Goal: Task Accomplishment & Management: Manage account settings

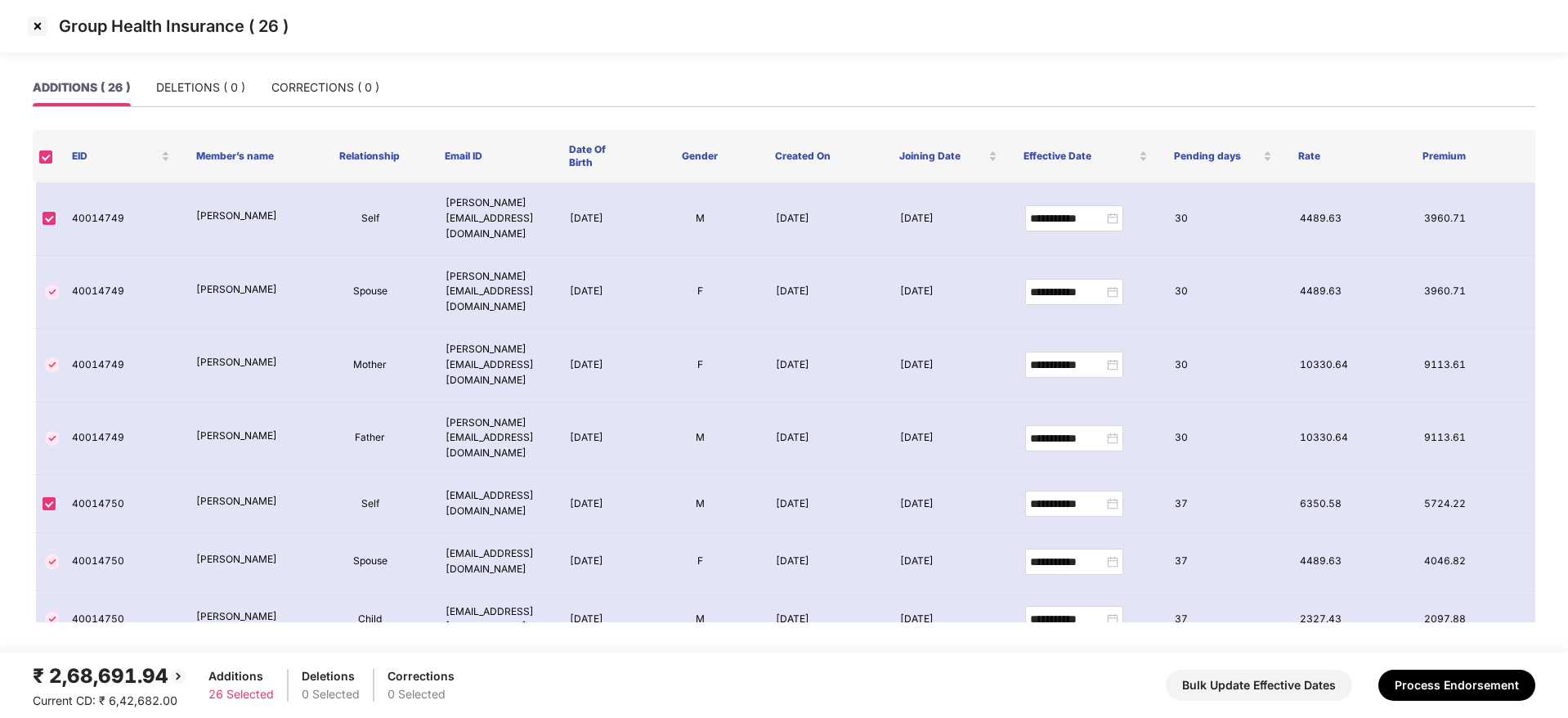
click at [39, 24] on img at bounding box center [38, 26] width 26 height 26
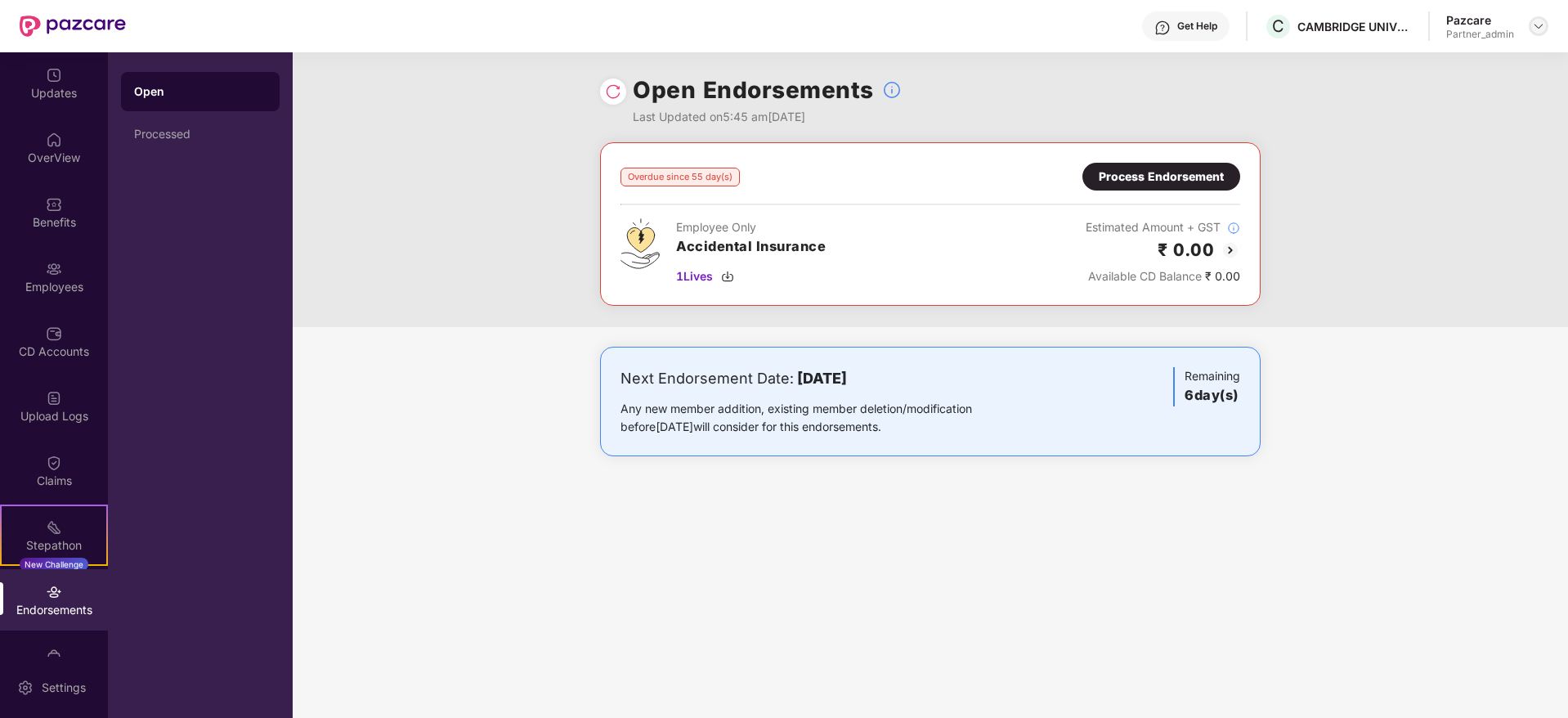
click at [1539, 28] on img at bounding box center [1538, 26] width 13 height 13
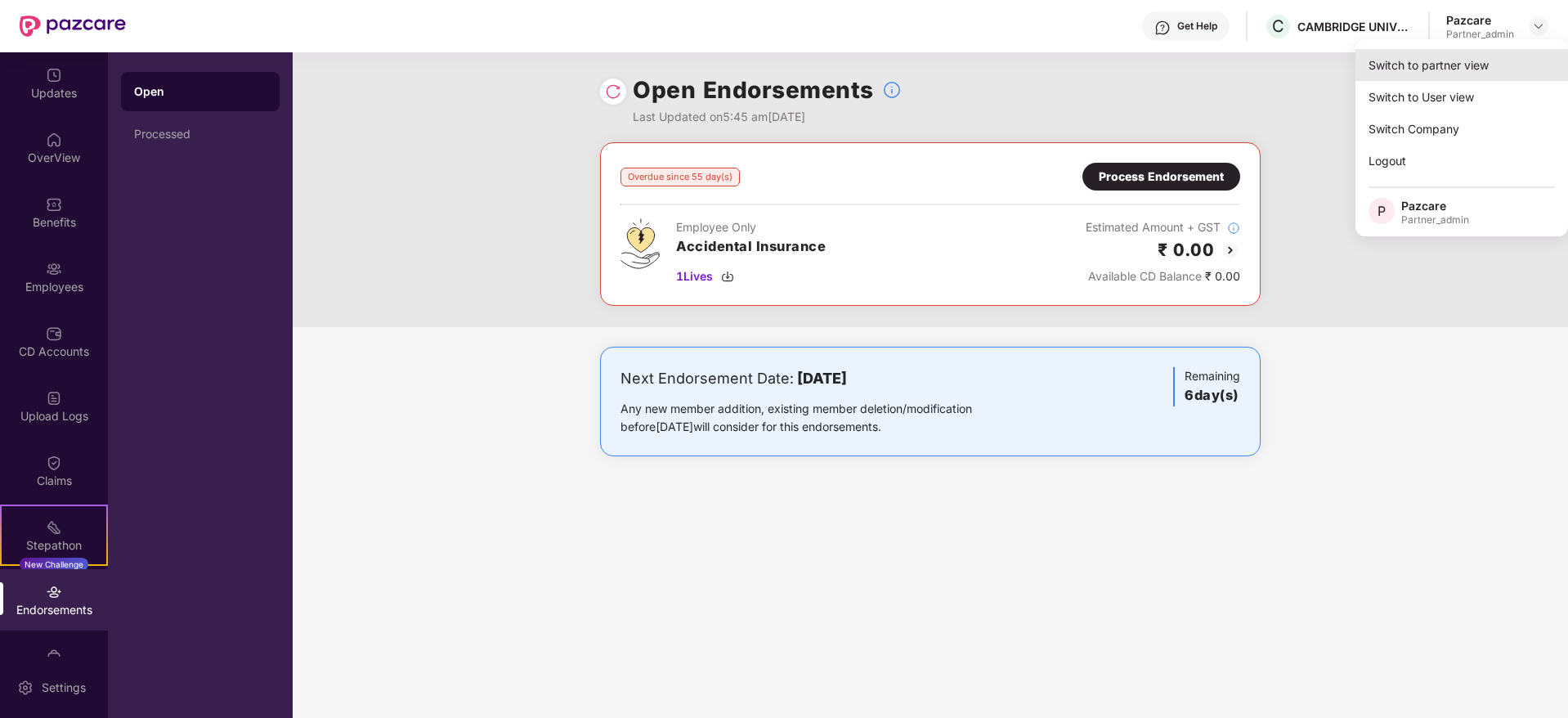
click at [1507, 59] on div "Switch to partner view" at bounding box center [1461, 65] width 213 height 32
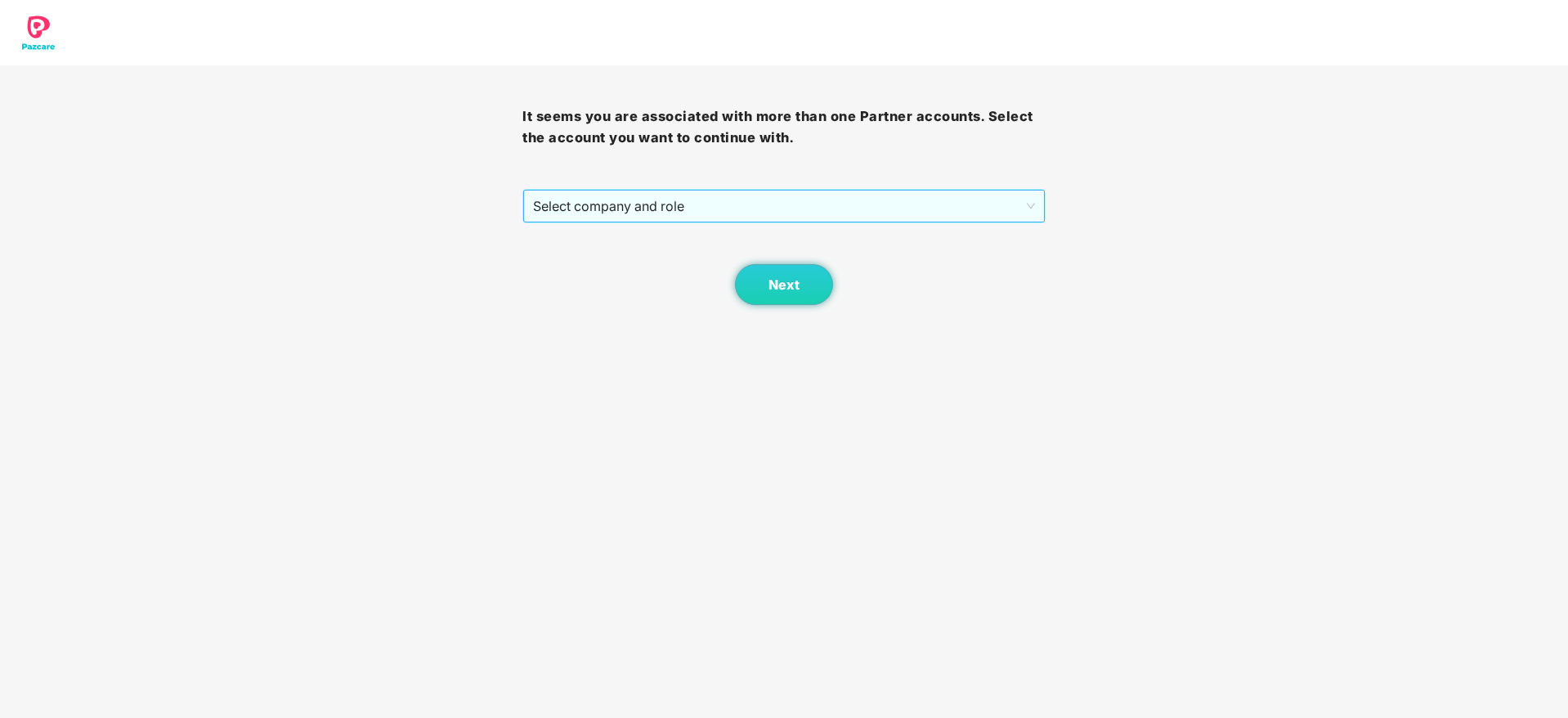
click at [723, 204] on span "Select company and role" at bounding box center [784, 206] width 501 height 31
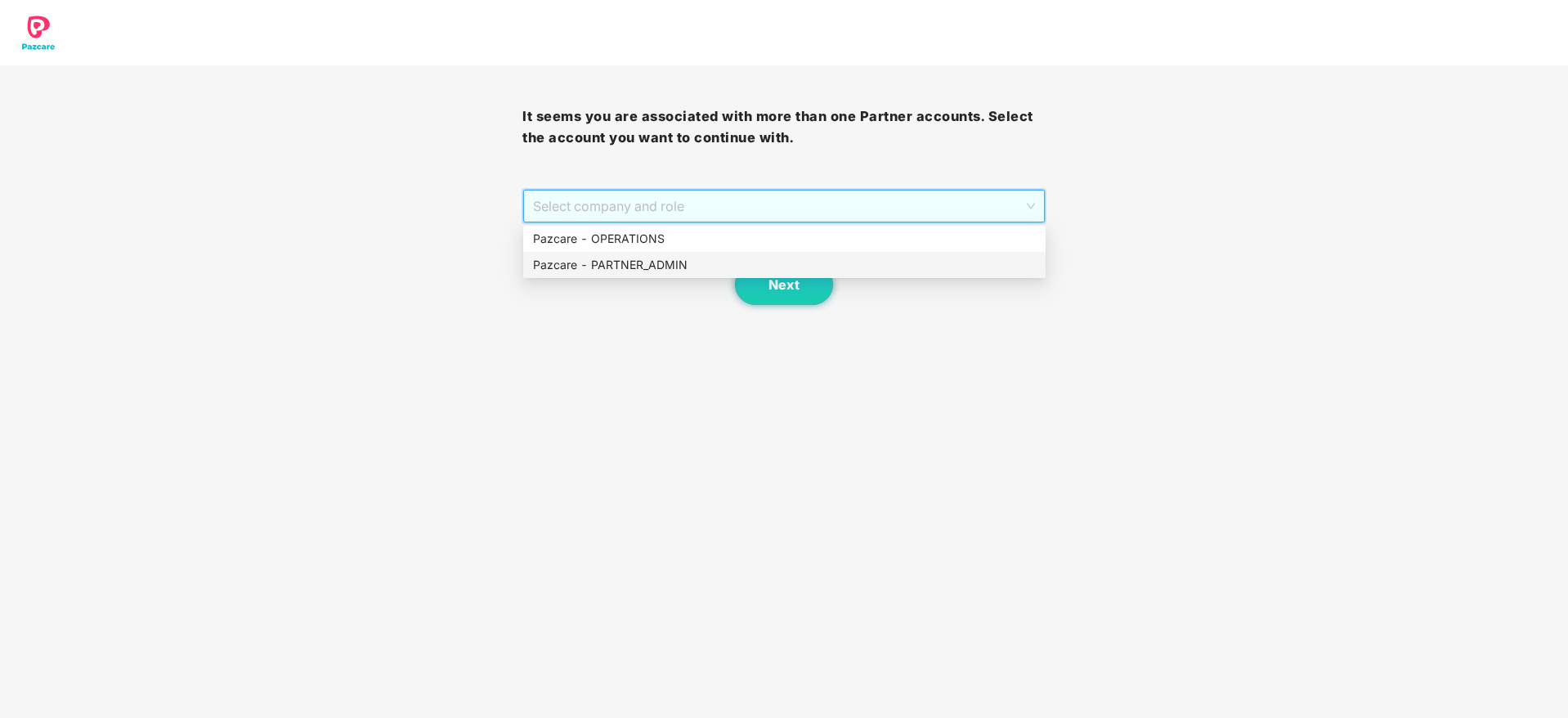
click at [667, 261] on div "Pazcare - PARTNER_ADMIN" at bounding box center [784, 265] width 502 height 18
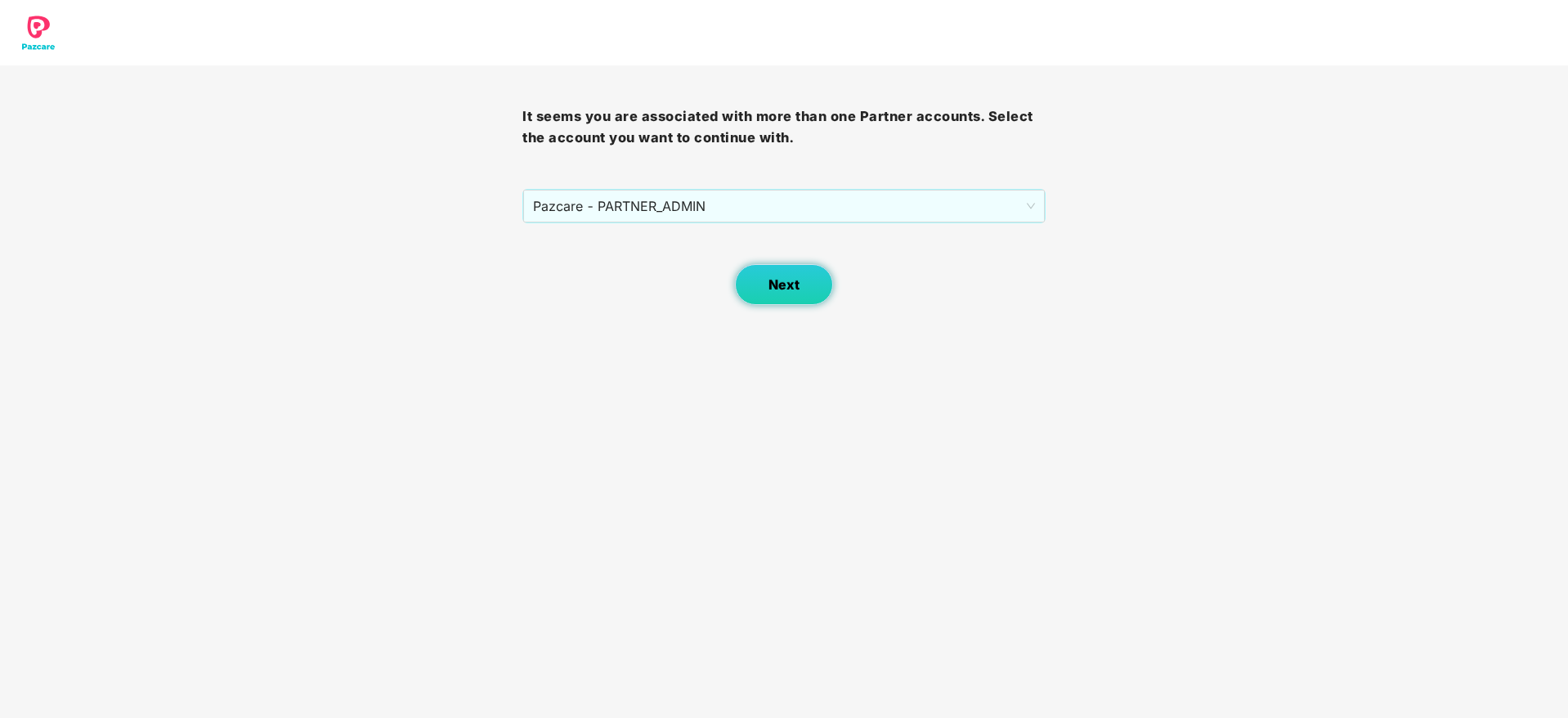
click at [752, 276] on button "Next" at bounding box center [783, 284] width 98 height 41
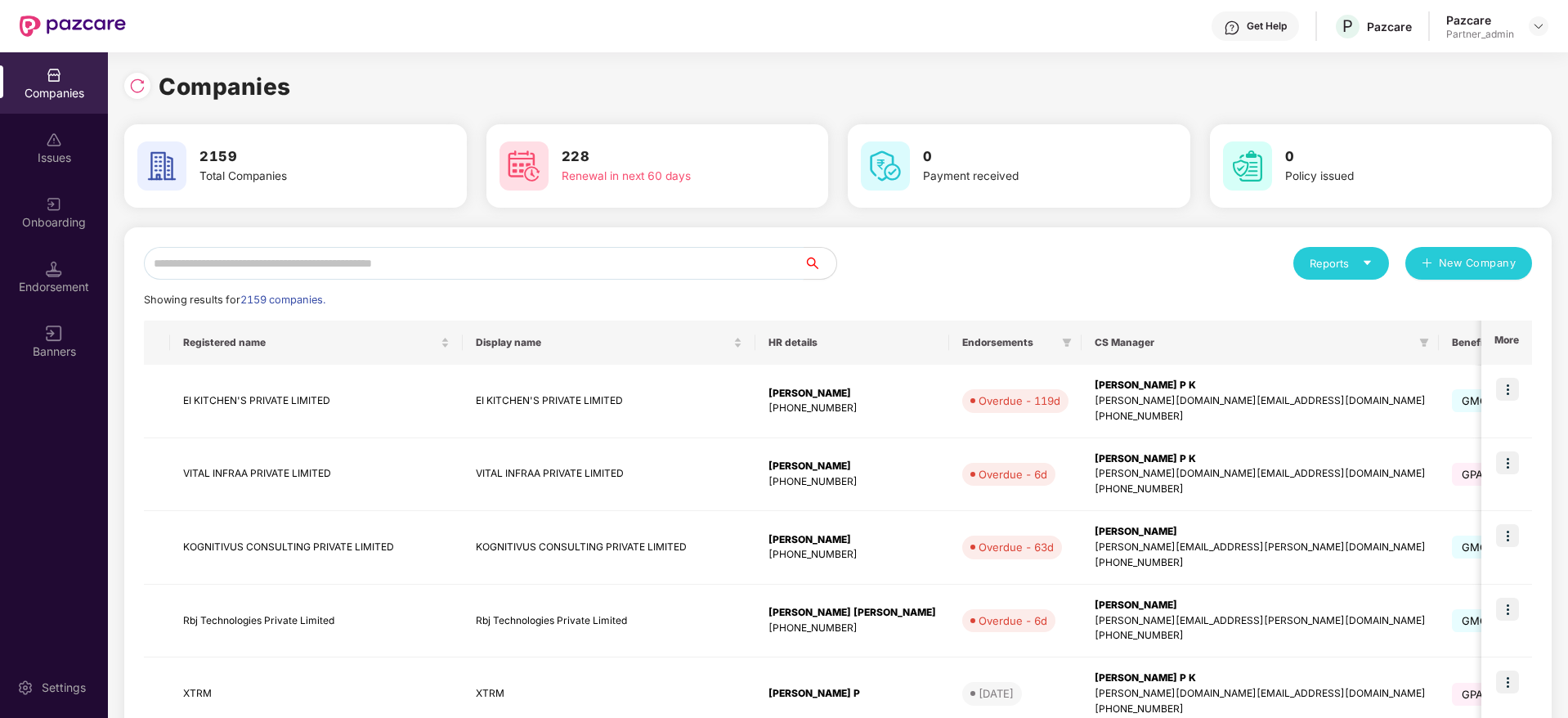
click at [503, 272] on input "text" at bounding box center [473, 263] width 660 height 33
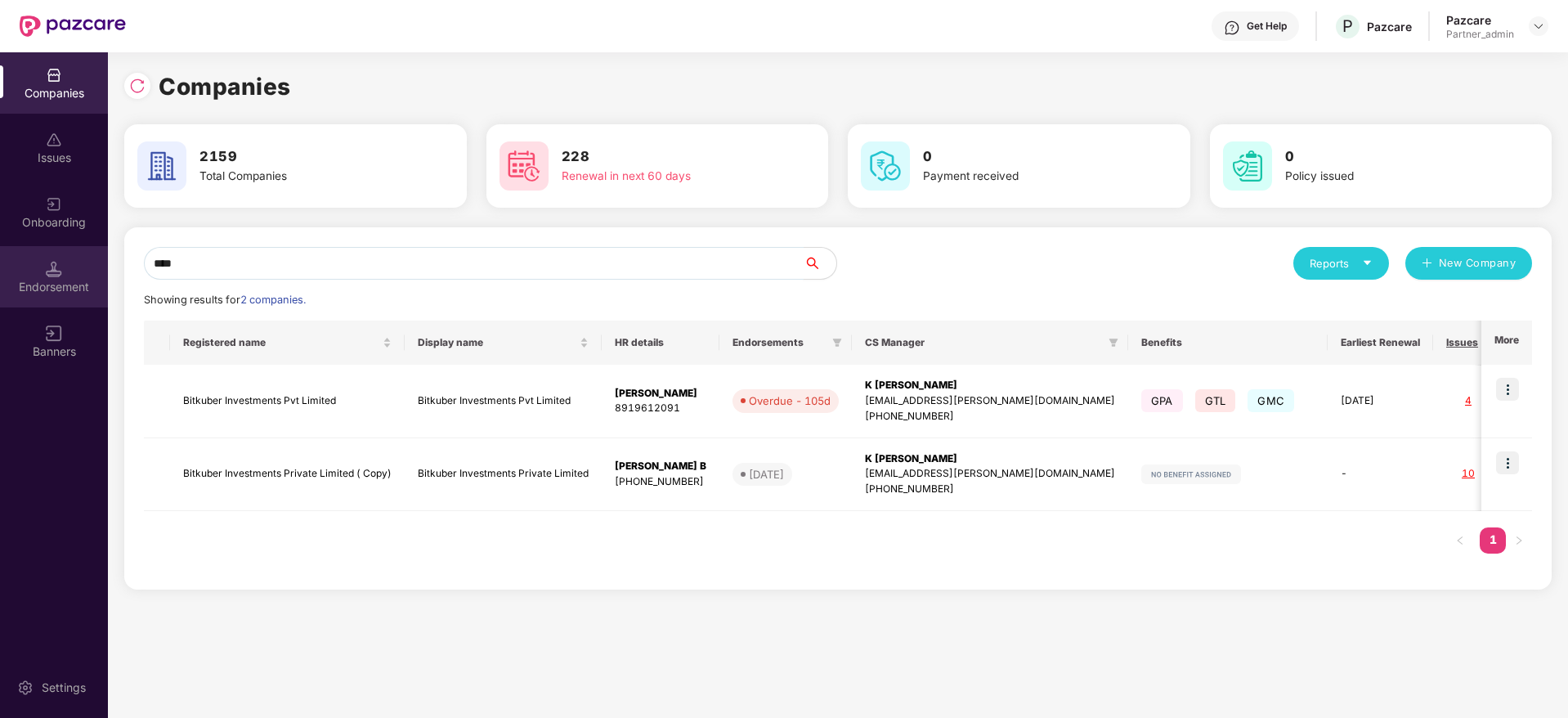
drag, startPoint x: 146, startPoint y: 264, endPoint x: 0, endPoint y: 255, distance: 146.3
click at [0, 255] on div "Companies Issues Onboarding Endorsement Banners Settings Companies 2159 Total C…" at bounding box center [784, 385] width 1568 height 666
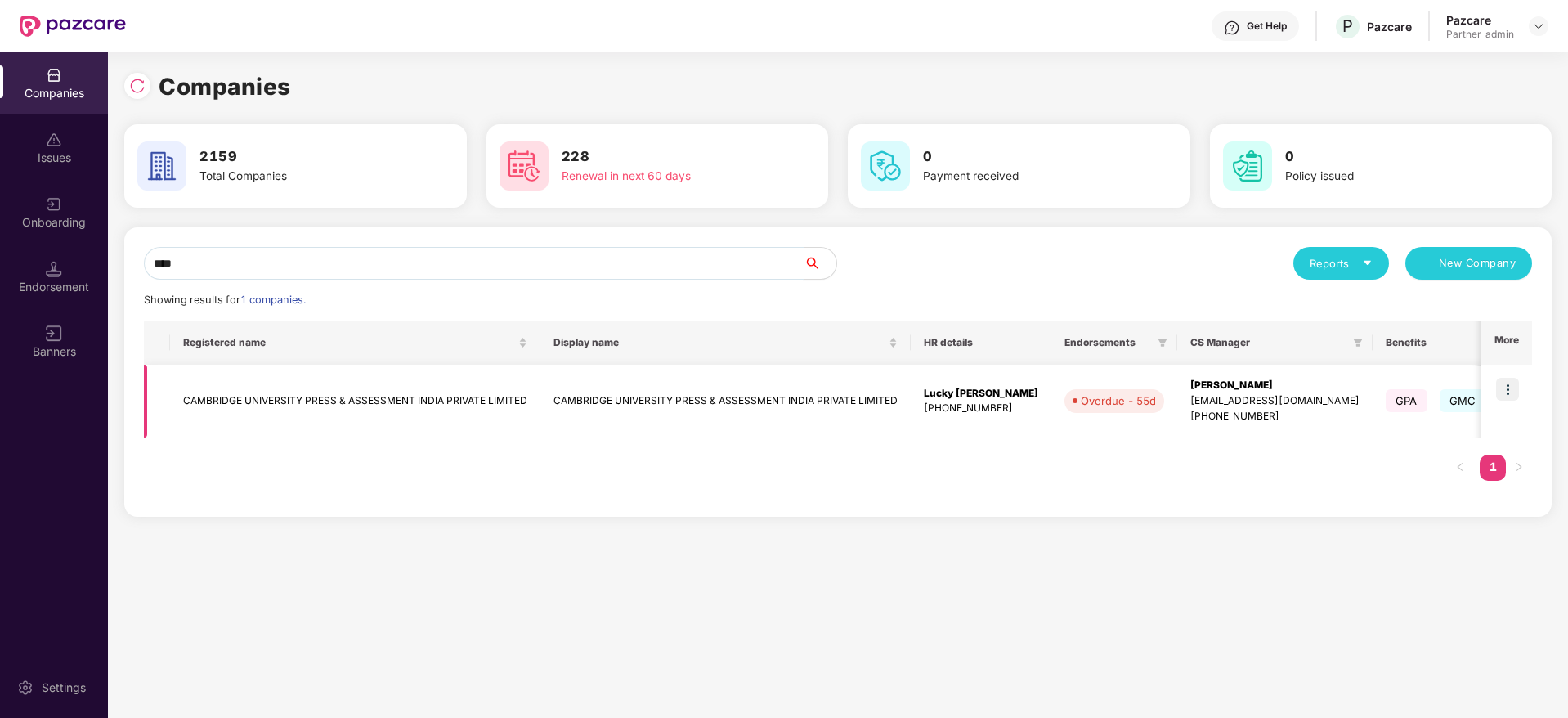
type input "****"
click at [1502, 397] on img at bounding box center [1507, 389] width 23 height 23
click at [1190, 402] on div "[EMAIL_ADDRESS][DOMAIN_NAME]" at bounding box center [1275, 401] width 170 height 16
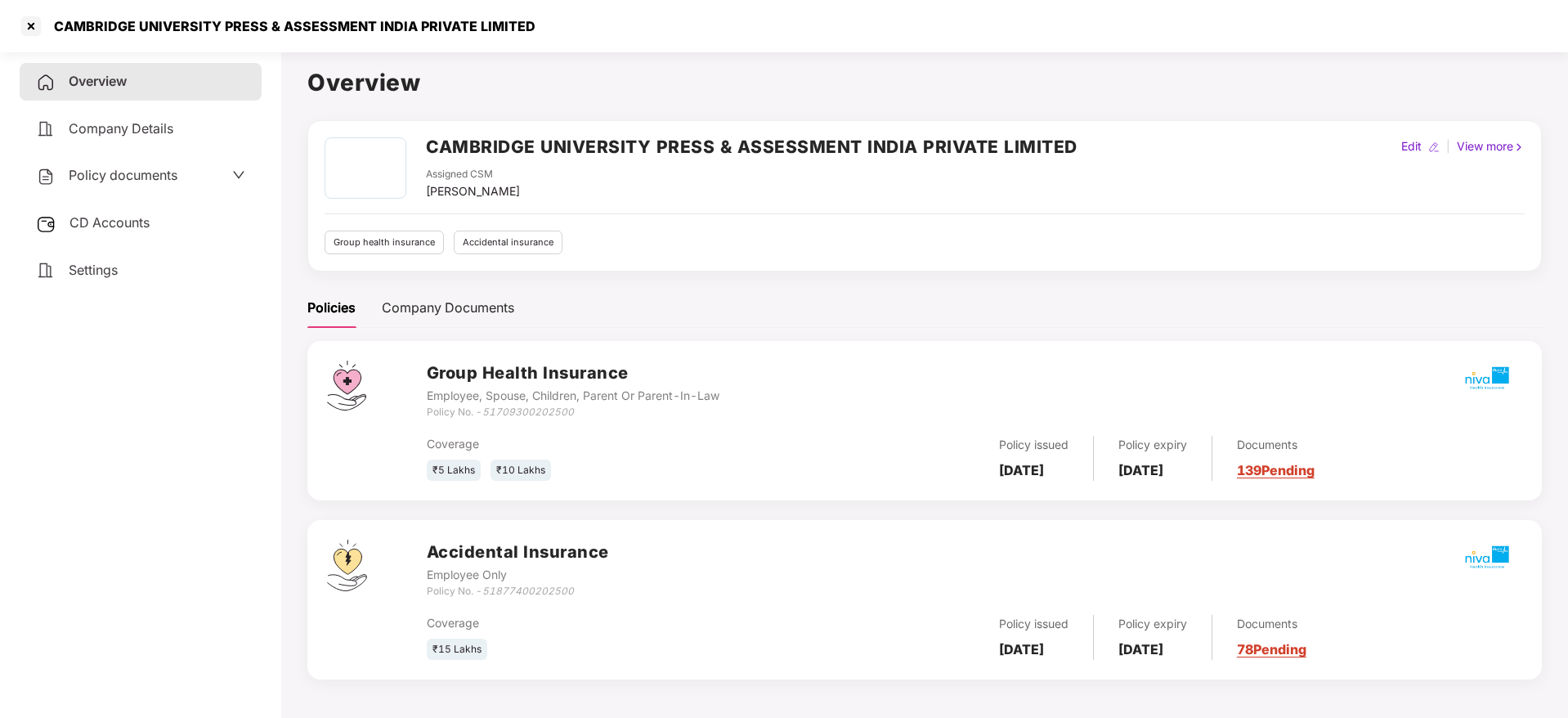
click at [1315, 473] on link "139 Pending" at bounding box center [1276, 470] width 78 height 17
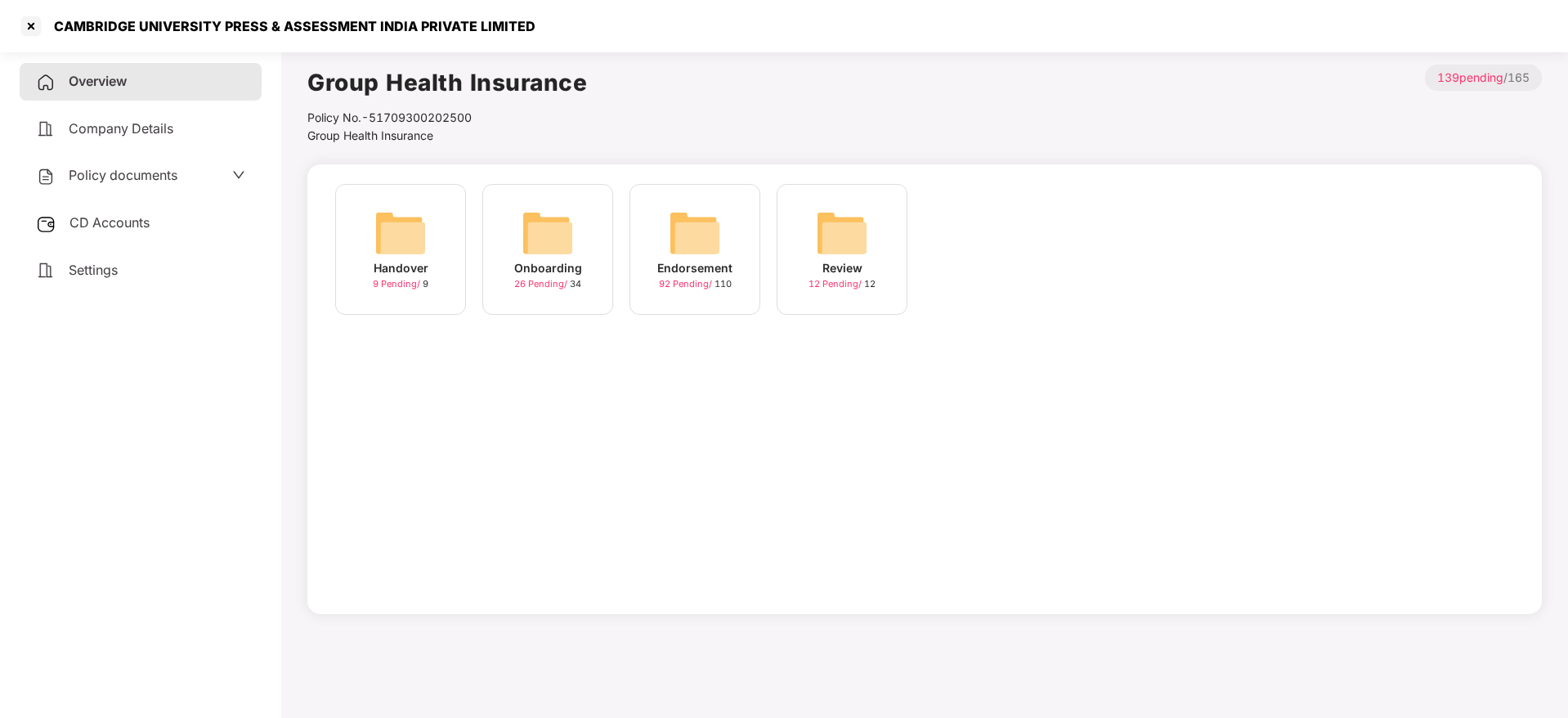
click at [704, 230] on img at bounding box center [694, 232] width 52 height 52
click at [841, 262] on div "August-2025" at bounding box center [842, 268] width 78 height 18
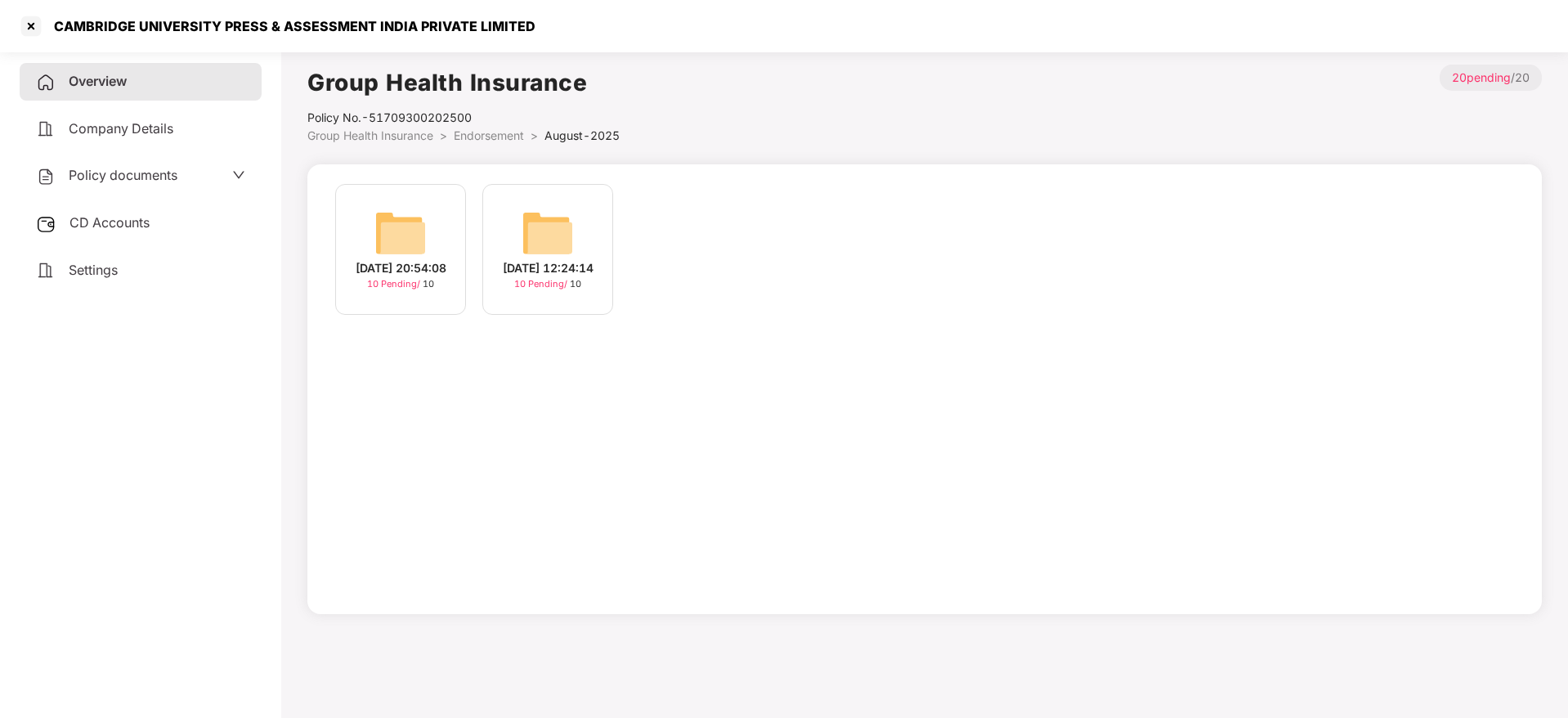
click at [408, 259] on div "[DATE] 20:54:08" at bounding box center [401, 268] width 91 height 18
click at [574, 268] on div "[DATE] 12:24:14" at bounding box center [547, 268] width 91 height 18
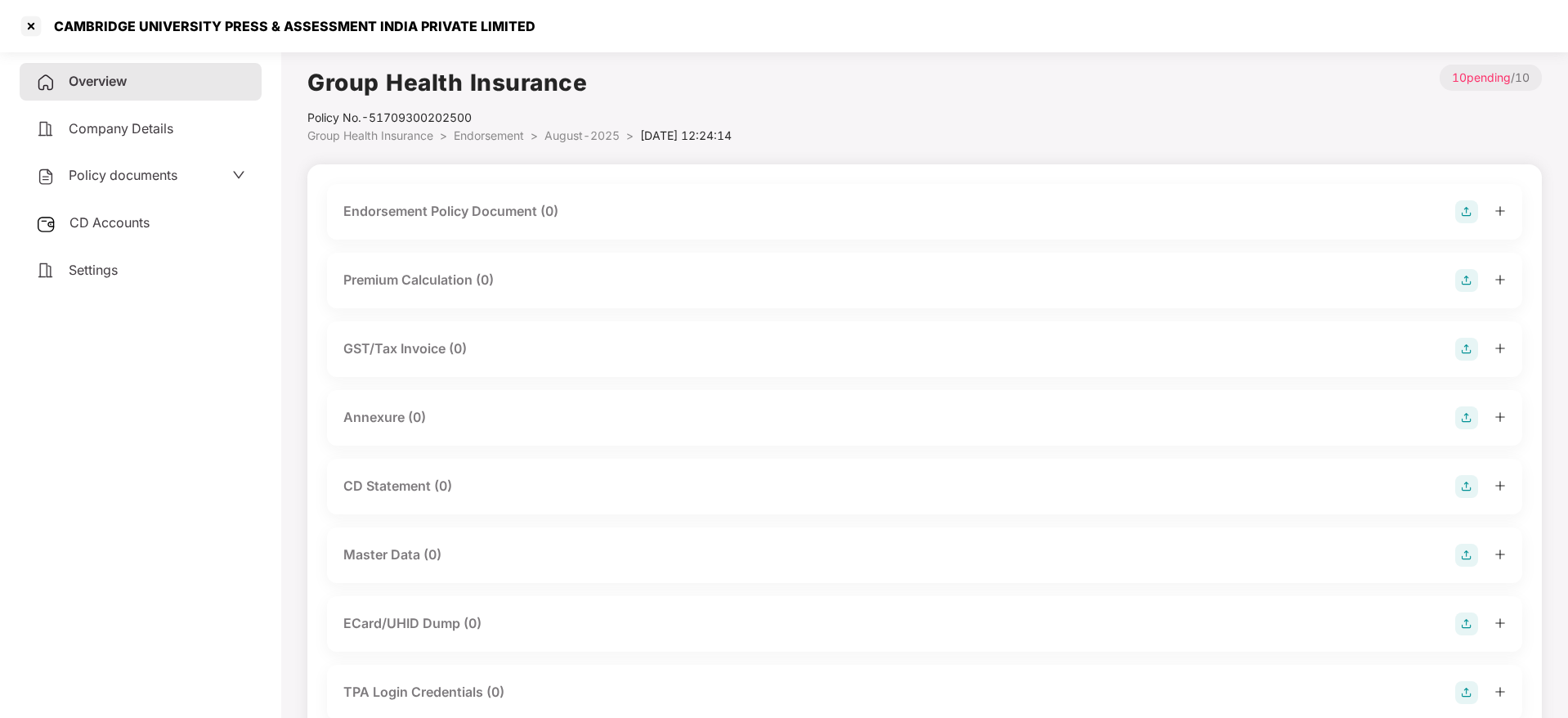
click at [1468, 211] on img at bounding box center [1466, 212] width 23 height 23
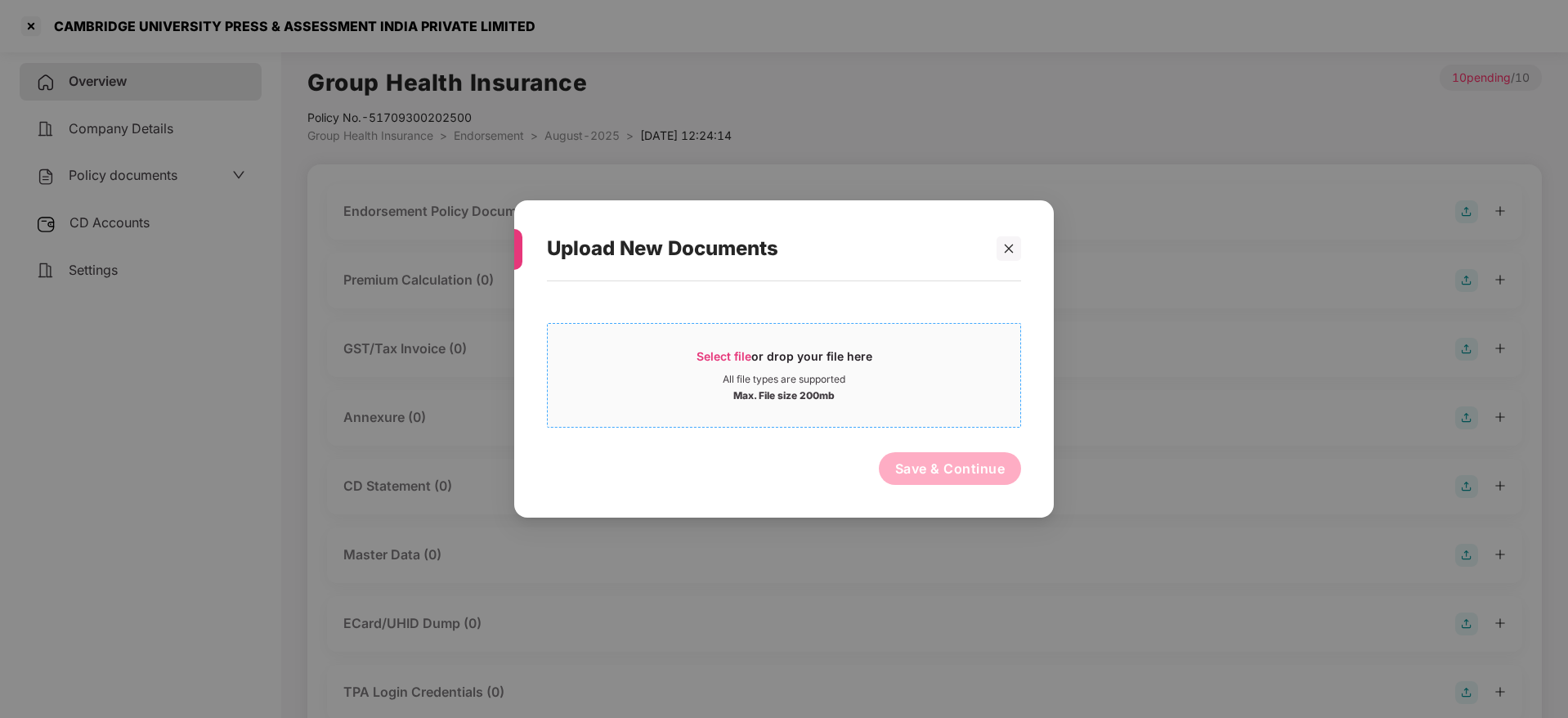
click at [721, 369] on div "Select file or drop your file here" at bounding box center [784, 360] width 176 height 25
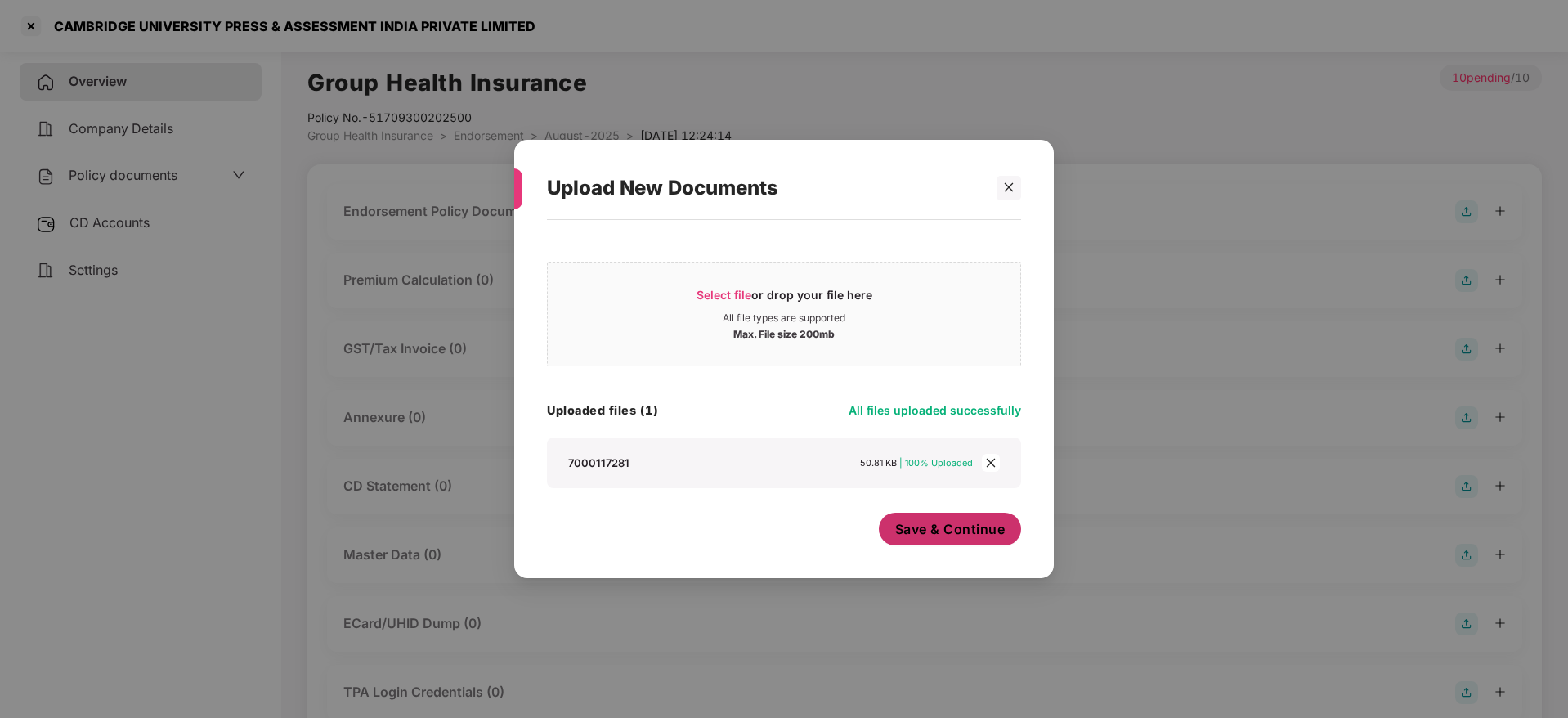
click at [914, 528] on span "Save & Continue" at bounding box center [950, 529] width 110 height 18
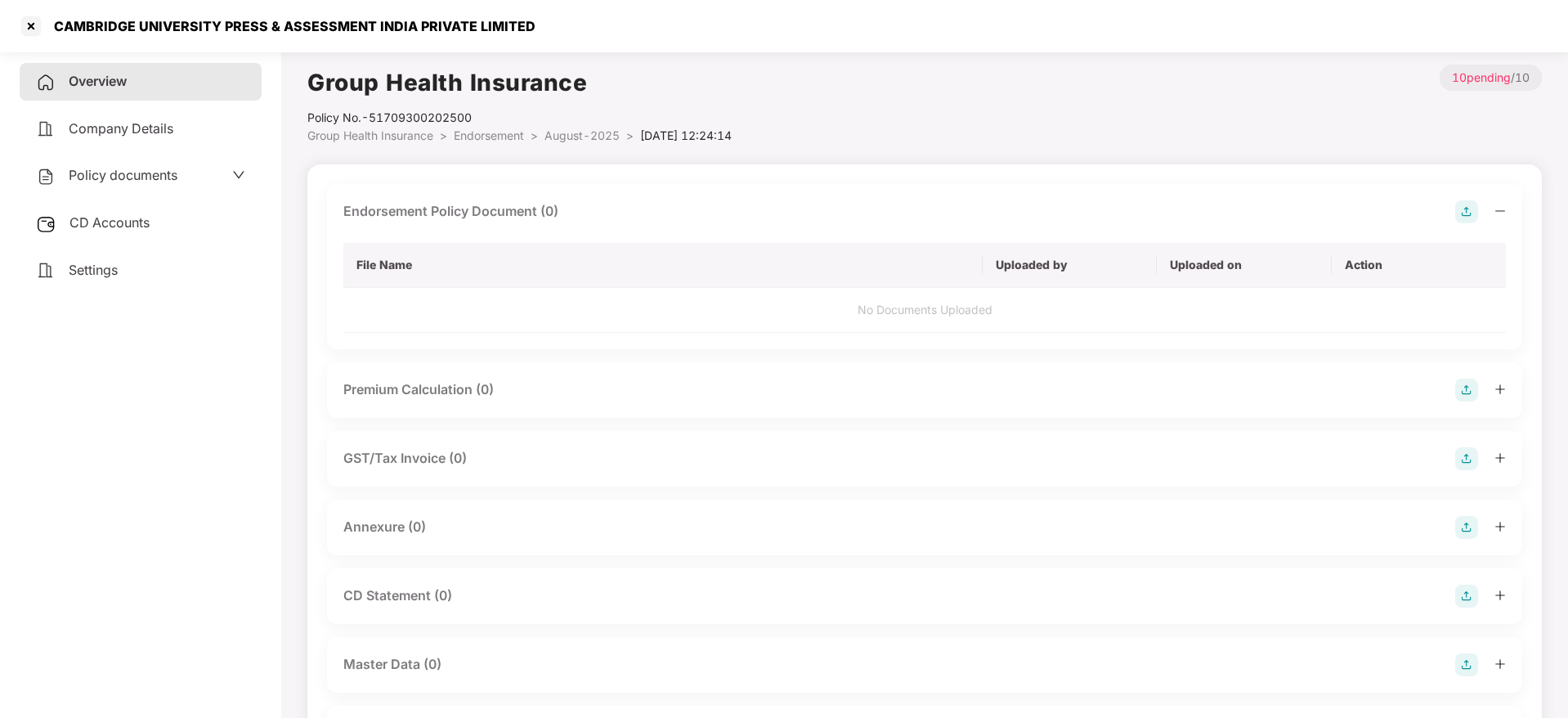
click at [1501, 209] on icon "minus" at bounding box center [1499, 210] width 11 height 11
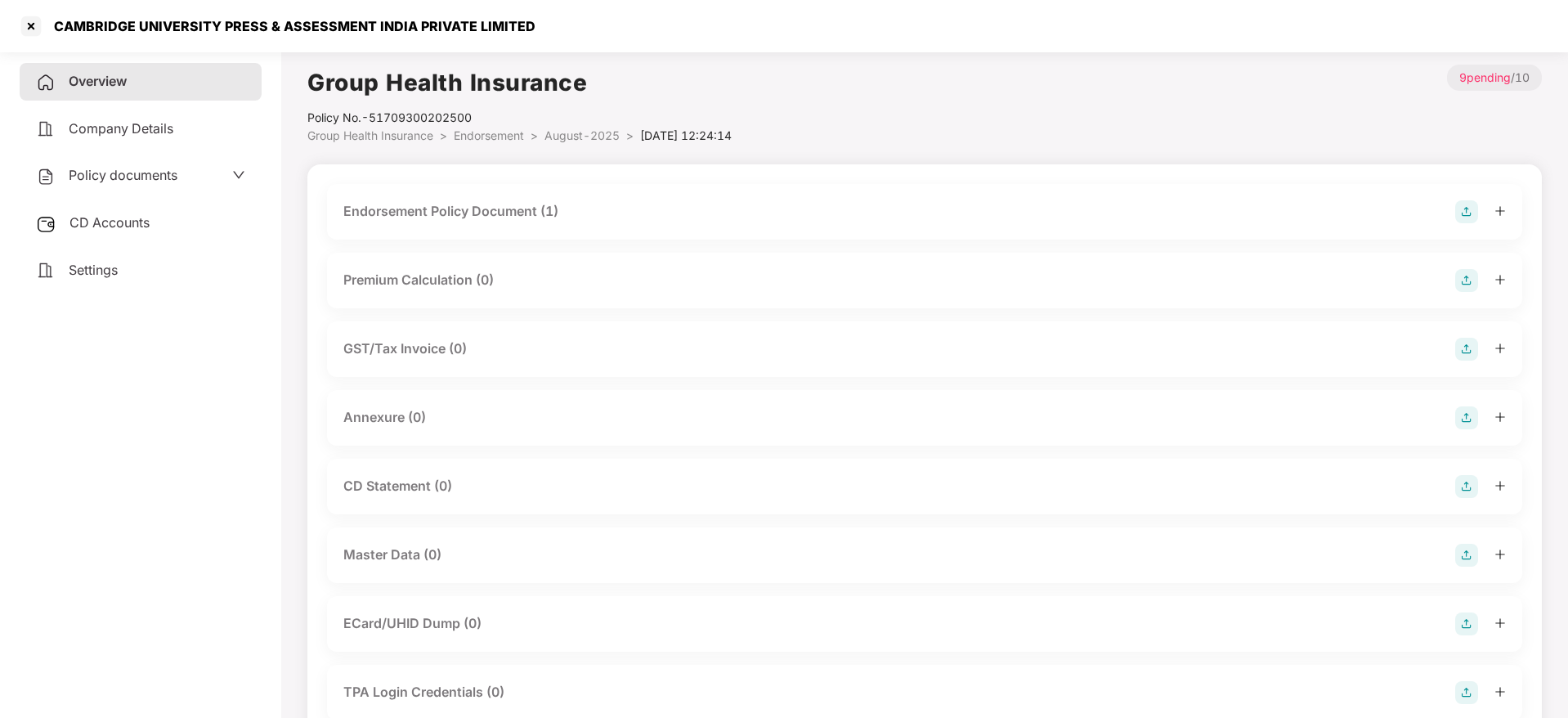
click at [1462, 418] on img at bounding box center [1466, 418] width 23 height 23
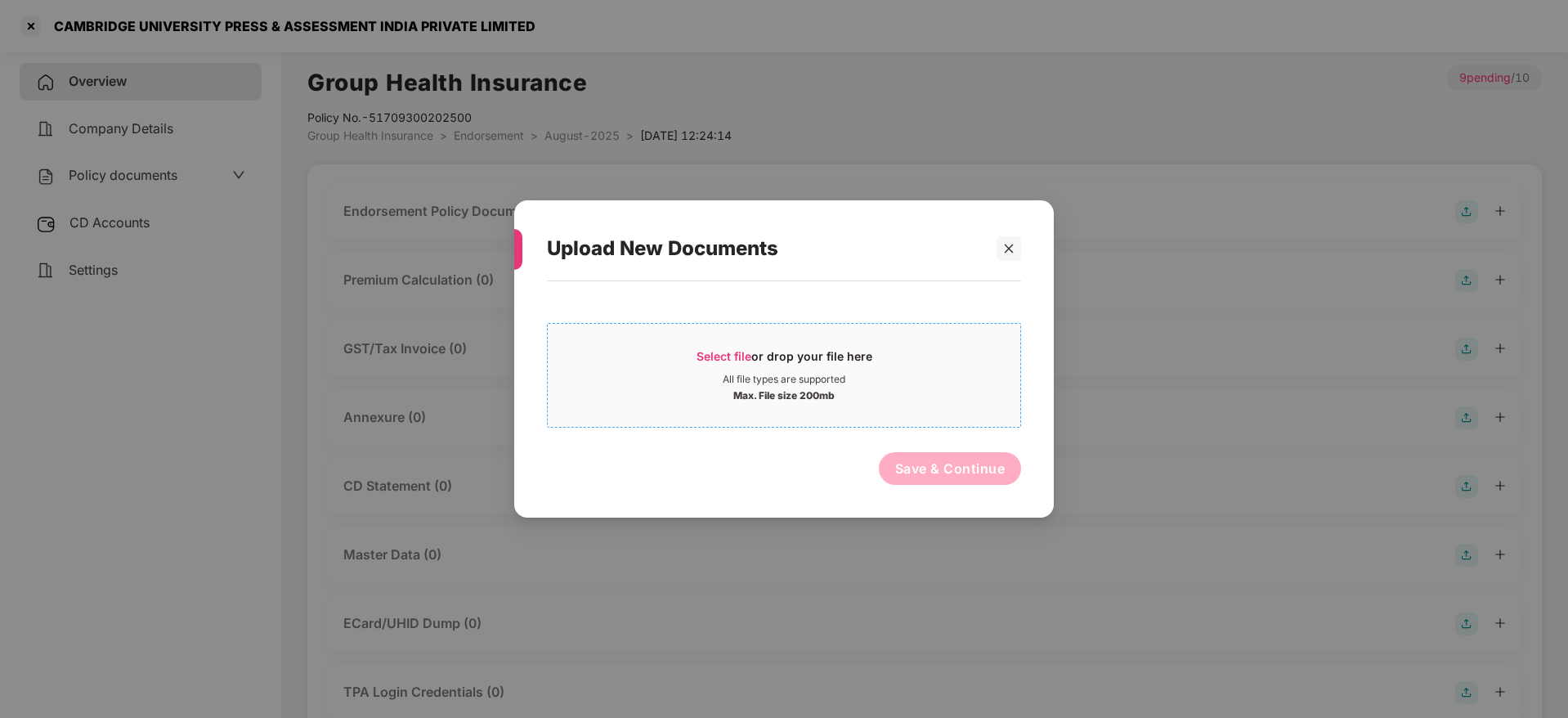
click at [729, 349] on span "Select file" at bounding box center [724, 356] width 55 height 14
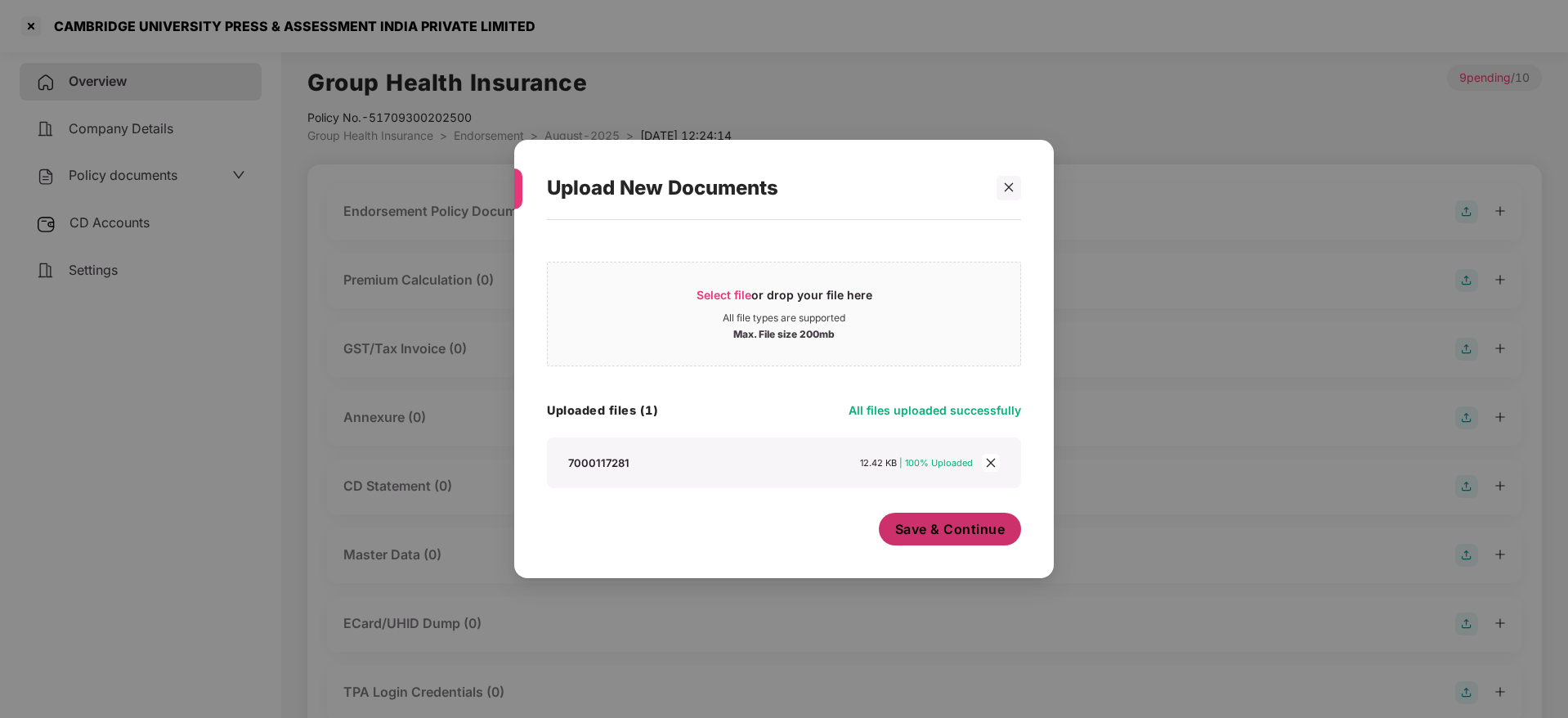
click at [946, 529] on span "Save & Continue" at bounding box center [950, 529] width 110 height 18
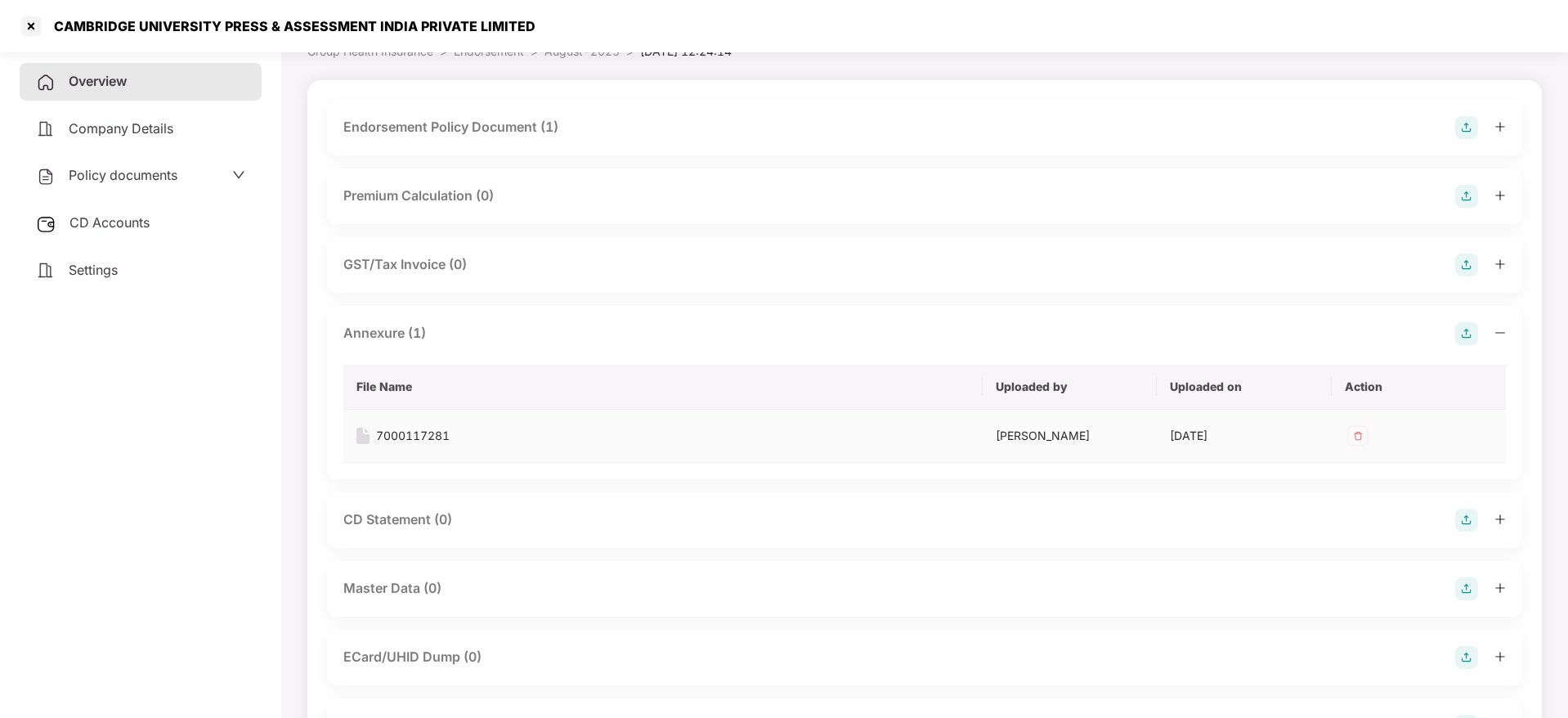
scroll to position [123, 0]
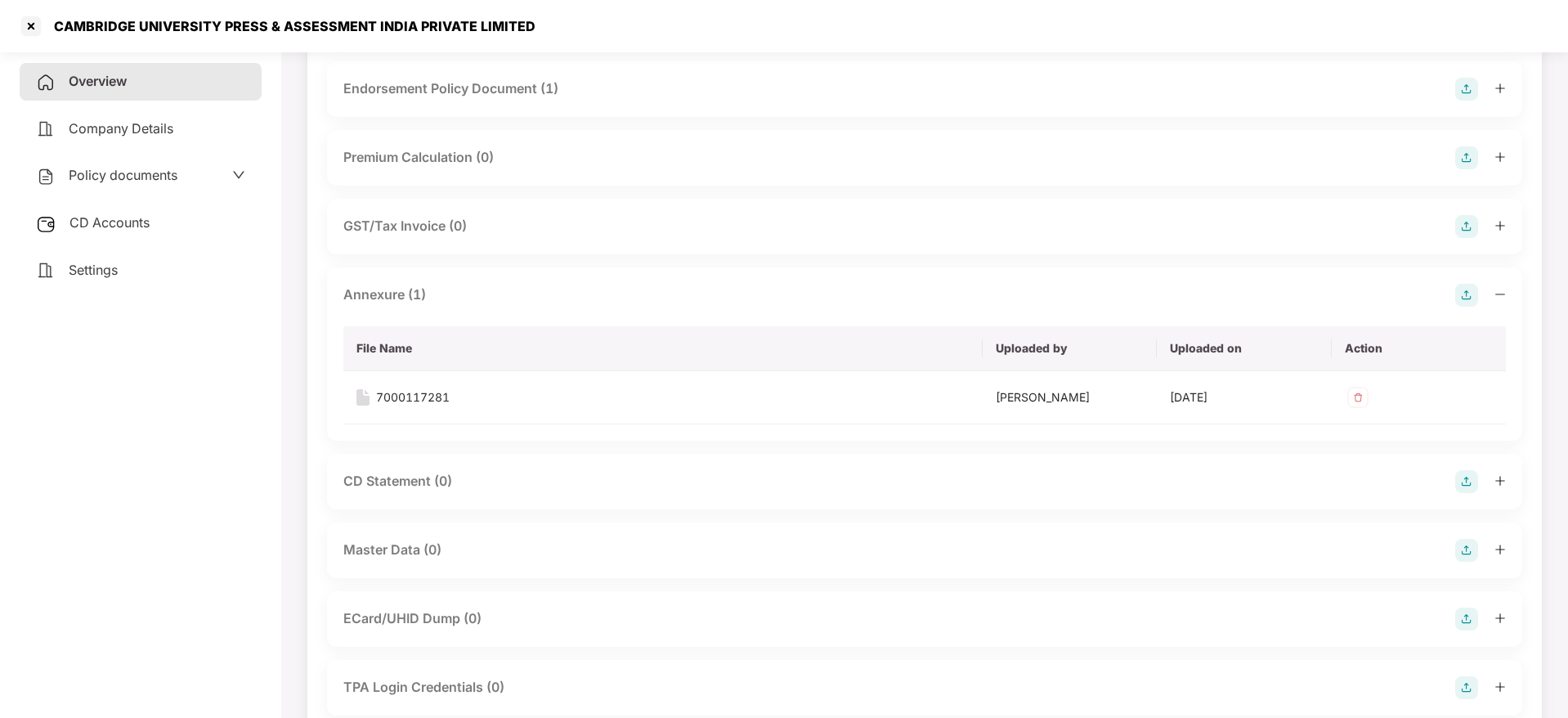
click at [1459, 553] on img at bounding box center [1466, 550] width 23 height 23
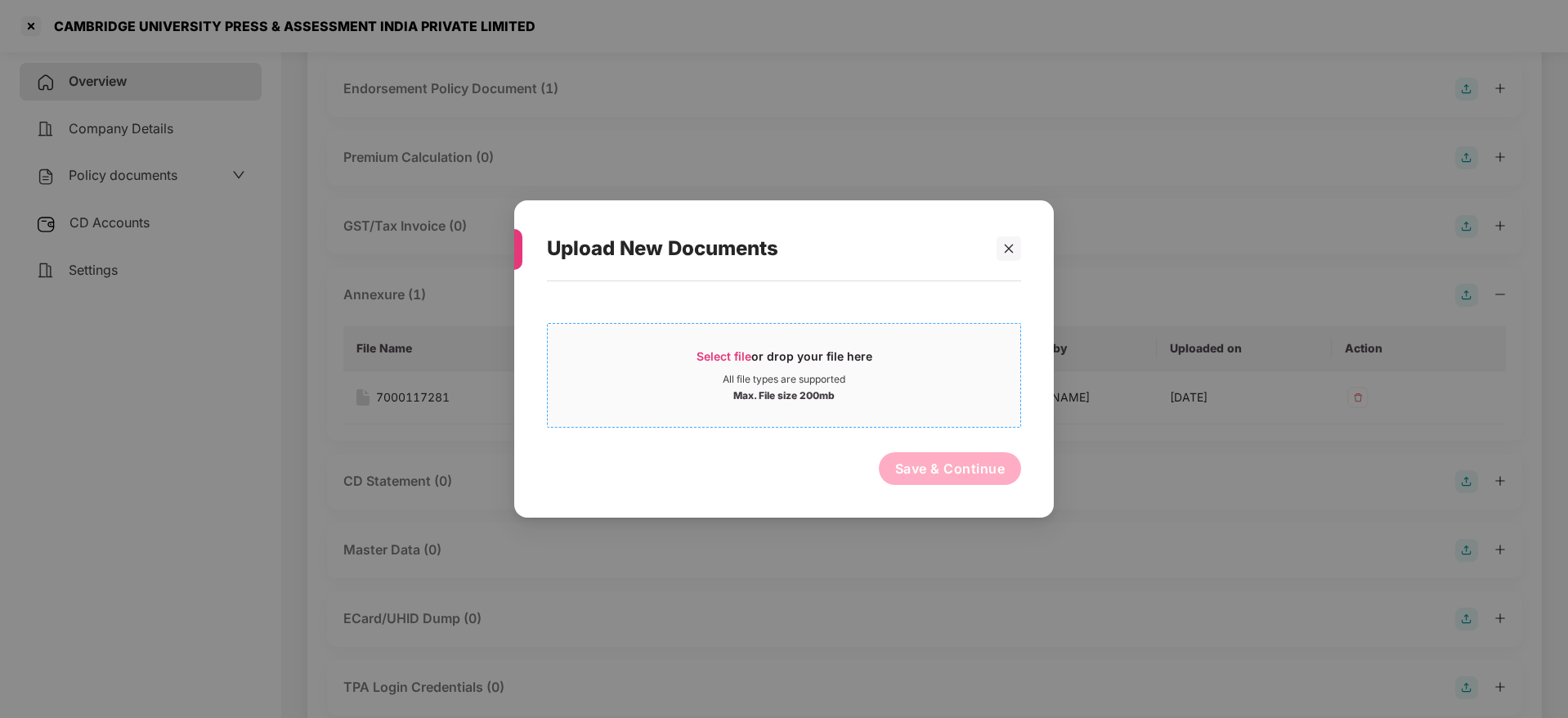
click at [751, 365] on div "Select file or drop your file here" at bounding box center [784, 360] width 176 height 25
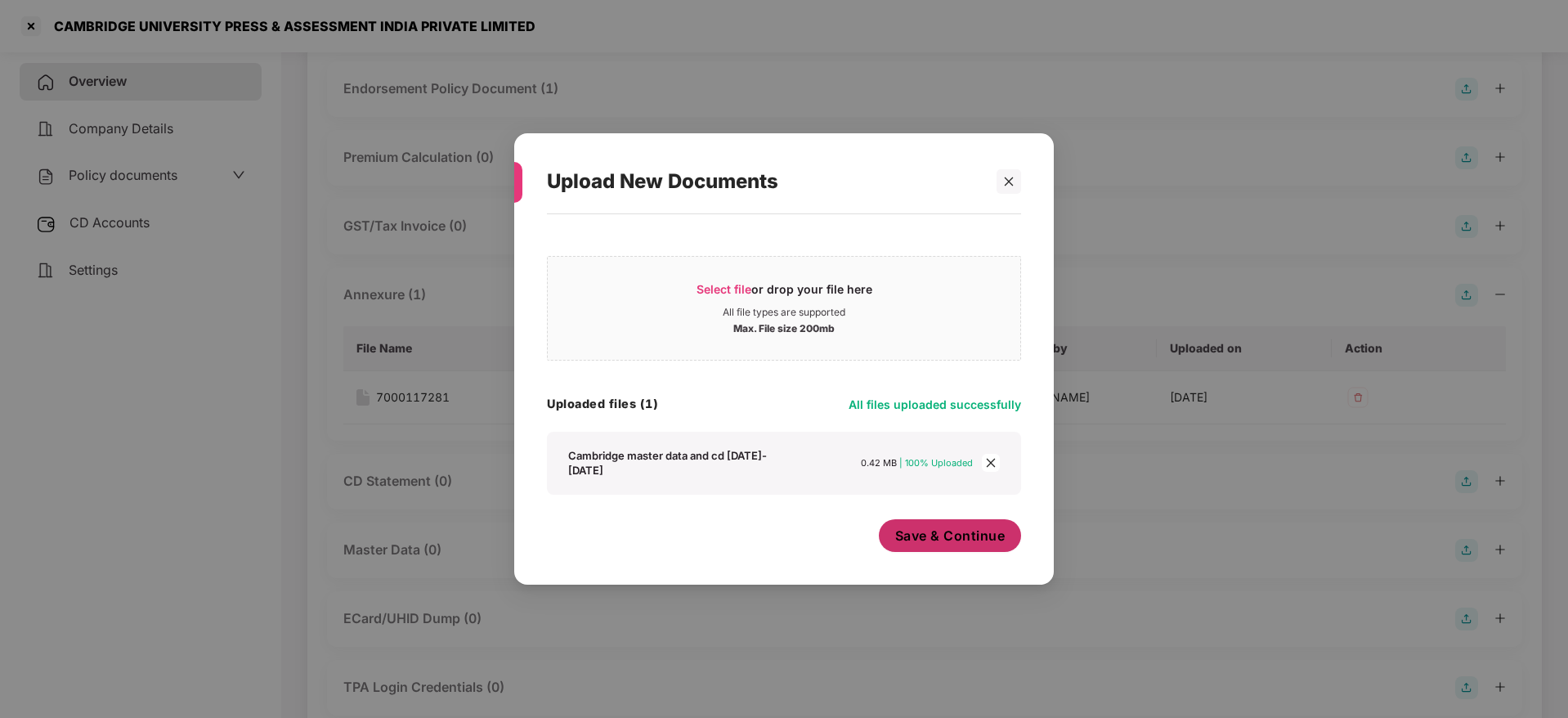
click at [942, 538] on span "Save & Continue" at bounding box center [950, 535] width 110 height 18
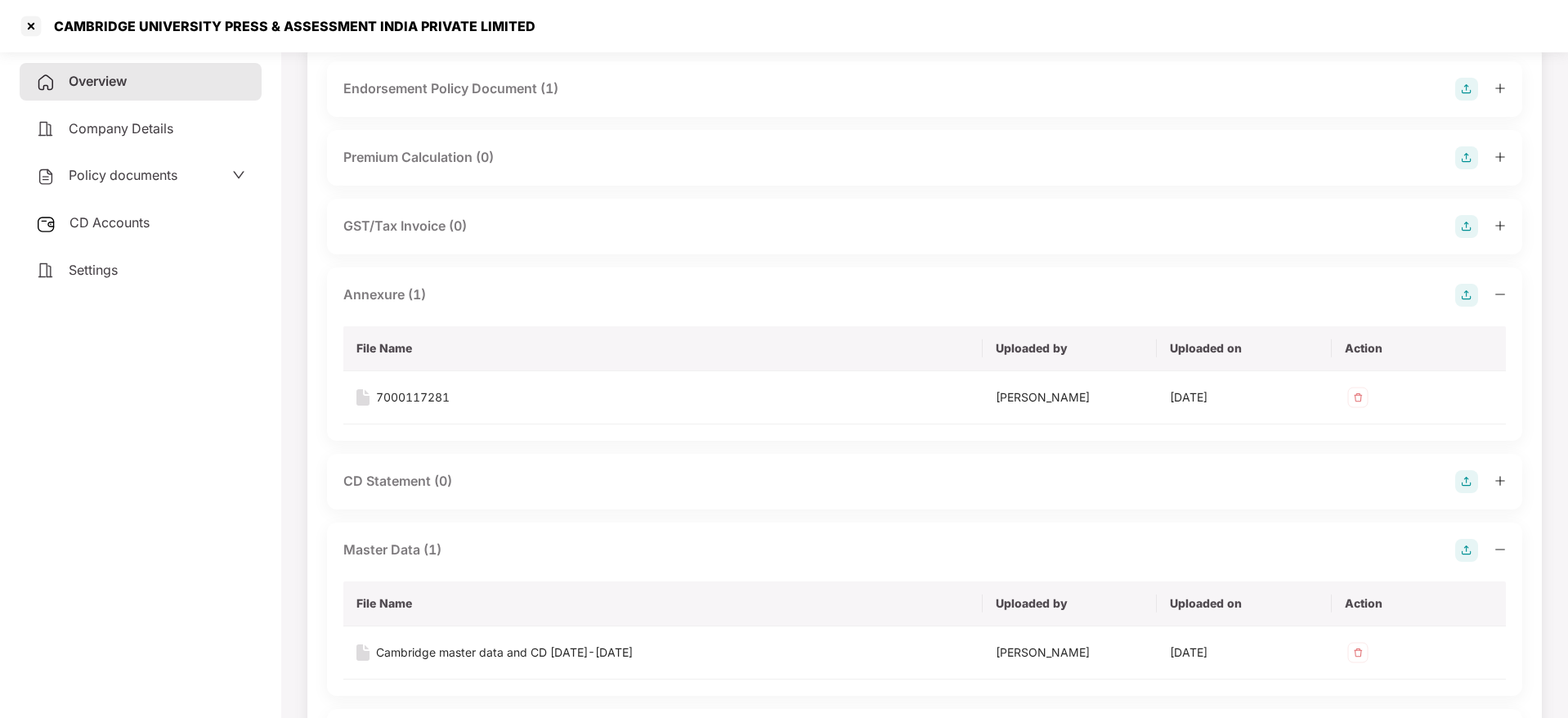
click at [1499, 544] on icon "minus" at bounding box center [1499, 549] width 11 height 11
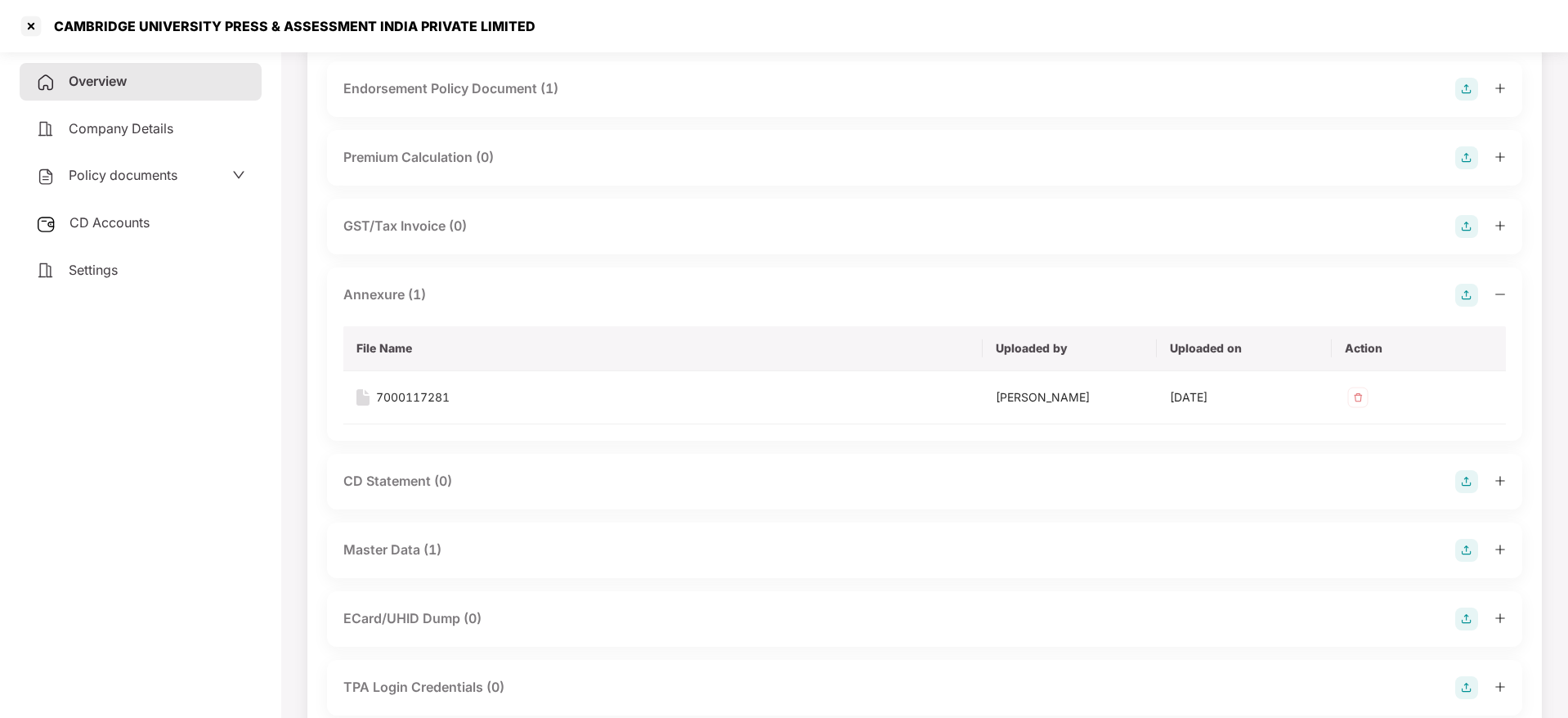
click at [109, 221] on span "CD Accounts" at bounding box center [109, 223] width 80 height 17
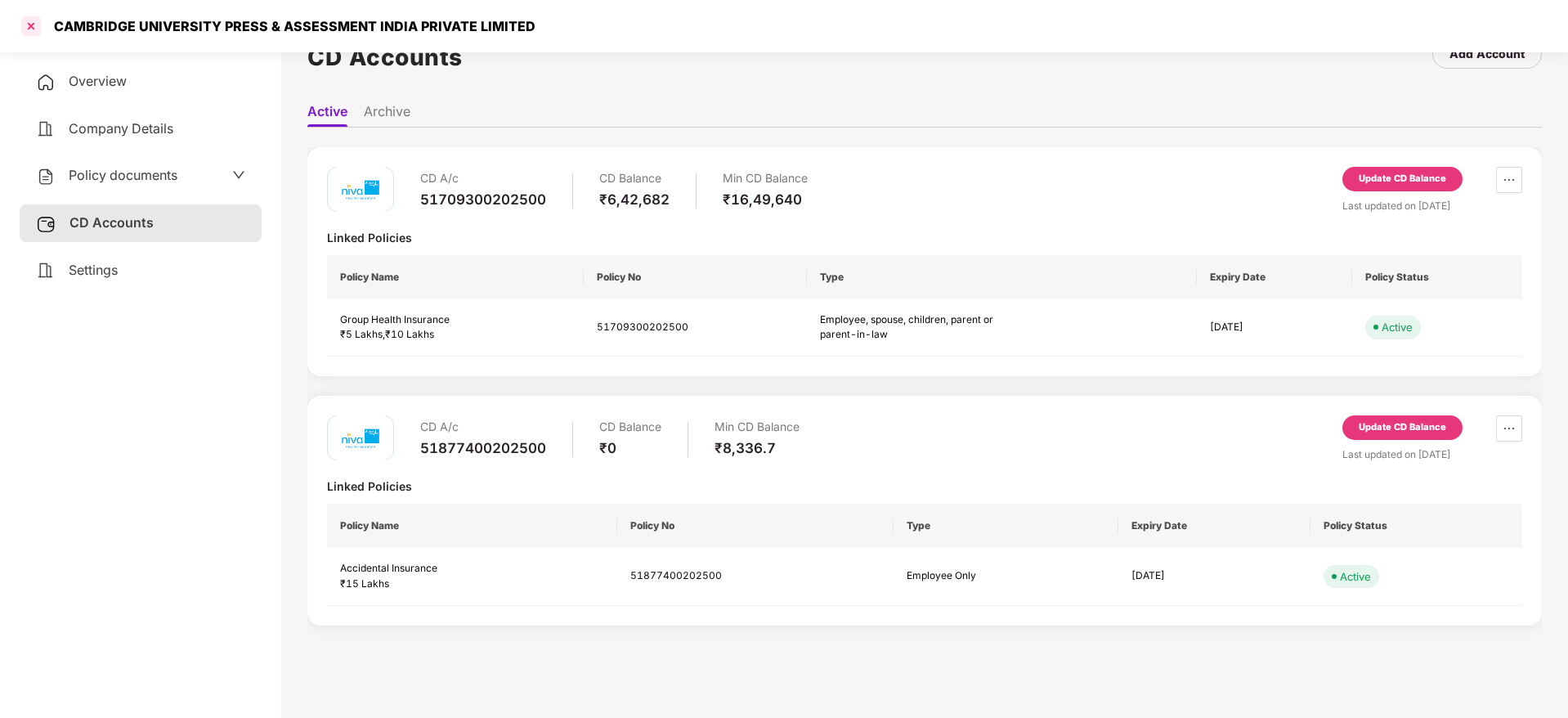
click at [30, 25] on div at bounding box center [31, 26] width 26 height 26
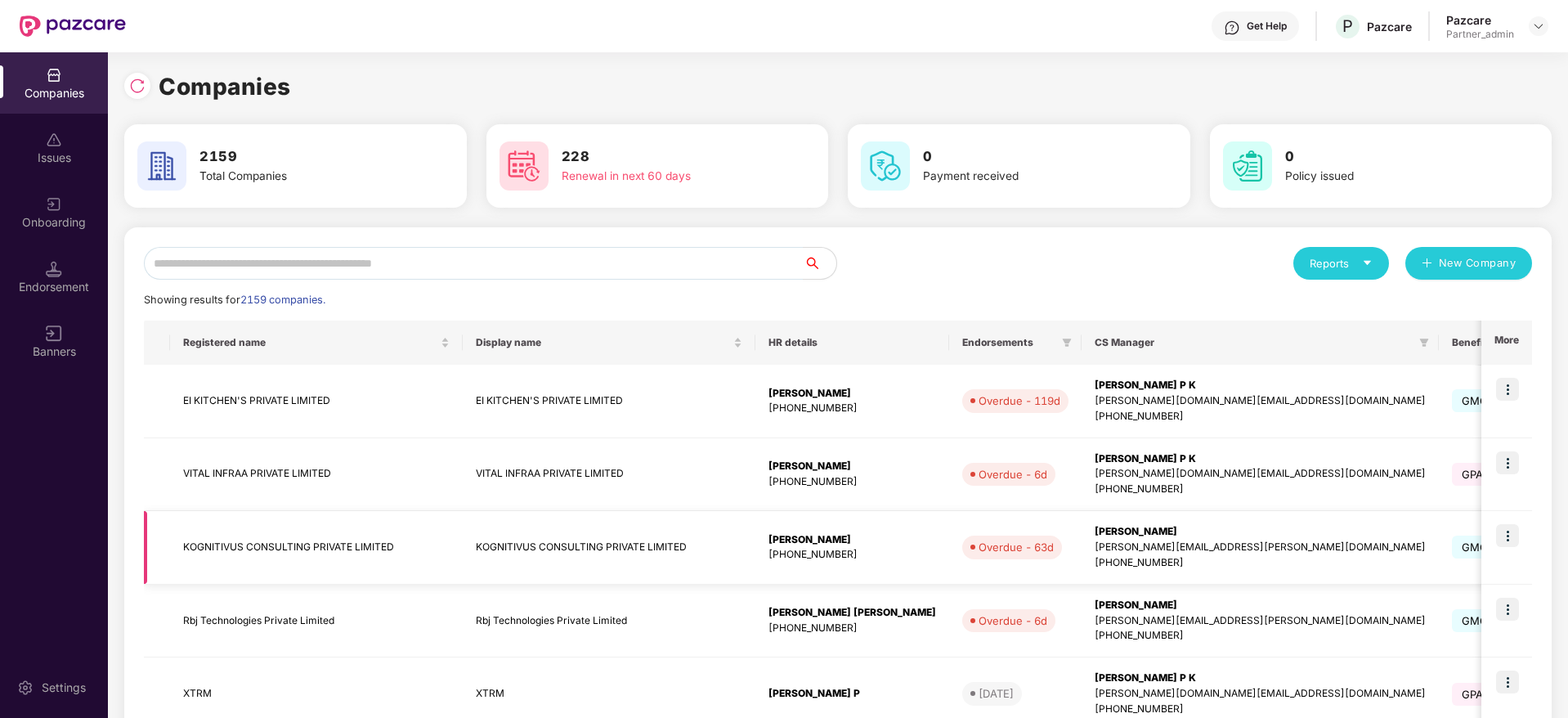
scroll to position [0, 0]
click at [317, 277] on input "text" at bounding box center [473, 263] width 660 height 33
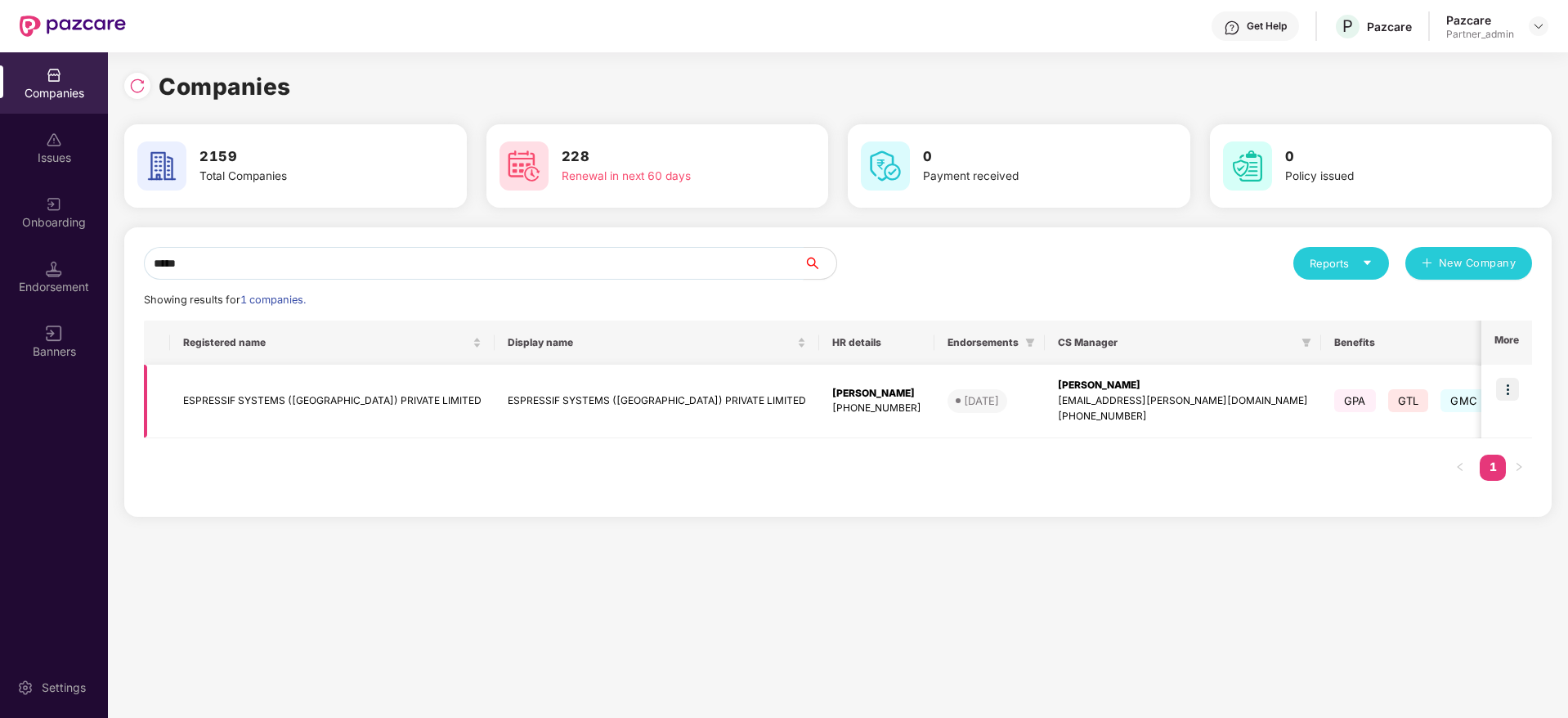
type input "*****"
click at [1058, 378] on div "[PERSON_NAME]" at bounding box center [1182, 386] width 250 height 16
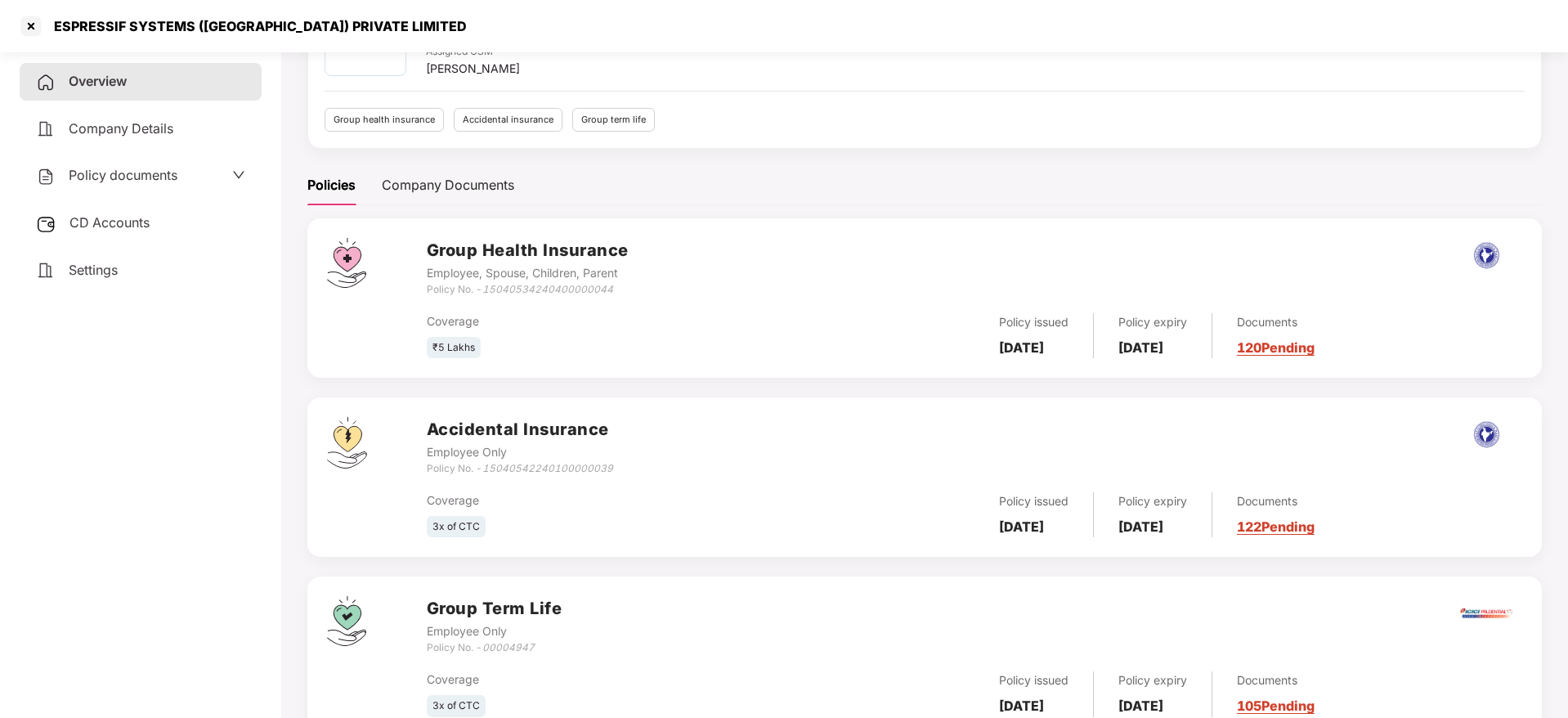
click at [1301, 341] on link "120 Pending" at bounding box center [1276, 347] width 78 height 17
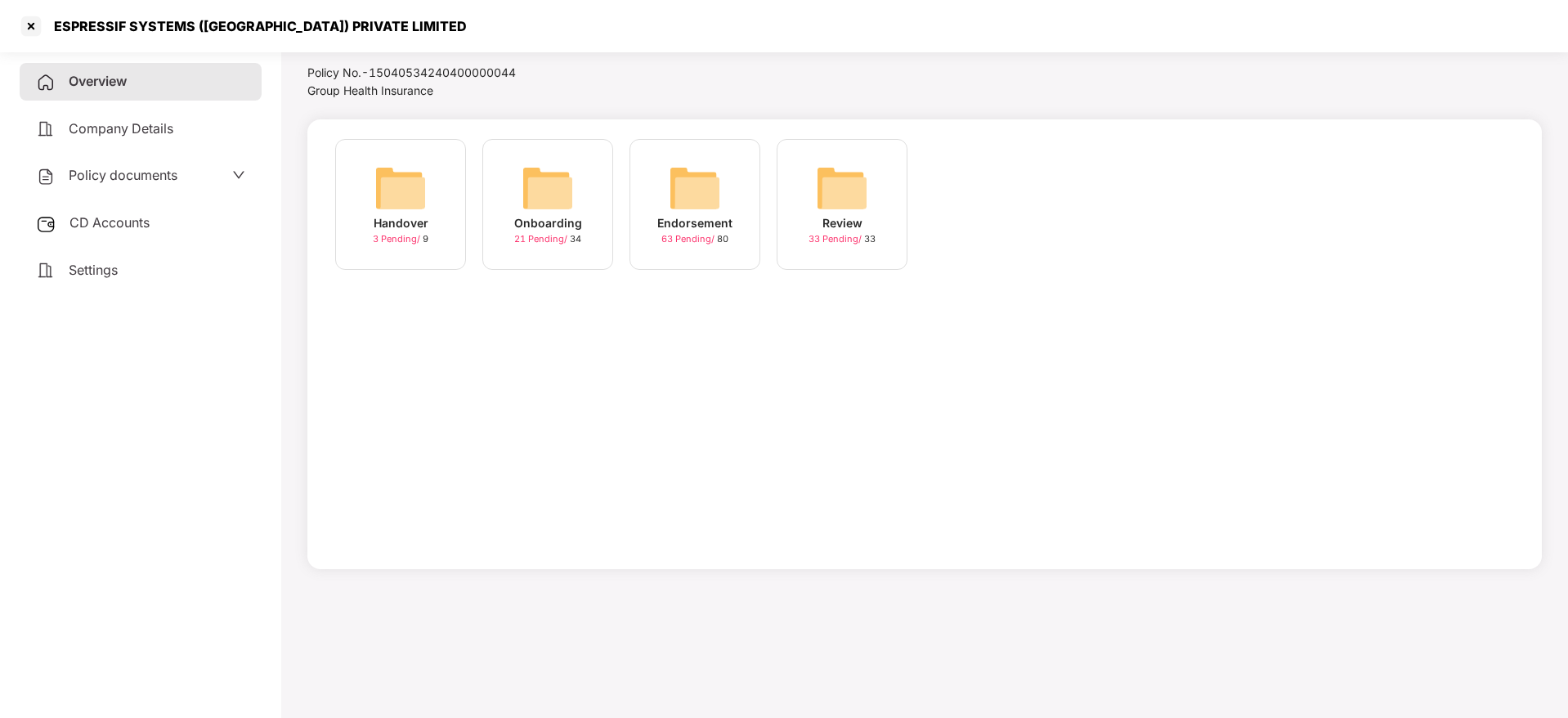
click at [679, 175] on img at bounding box center [694, 187] width 52 height 52
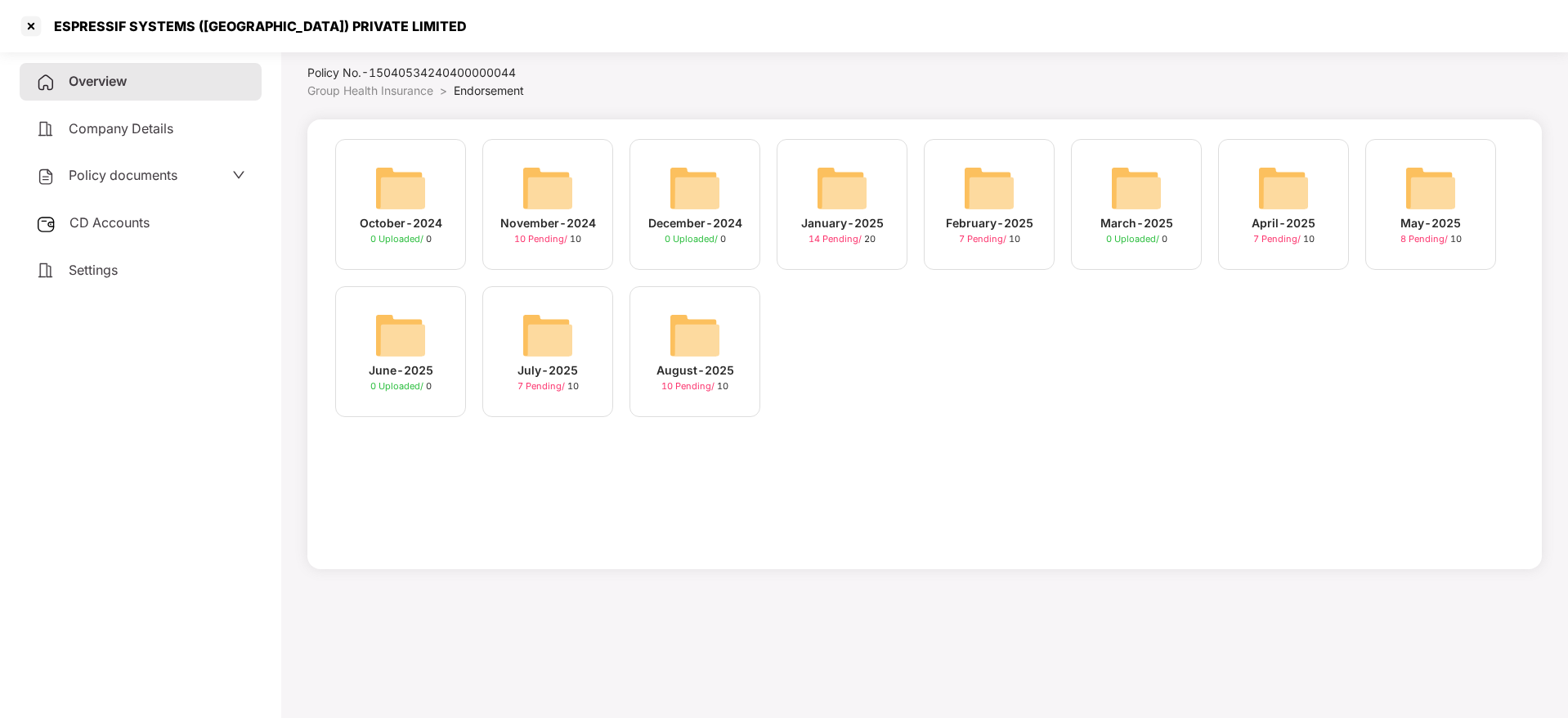
click at [718, 341] on img at bounding box center [694, 335] width 52 height 52
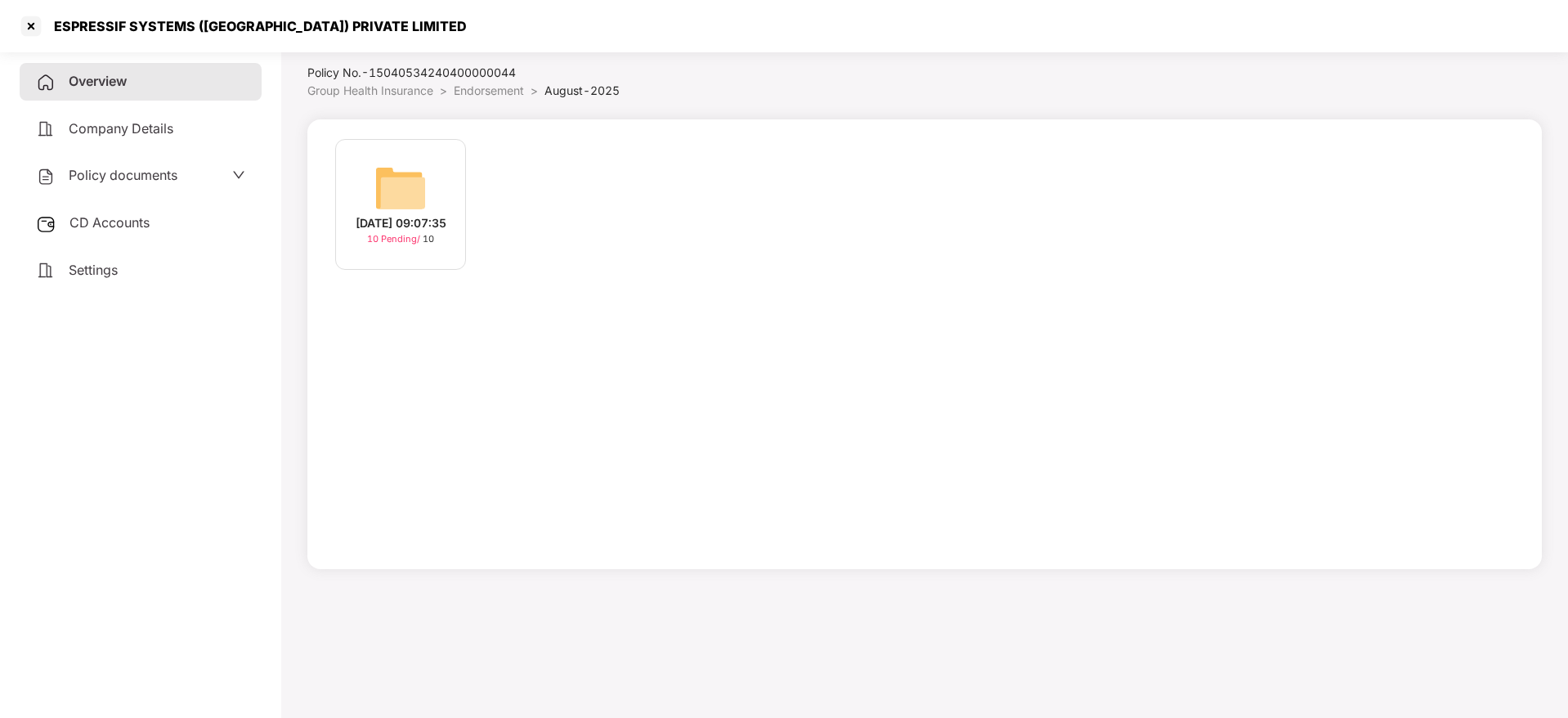
click at [416, 196] on img at bounding box center [400, 187] width 52 height 52
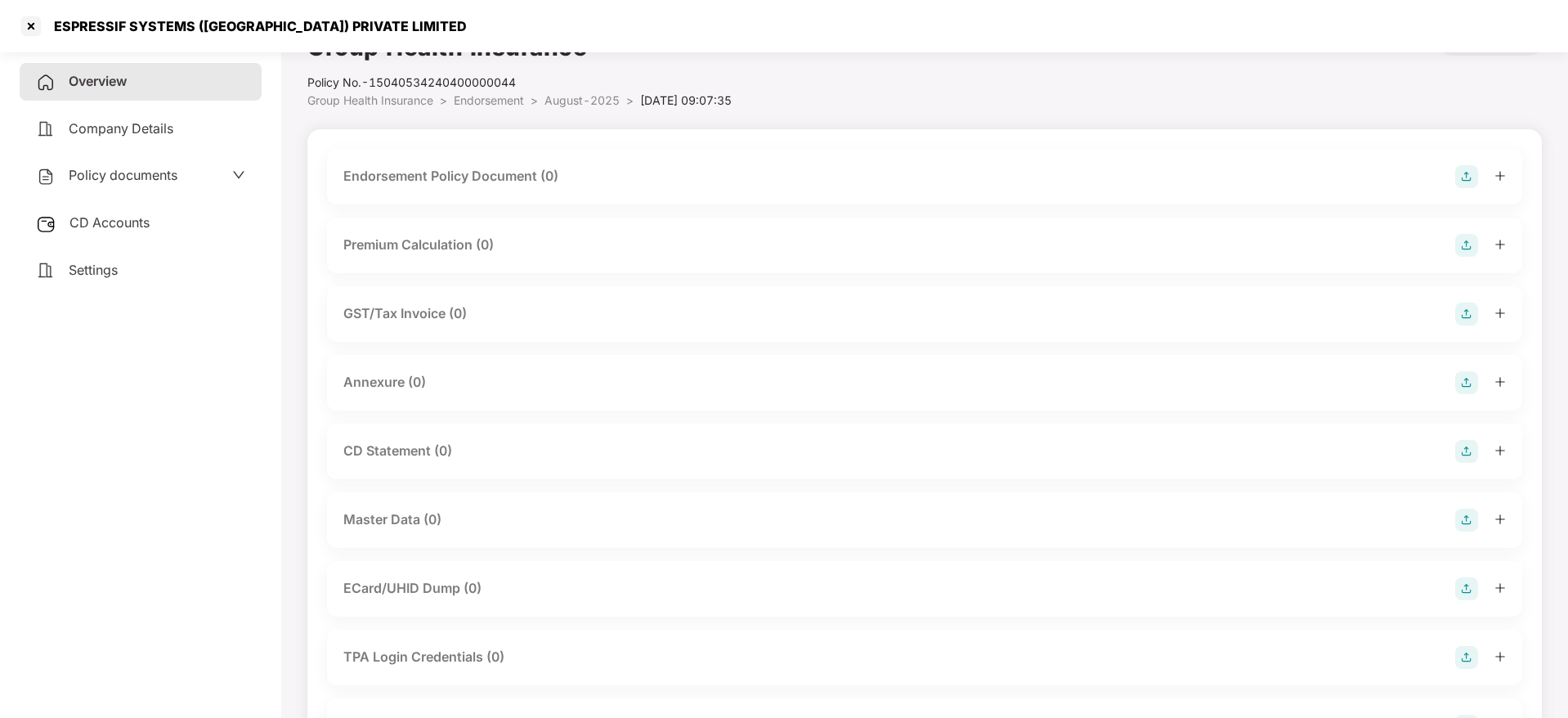
scroll to position [0, 0]
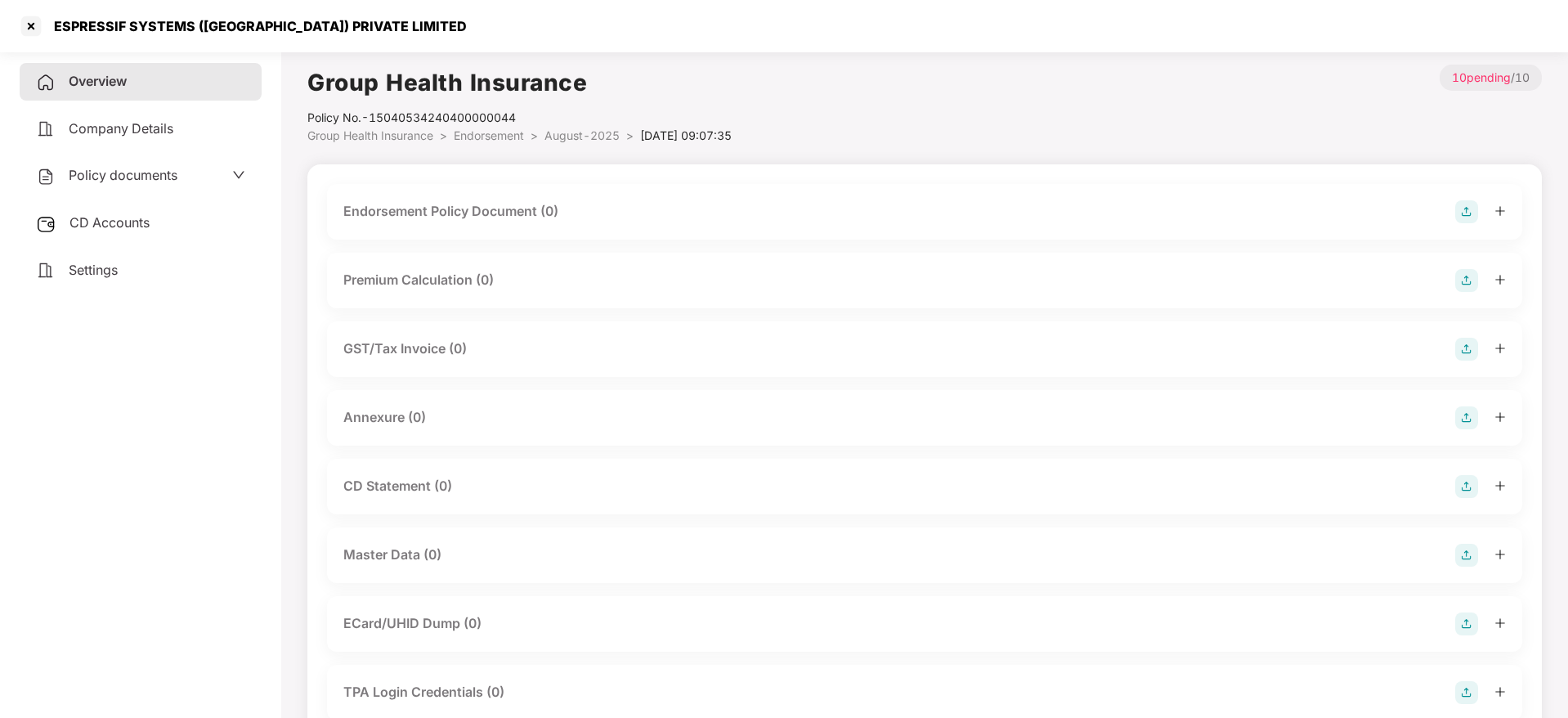
click at [1467, 209] on img at bounding box center [1466, 212] width 23 height 23
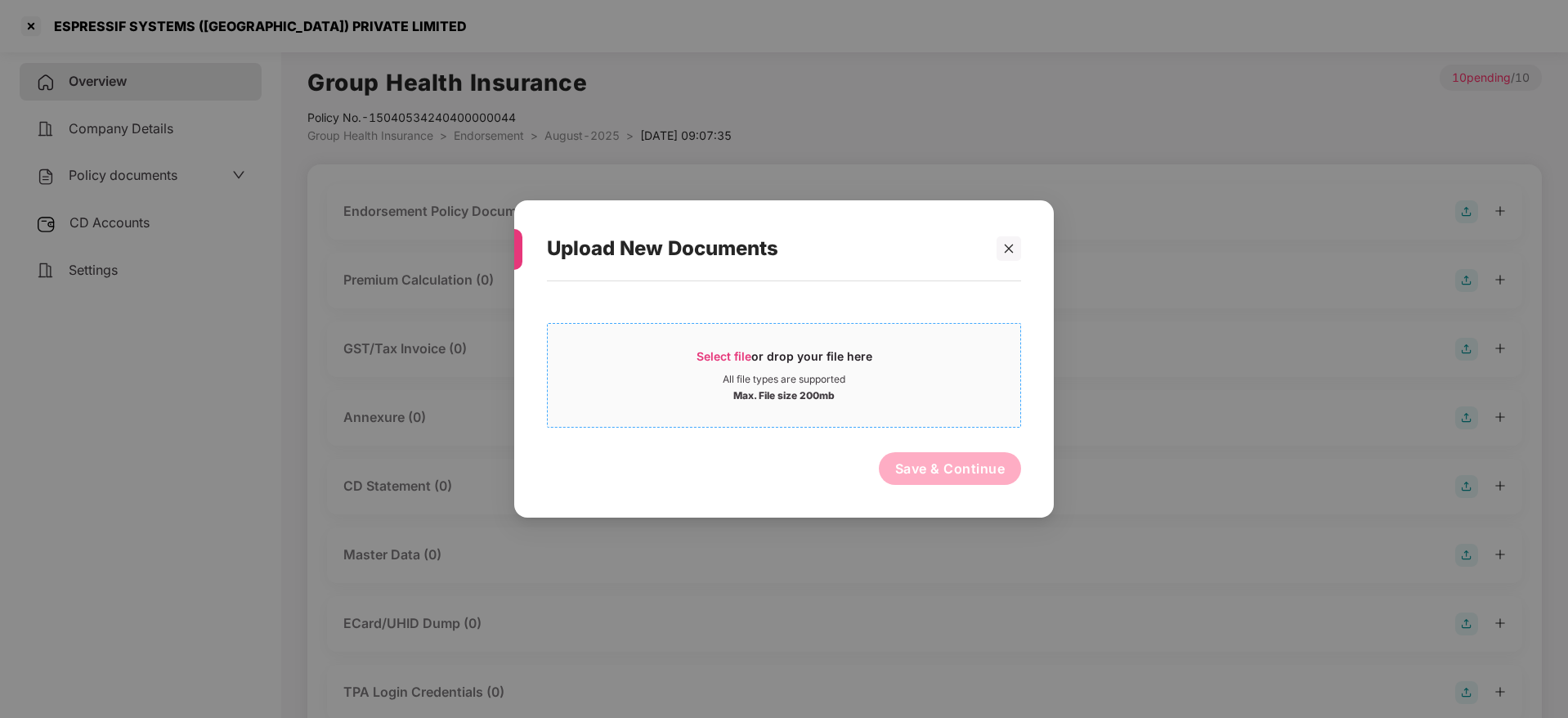
click at [731, 359] on span "Select file" at bounding box center [724, 356] width 55 height 14
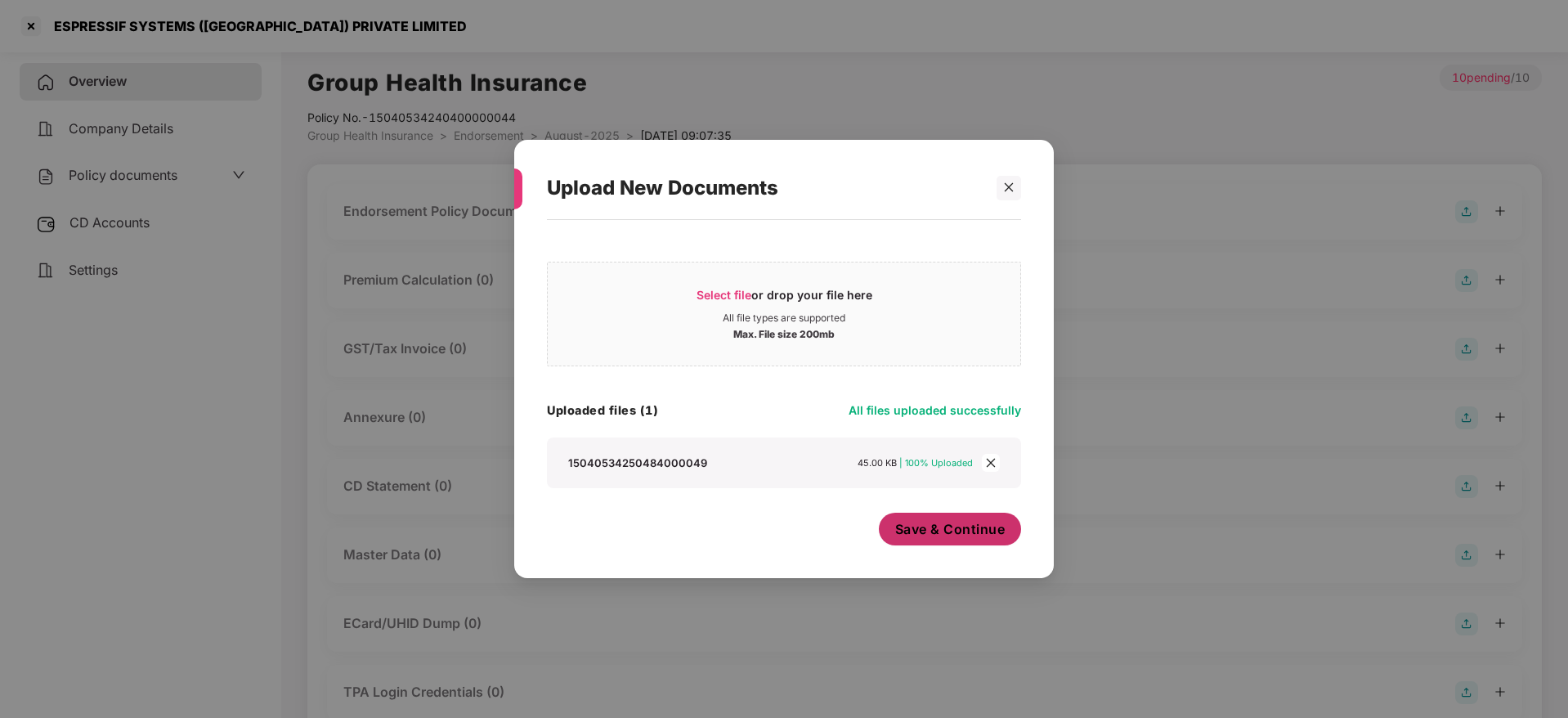
click at [961, 535] on span "Save & Continue" at bounding box center [950, 529] width 110 height 18
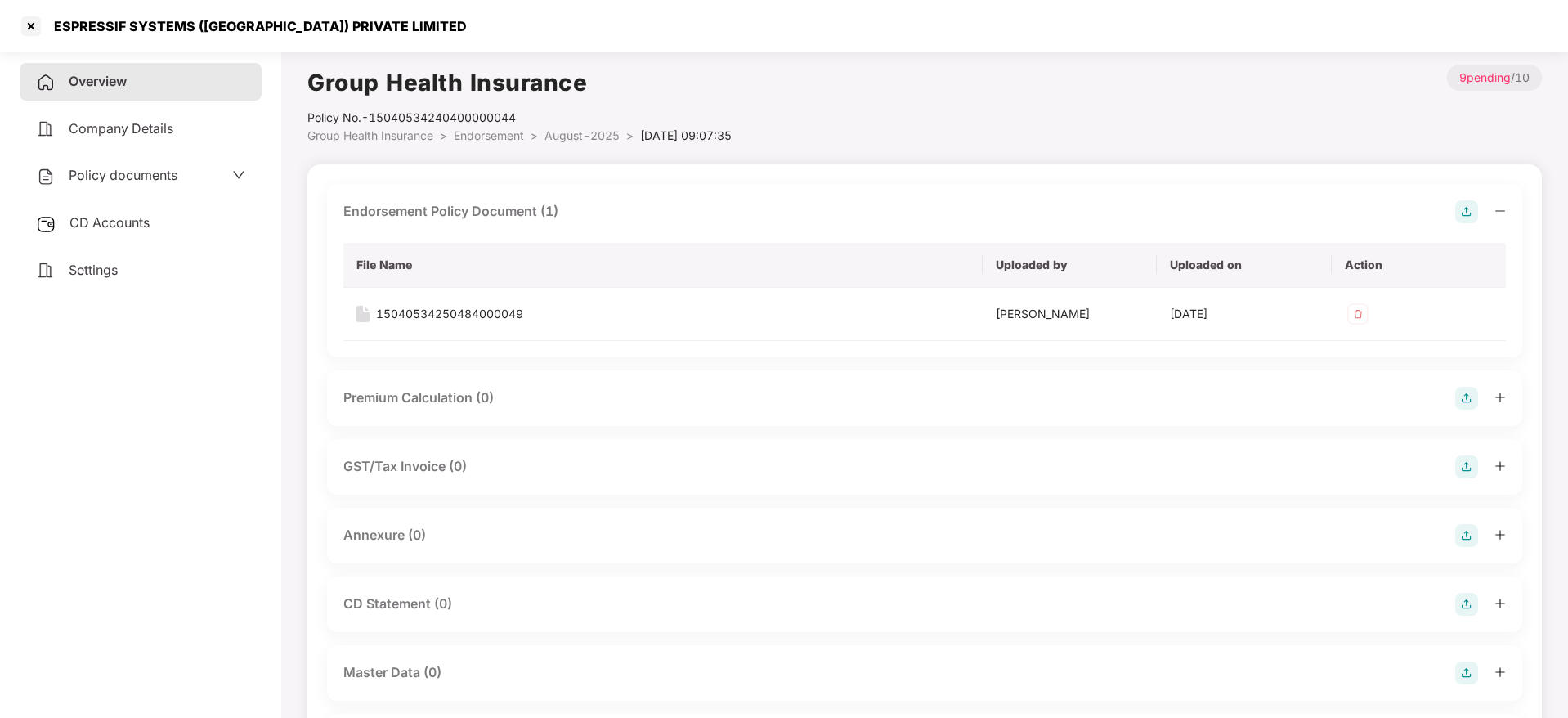
click at [1503, 211] on icon "minus" at bounding box center [1499, 210] width 11 height 11
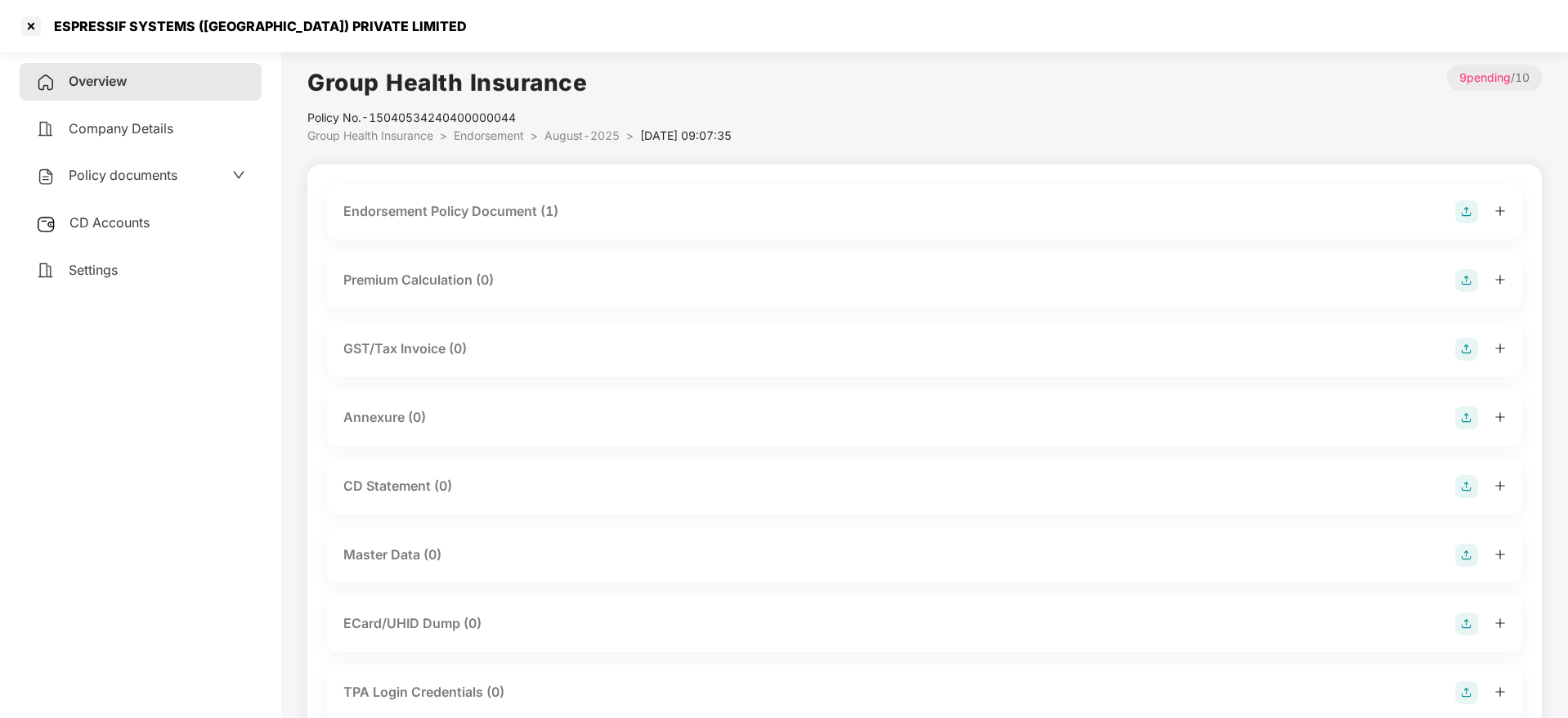
click at [1463, 420] on img at bounding box center [1466, 418] width 23 height 23
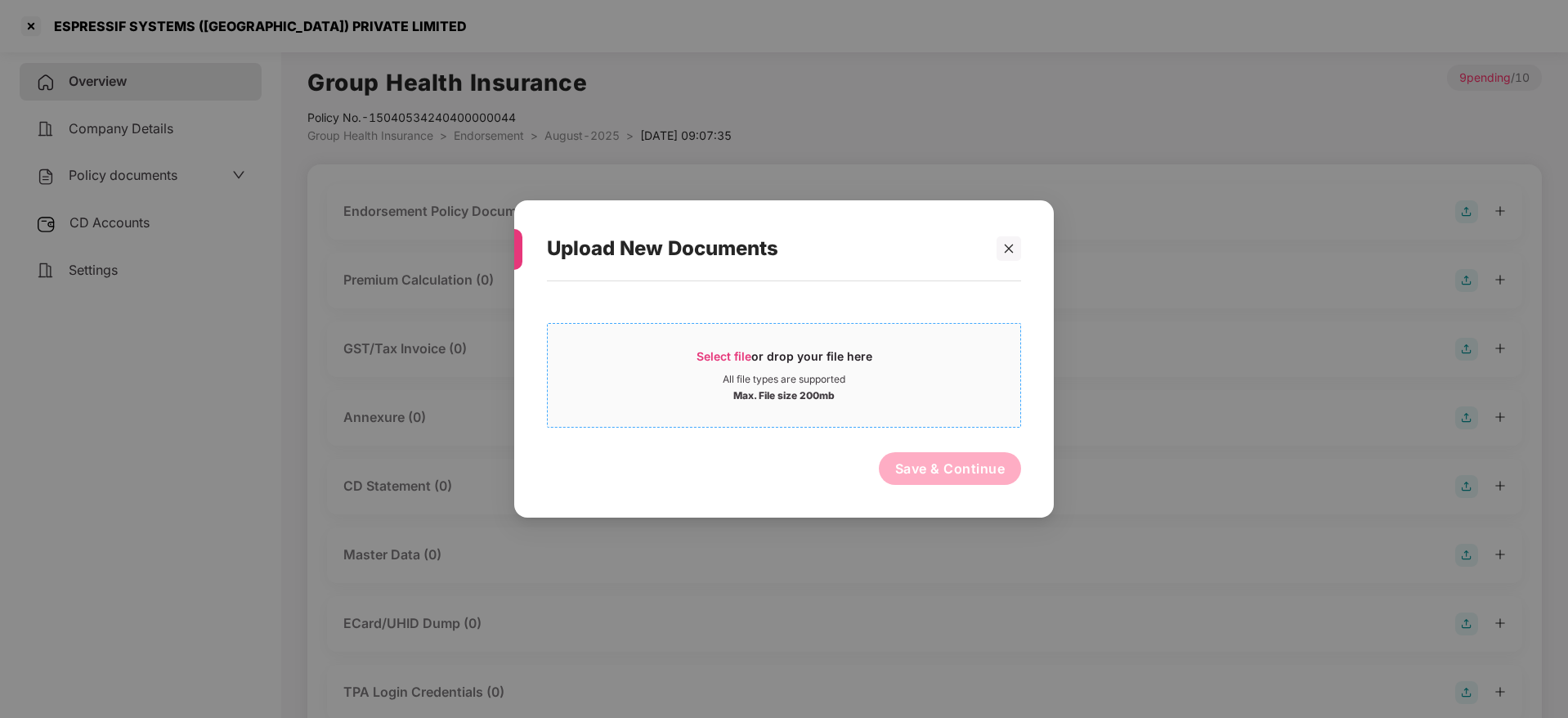
click at [733, 366] on div "Select file or drop your file here" at bounding box center [784, 360] width 176 height 25
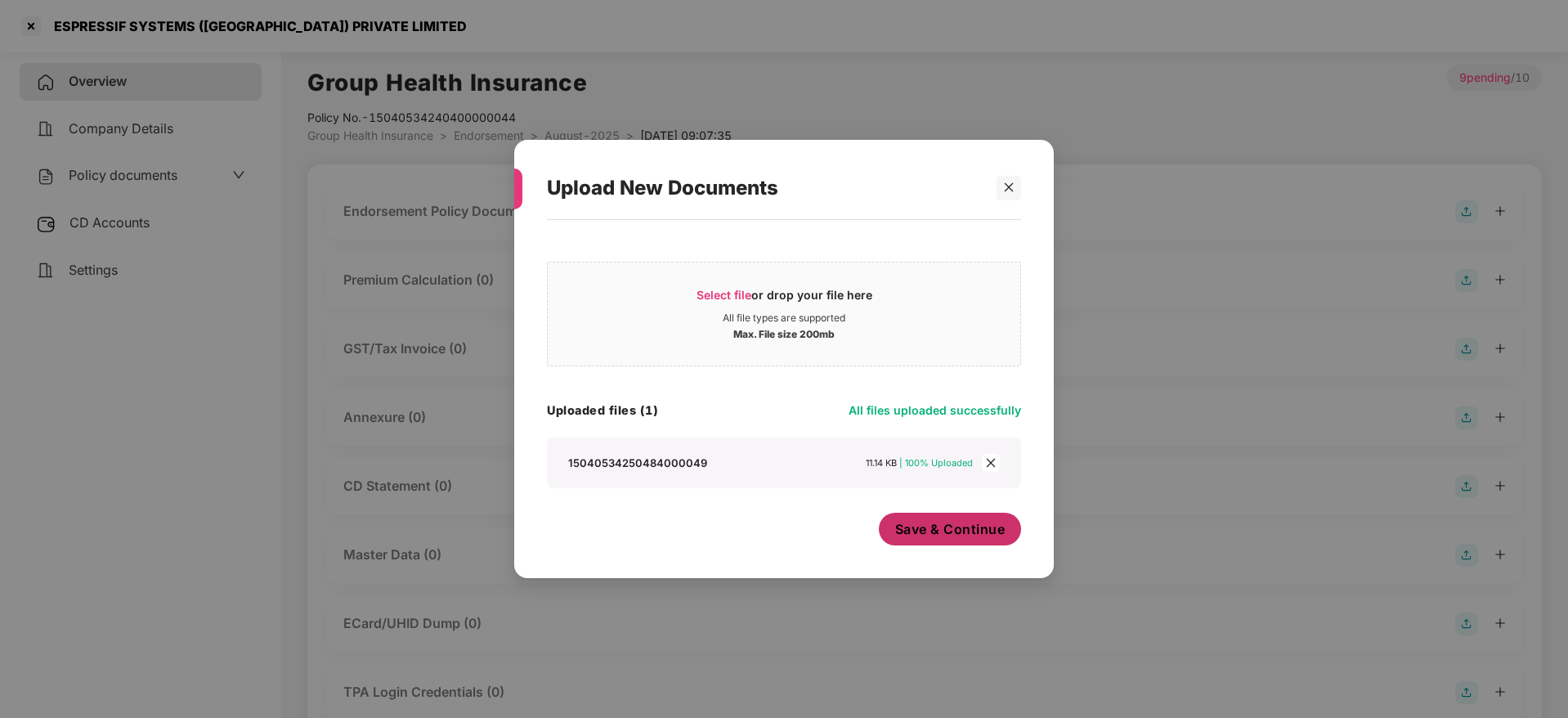
click at [943, 532] on span "Save & Continue" at bounding box center [950, 529] width 110 height 18
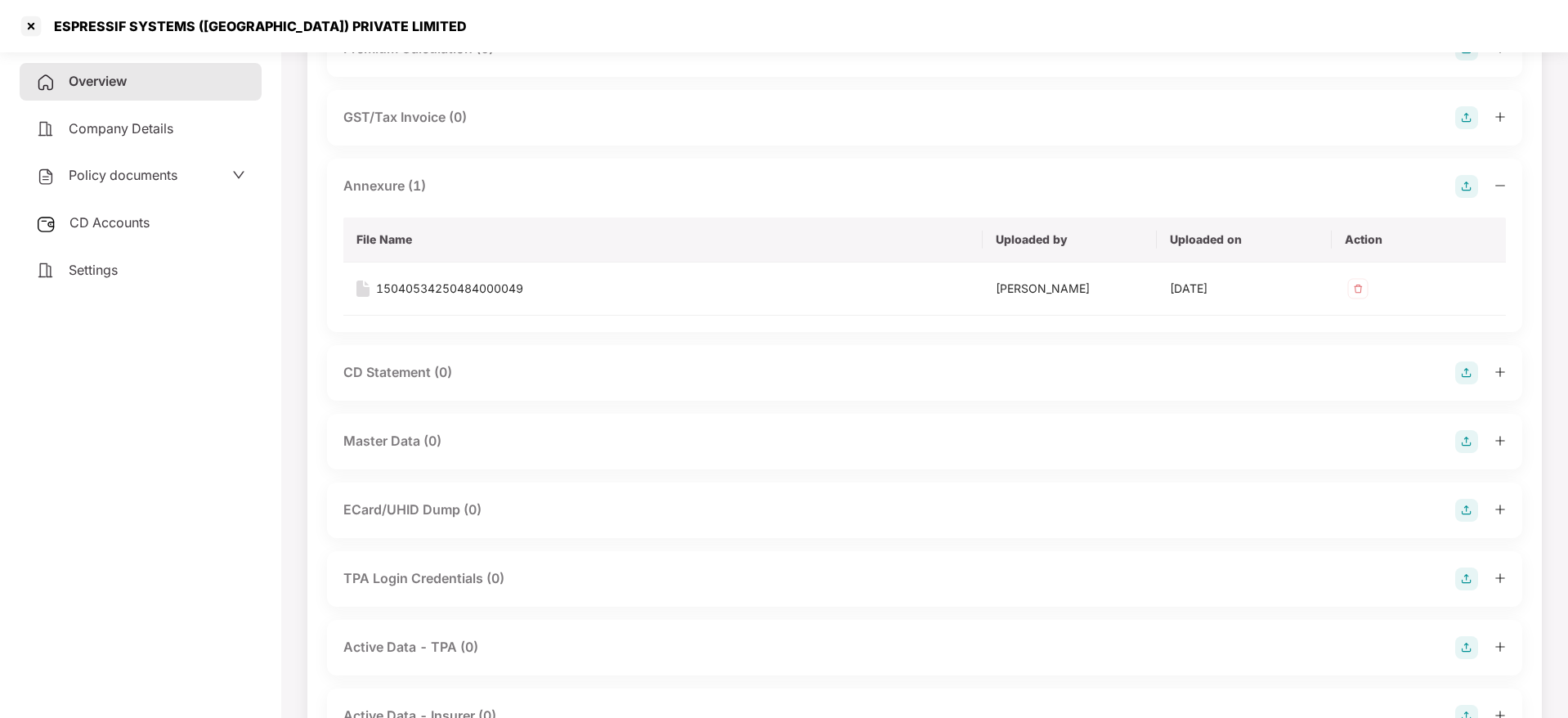
scroll to position [246, 0]
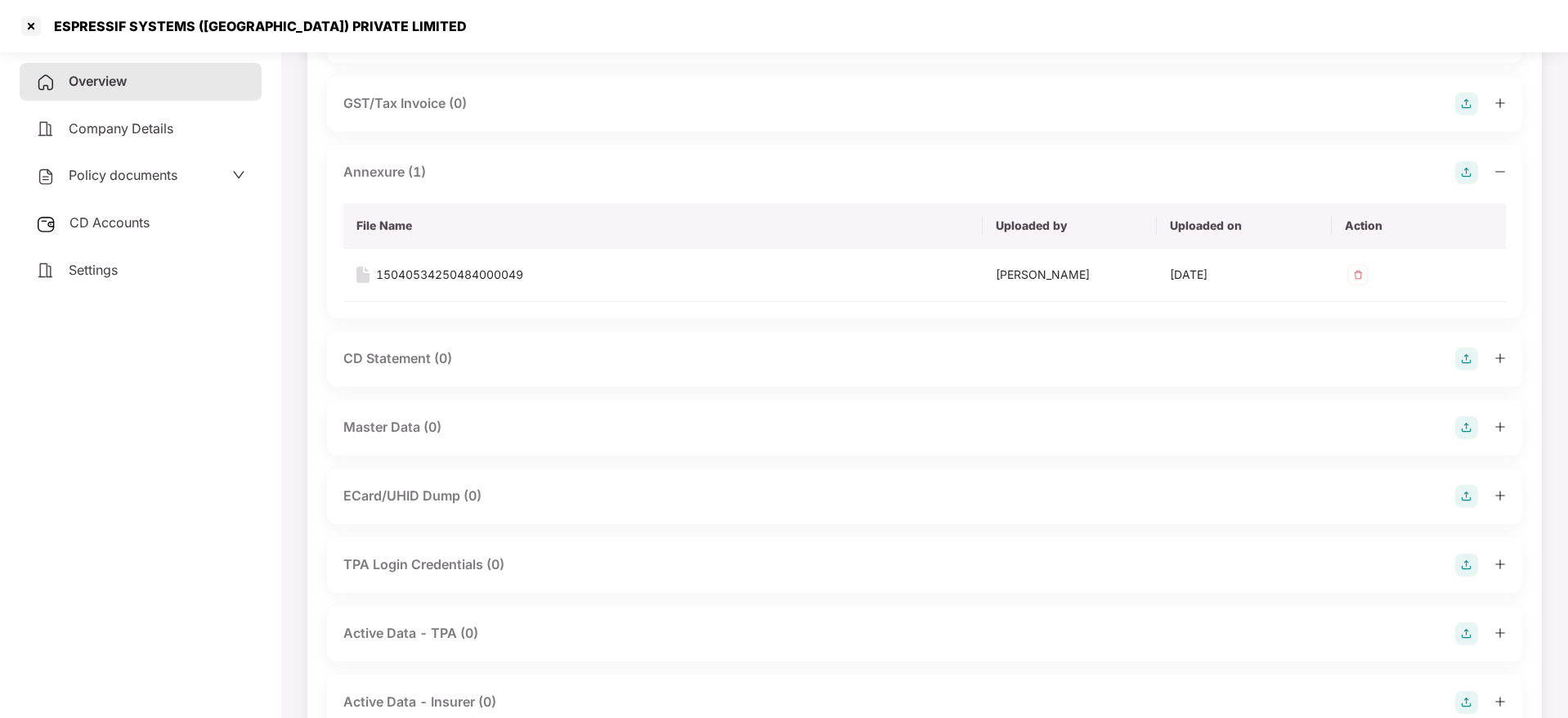
click at [1470, 421] on img at bounding box center [1466, 427] width 23 height 23
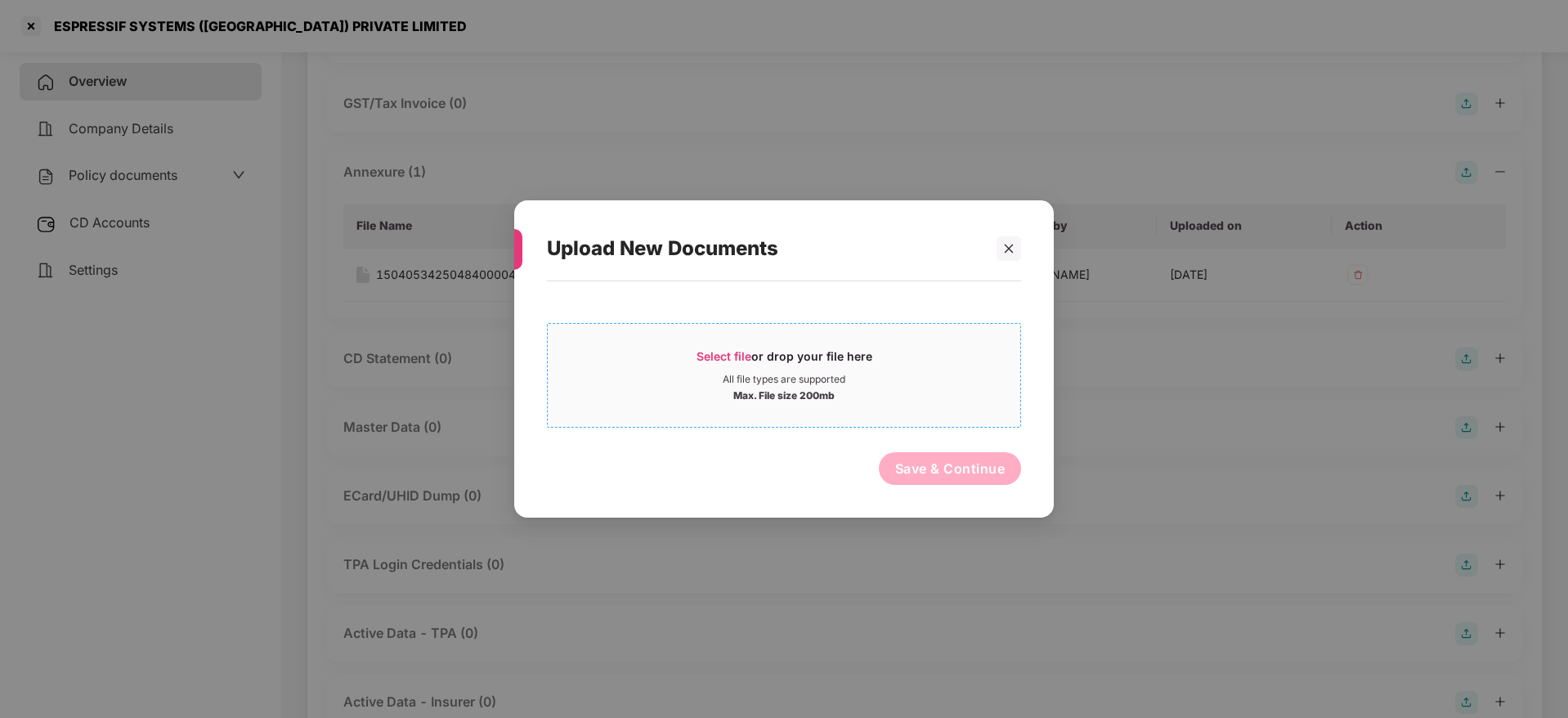
click at [741, 362] on span "Select file" at bounding box center [724, 356] width 55 height 14
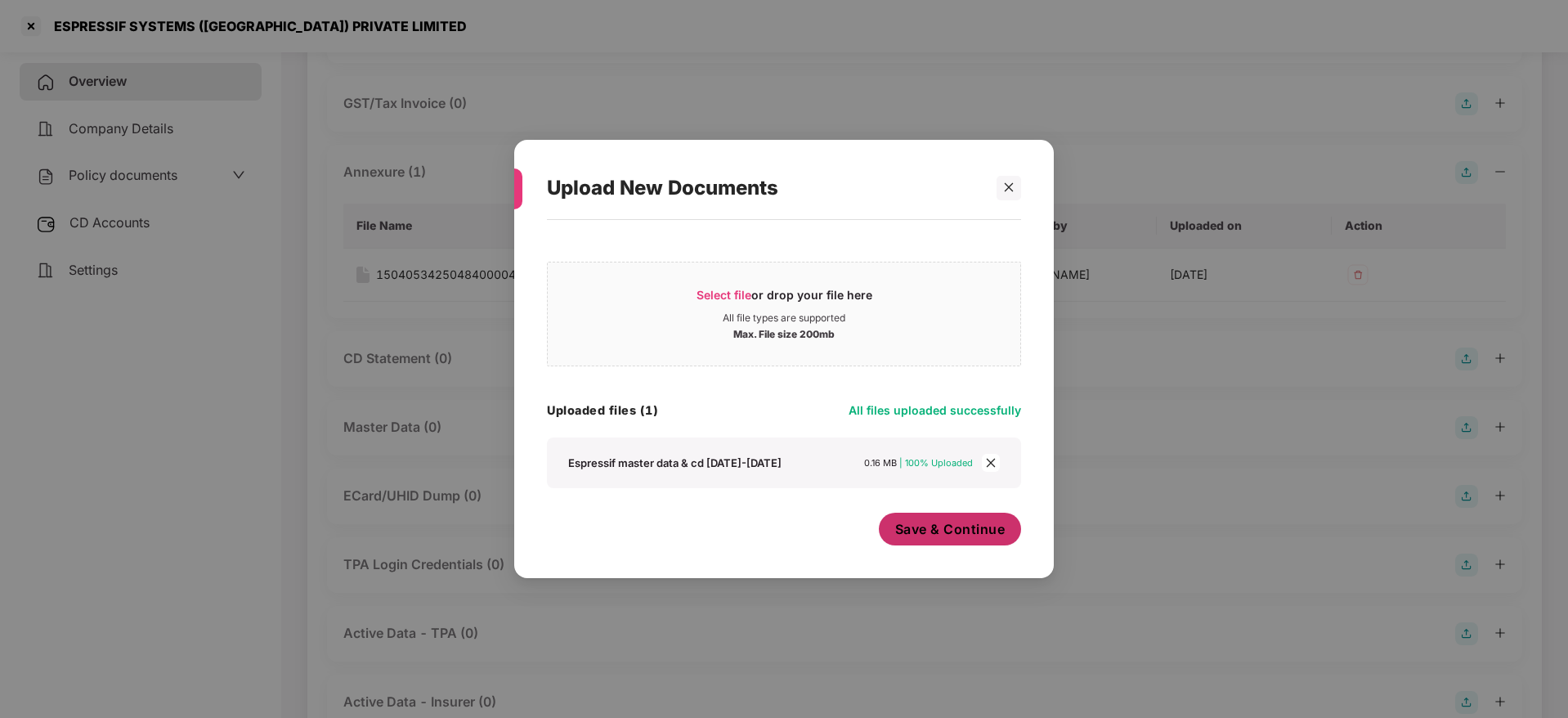
click at [967, 533] on span "Save & Continue" at bounding box center [950, 529] width 110 height 18
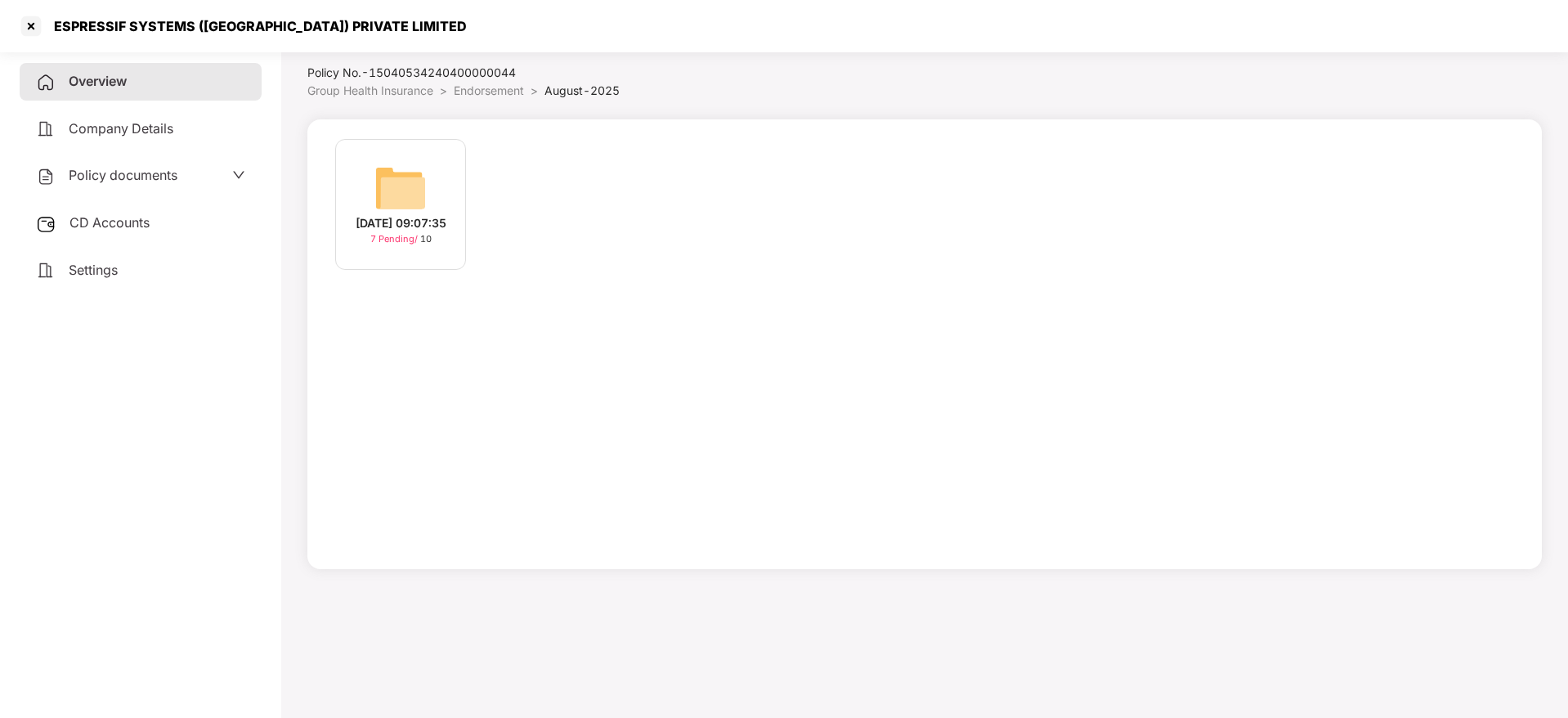
scroll to position [45, 0]
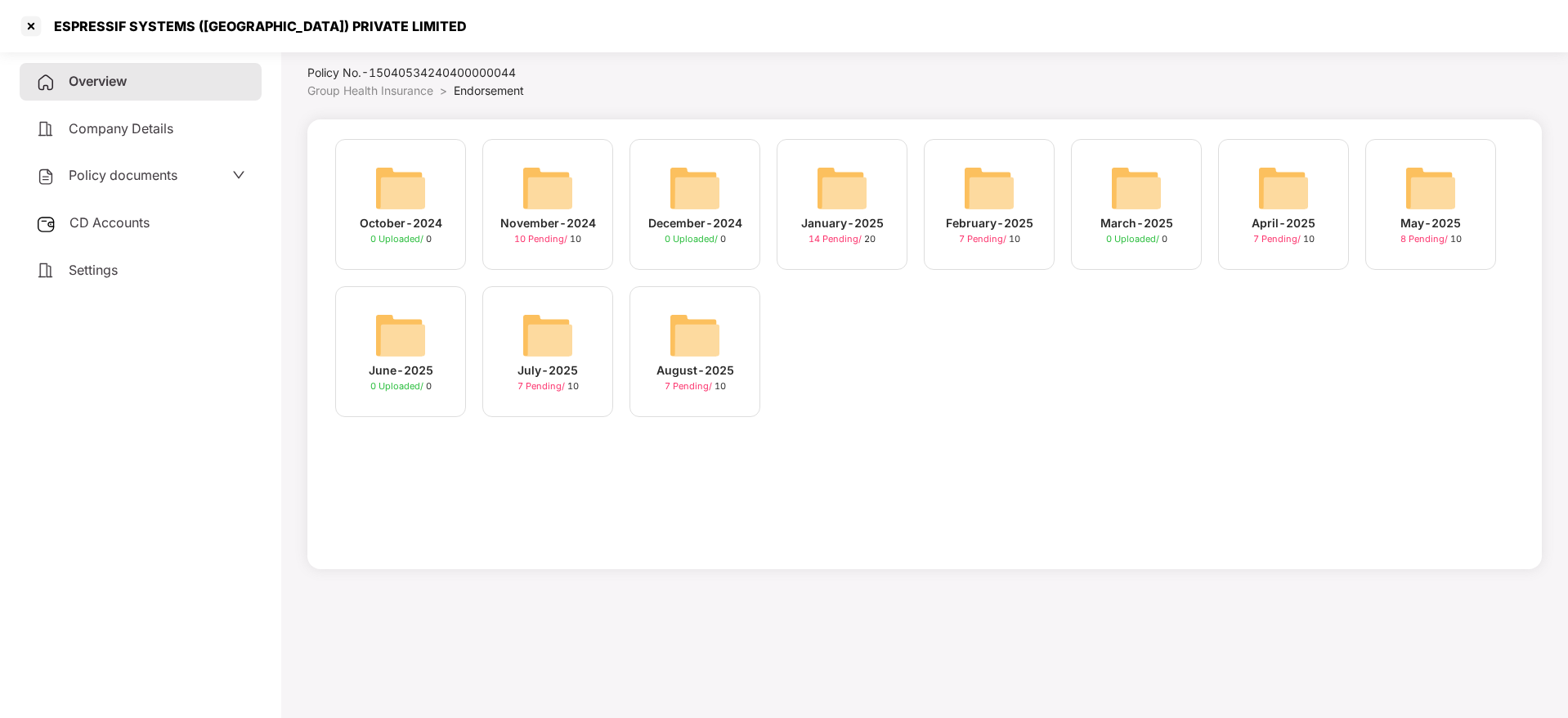
click at [89, 89] on div "Overview" at bounding box center [140, 81] width 242 height 38
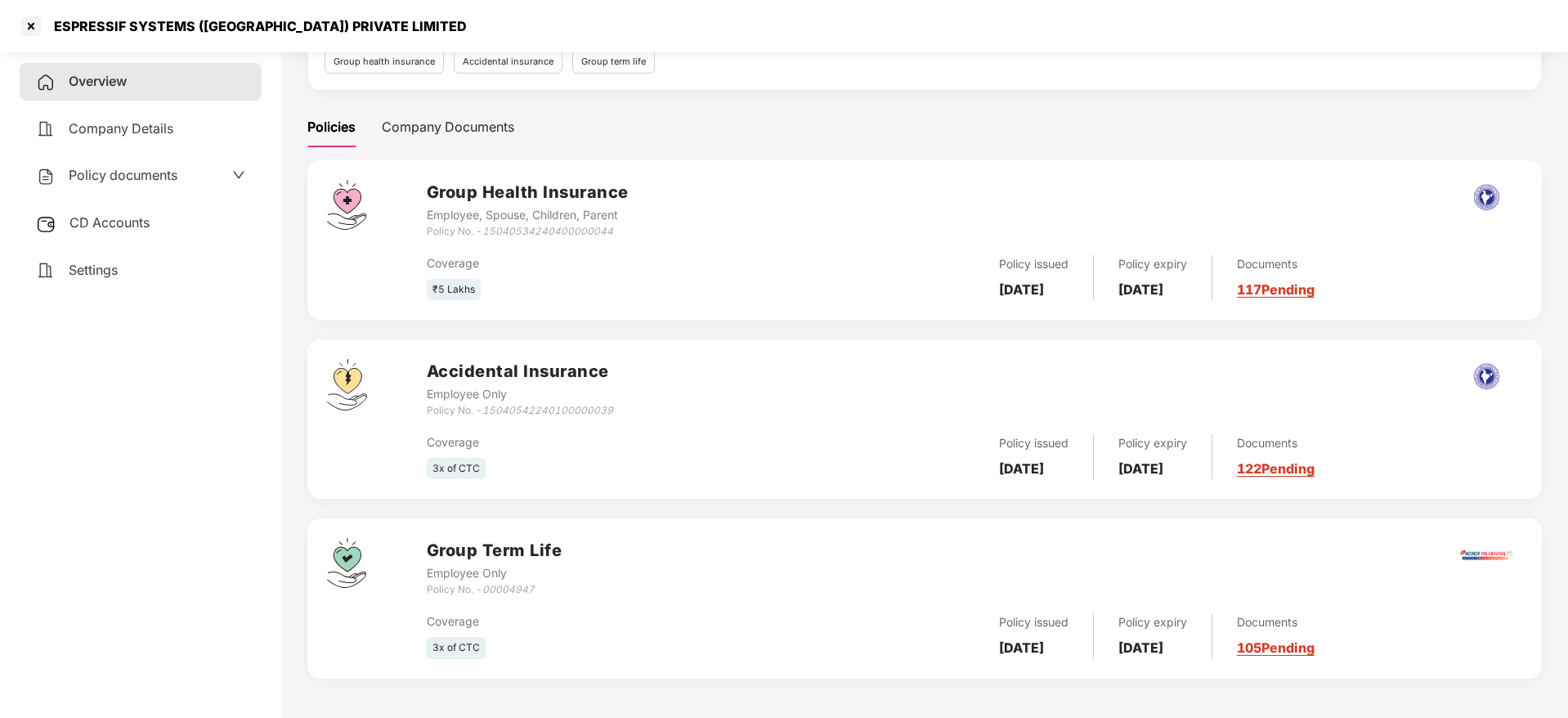
click at [1315, 469] on link "122 Pending" at bounding box center [1276, 468] width 78 height 17
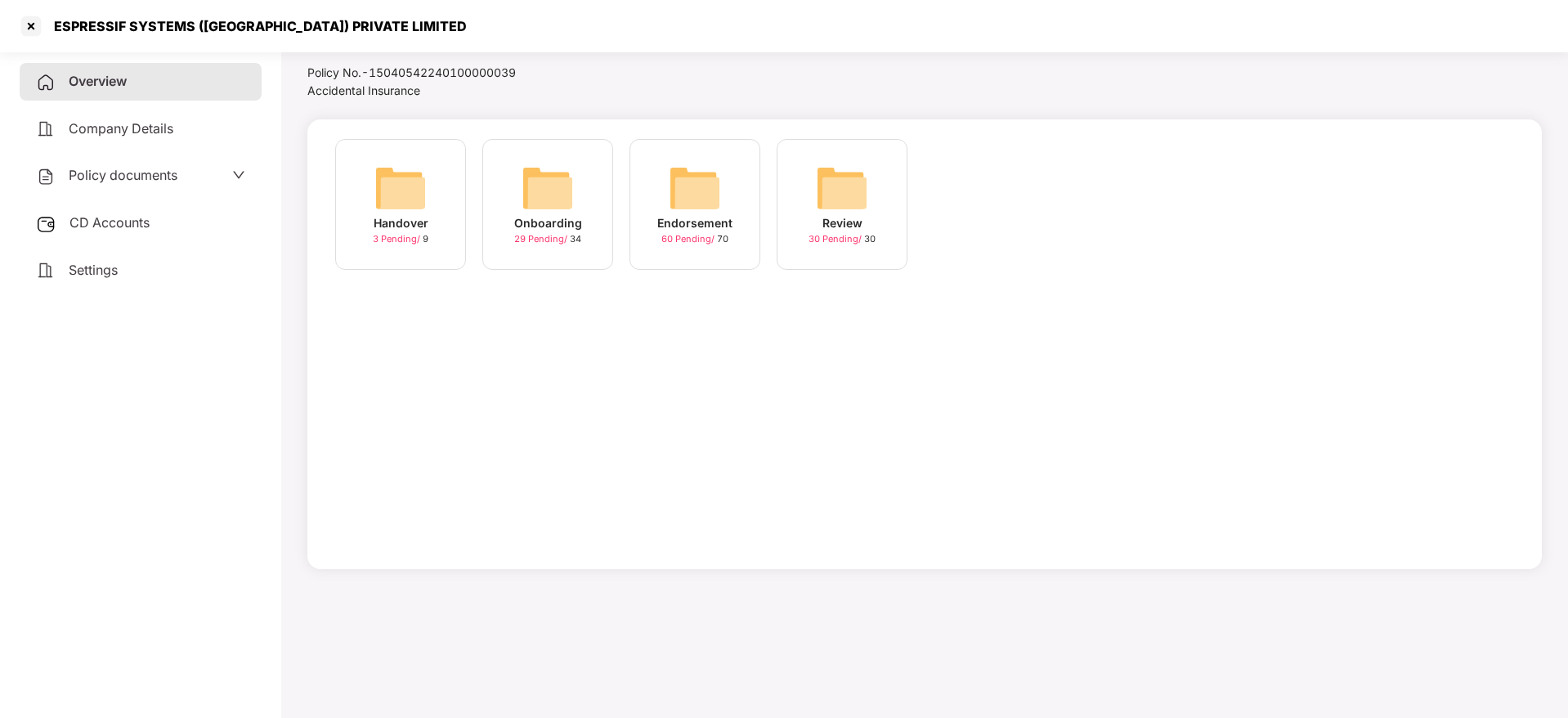
click at [685, 204] on img at bounding box center [694, 187] width 52 height 52
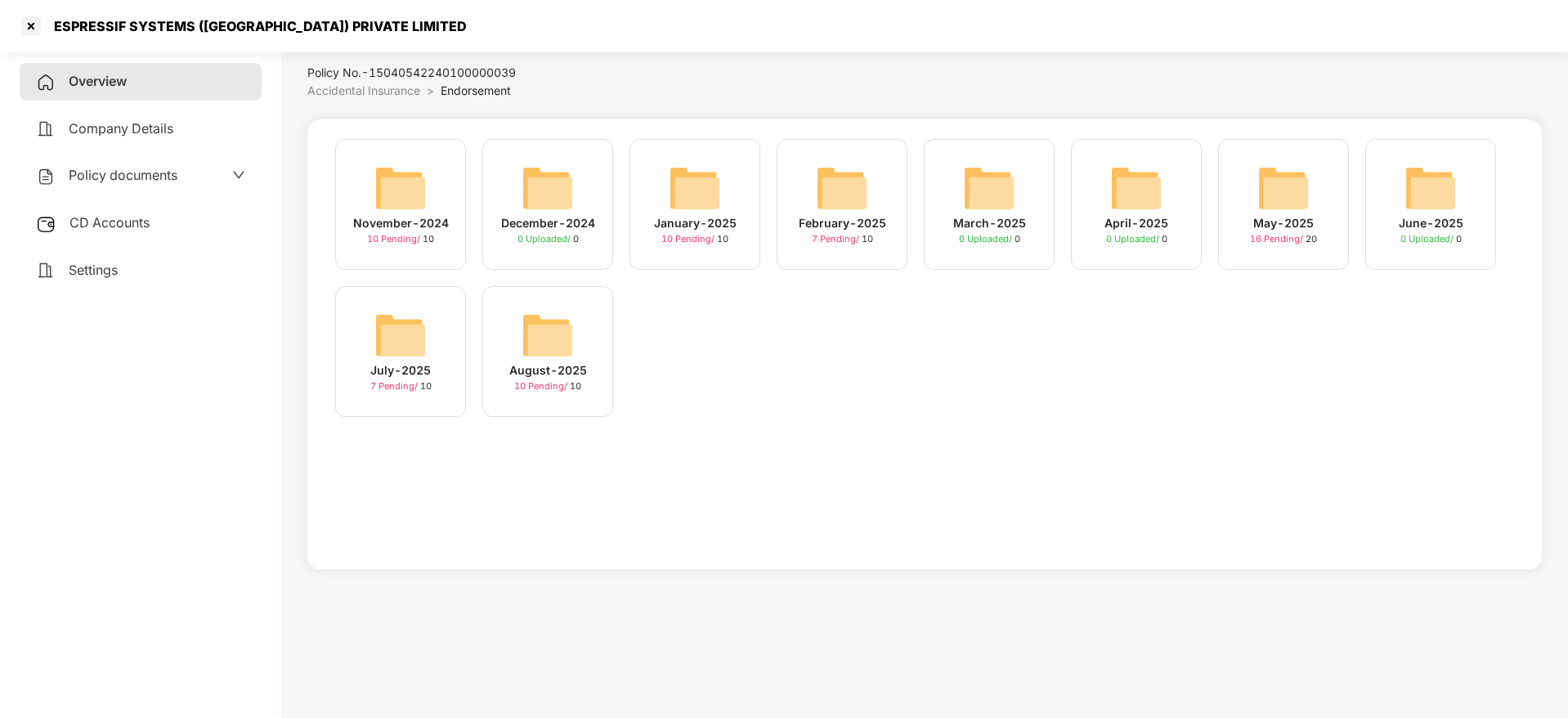
click at [547, 359] on img at bounding box center [547, 335] width 52 height 52
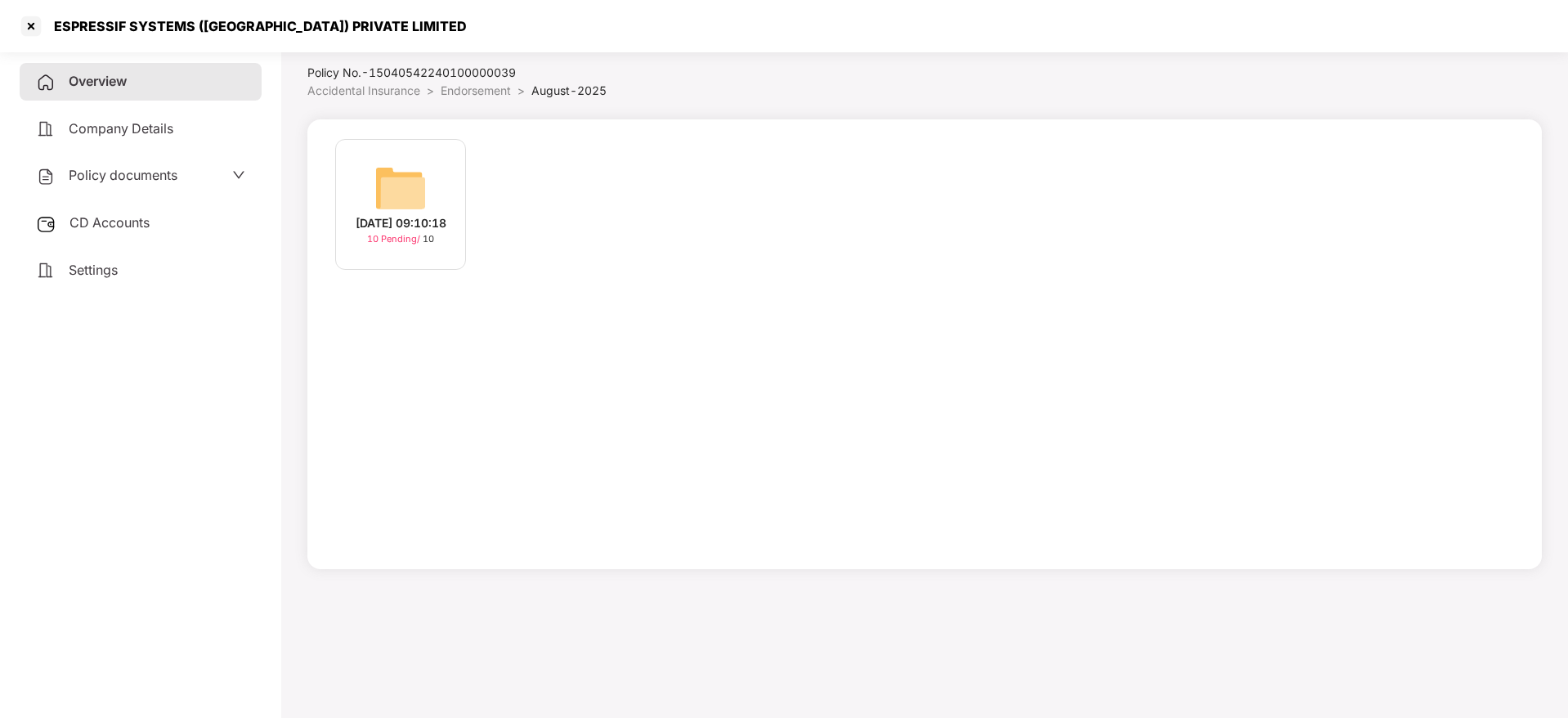
click at [389, 231] on div "[DATE] 09:10:18" at bounding box center [401, 223] width 91 height 18
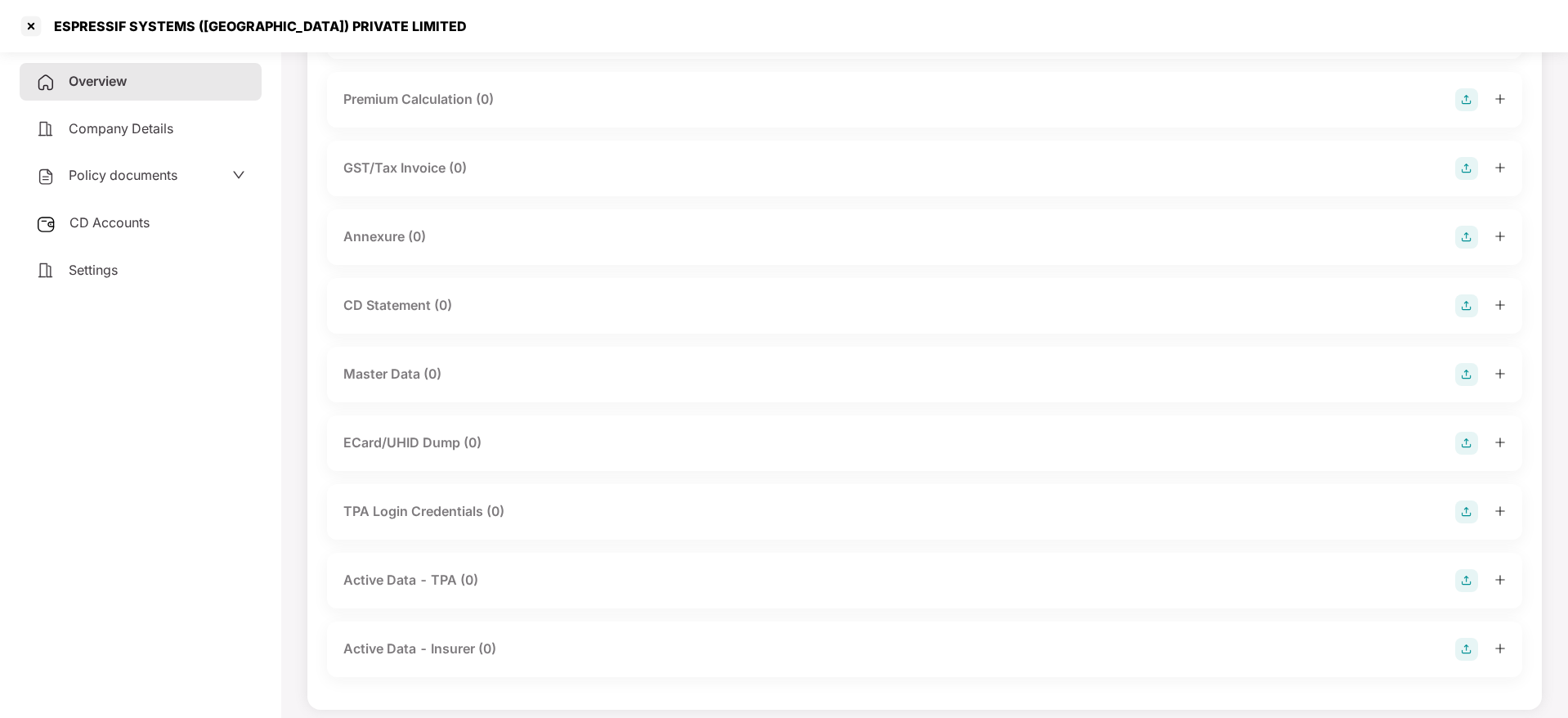
scroll to position [0, 0]
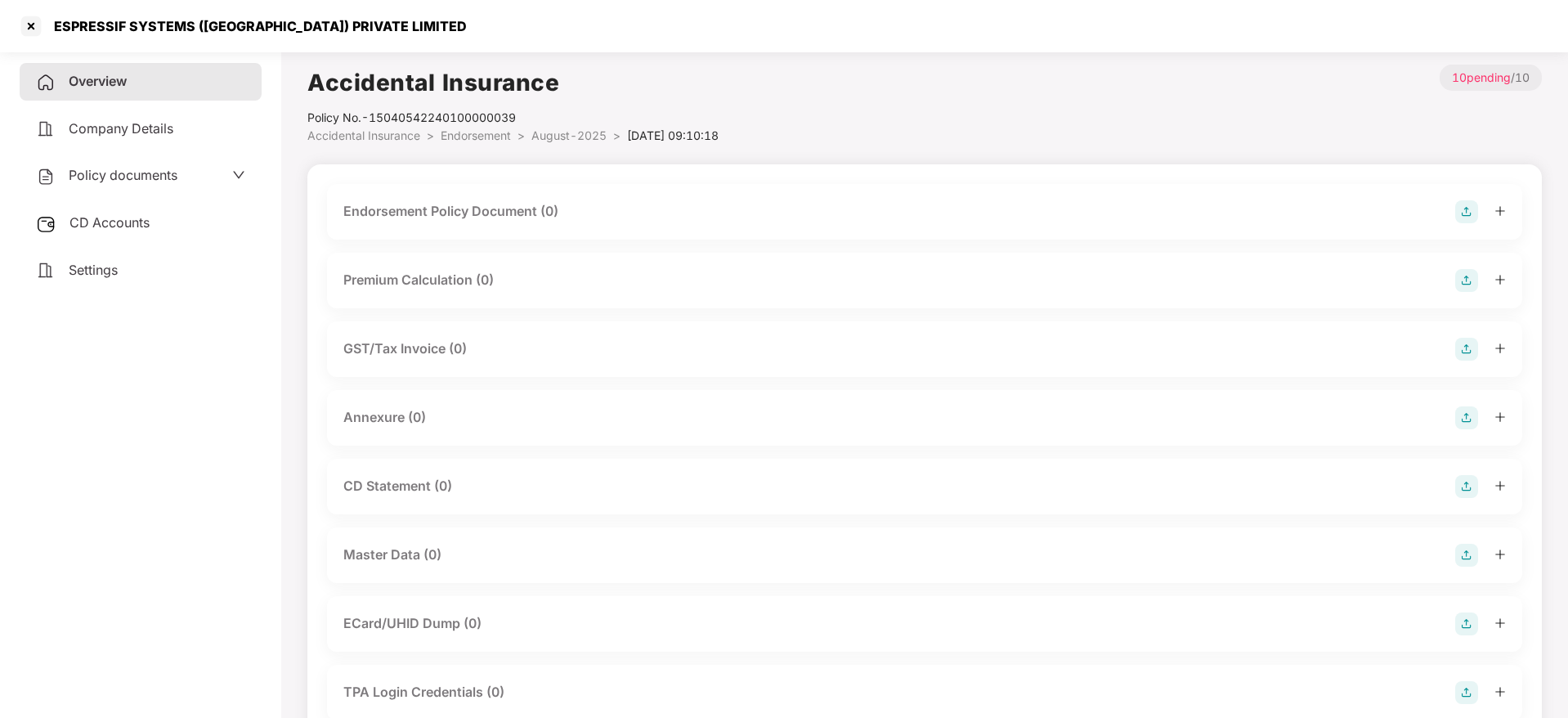
click at [1460, 208] on img at bounding box center [1466, 212] width 23 height 23
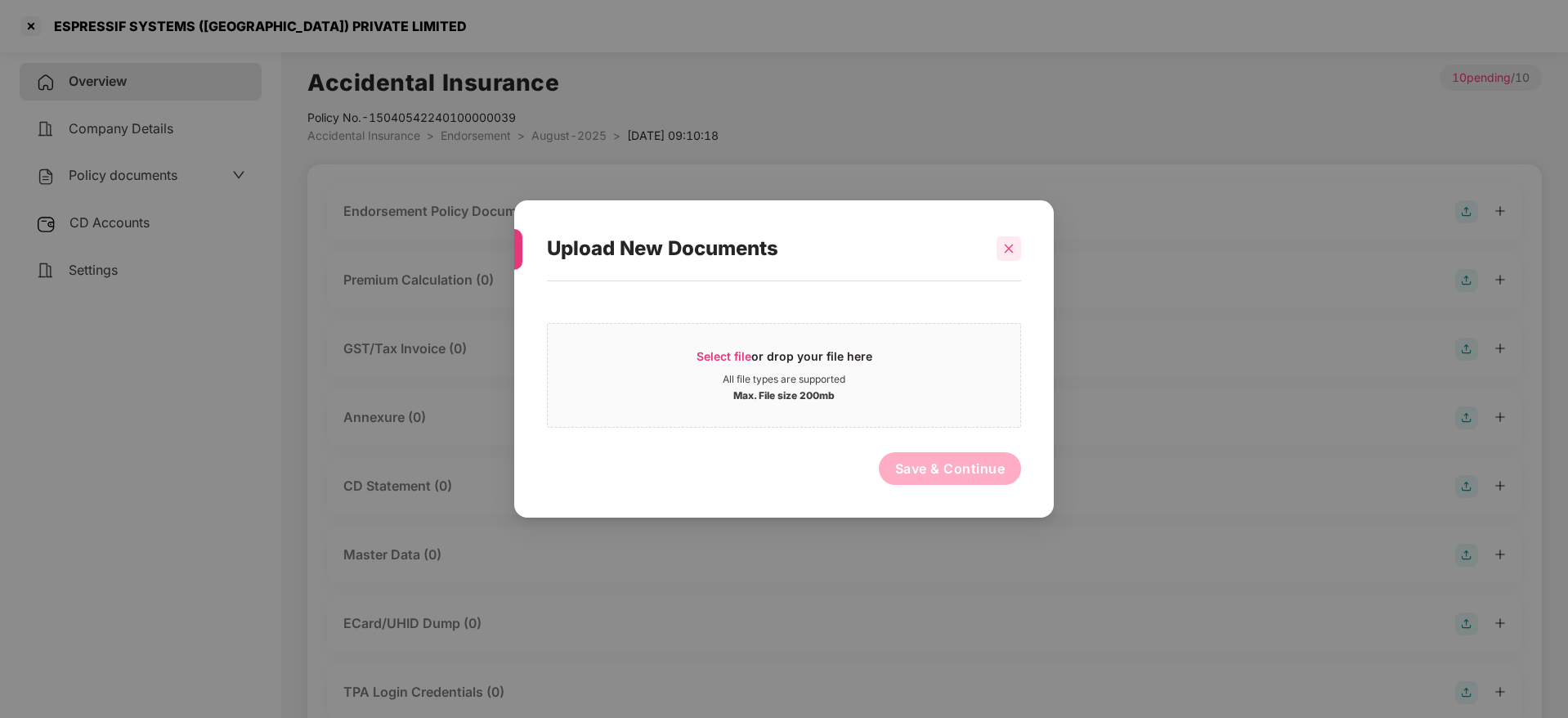
click at [1011, 249] on icon "close" at bounding box center [1008, 248] width 11 height 11
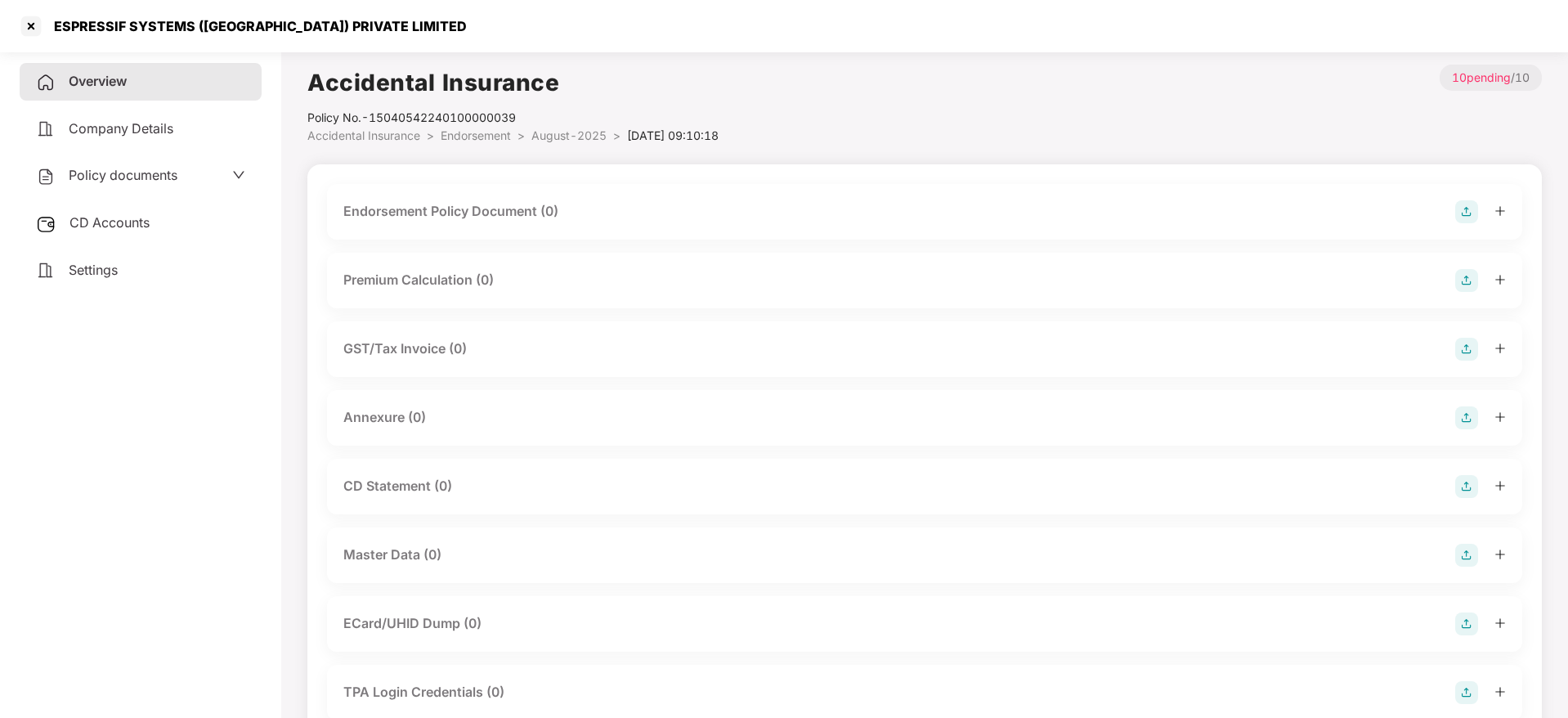
click at [1468, 551] on img at bounding box center [1466, 556] width 23 height 23
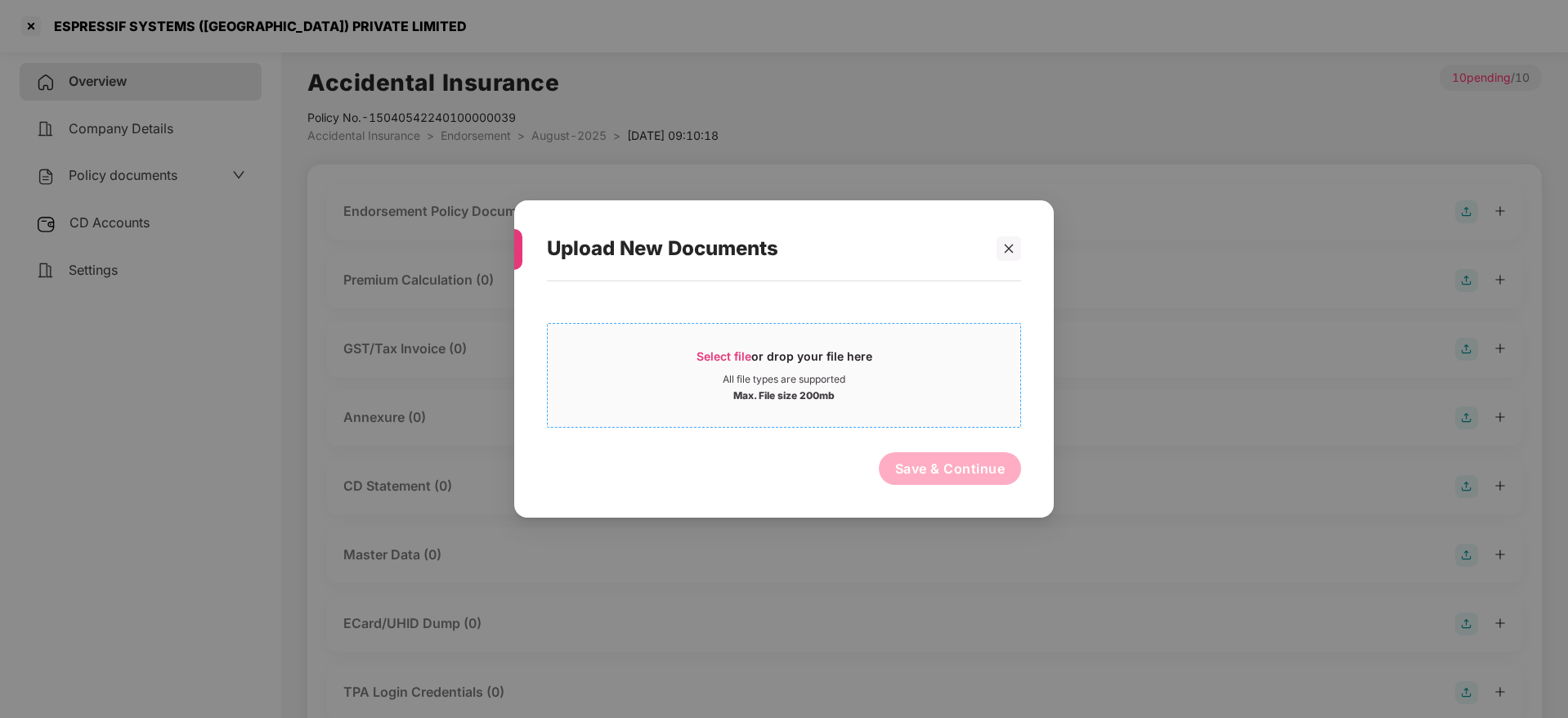
click at [716, 360] on span "Select file" at bounding box center [724, 356] width 55 height 14
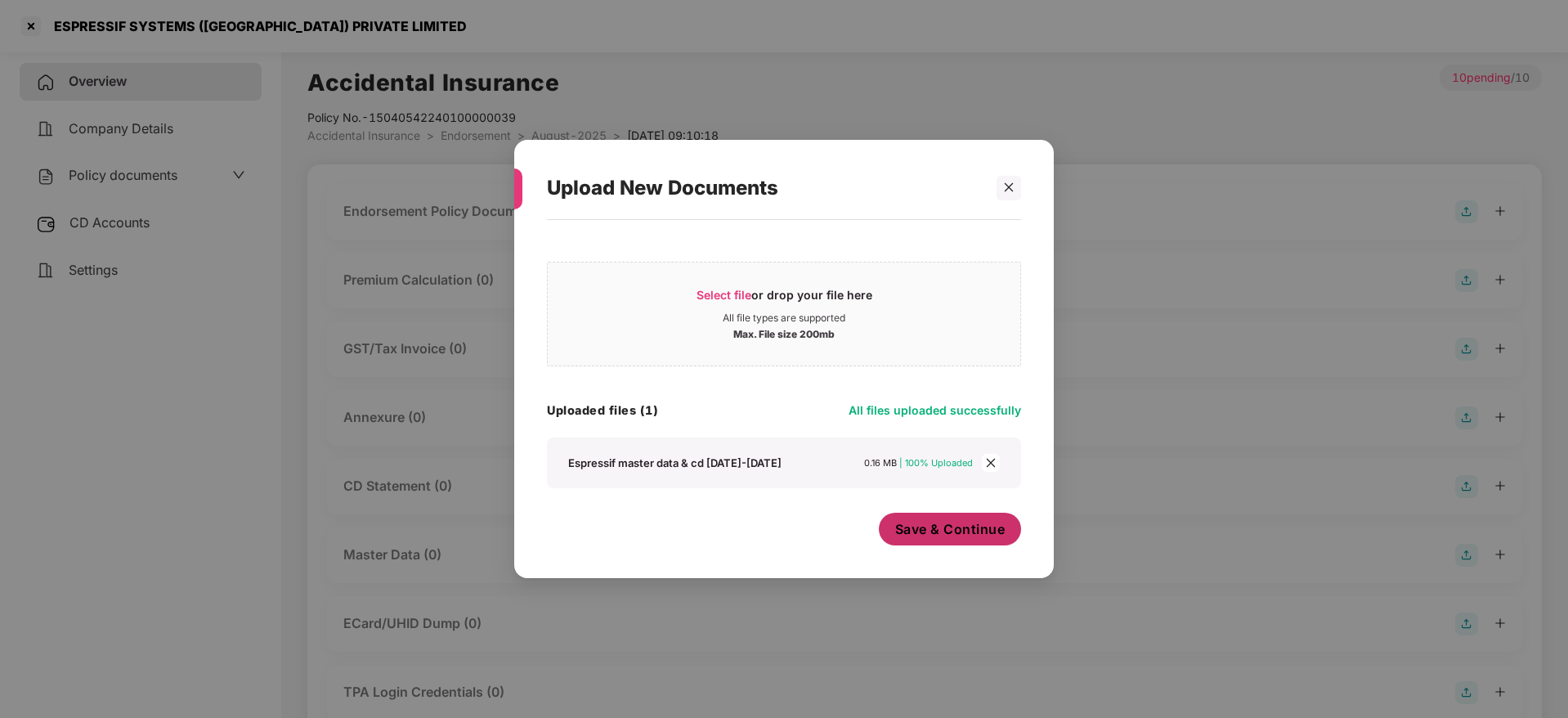
click at [922, 529] on span "Save & Continue" at bounding box center [950, 529] width 110 height 18
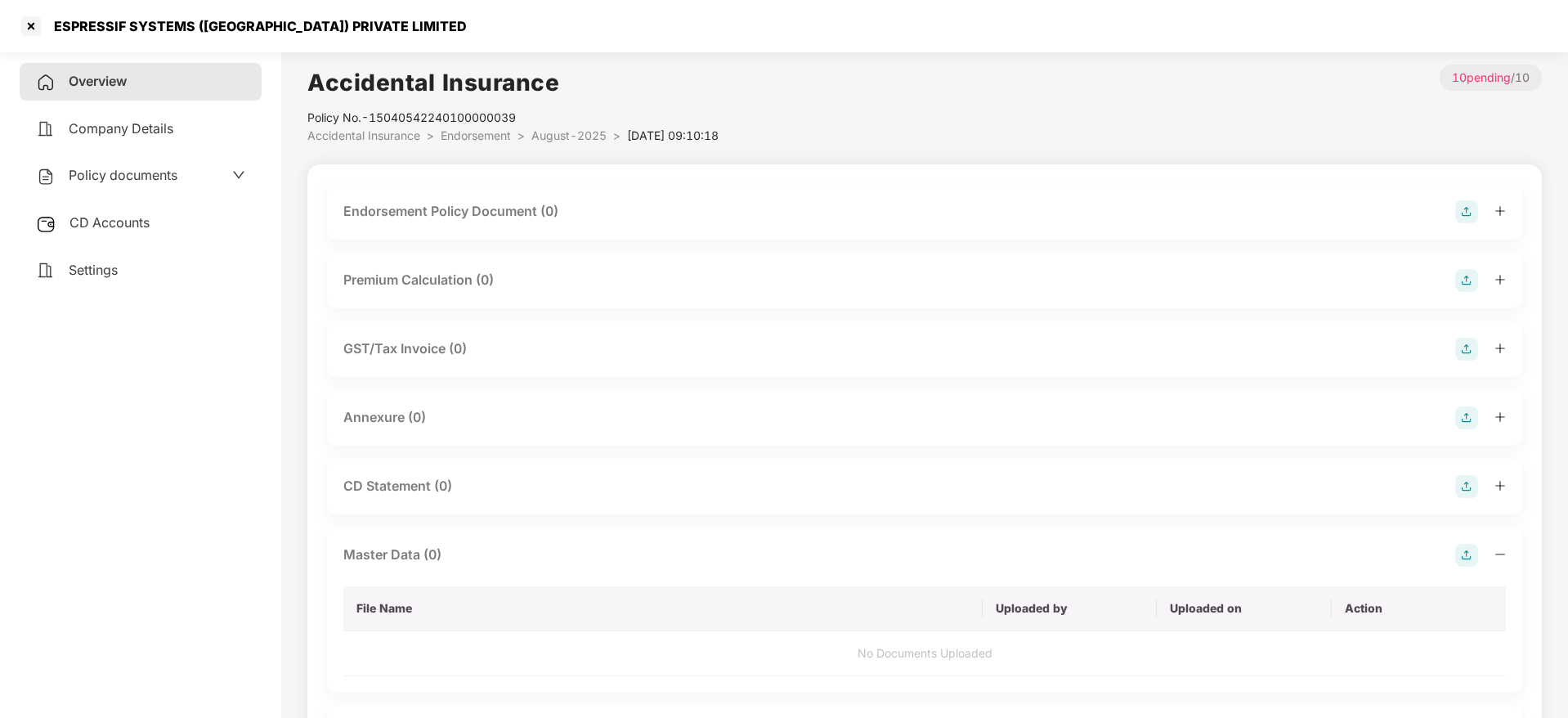
click at [1461, 215] on img at bounding box center [1466, 212] width 23 height 23
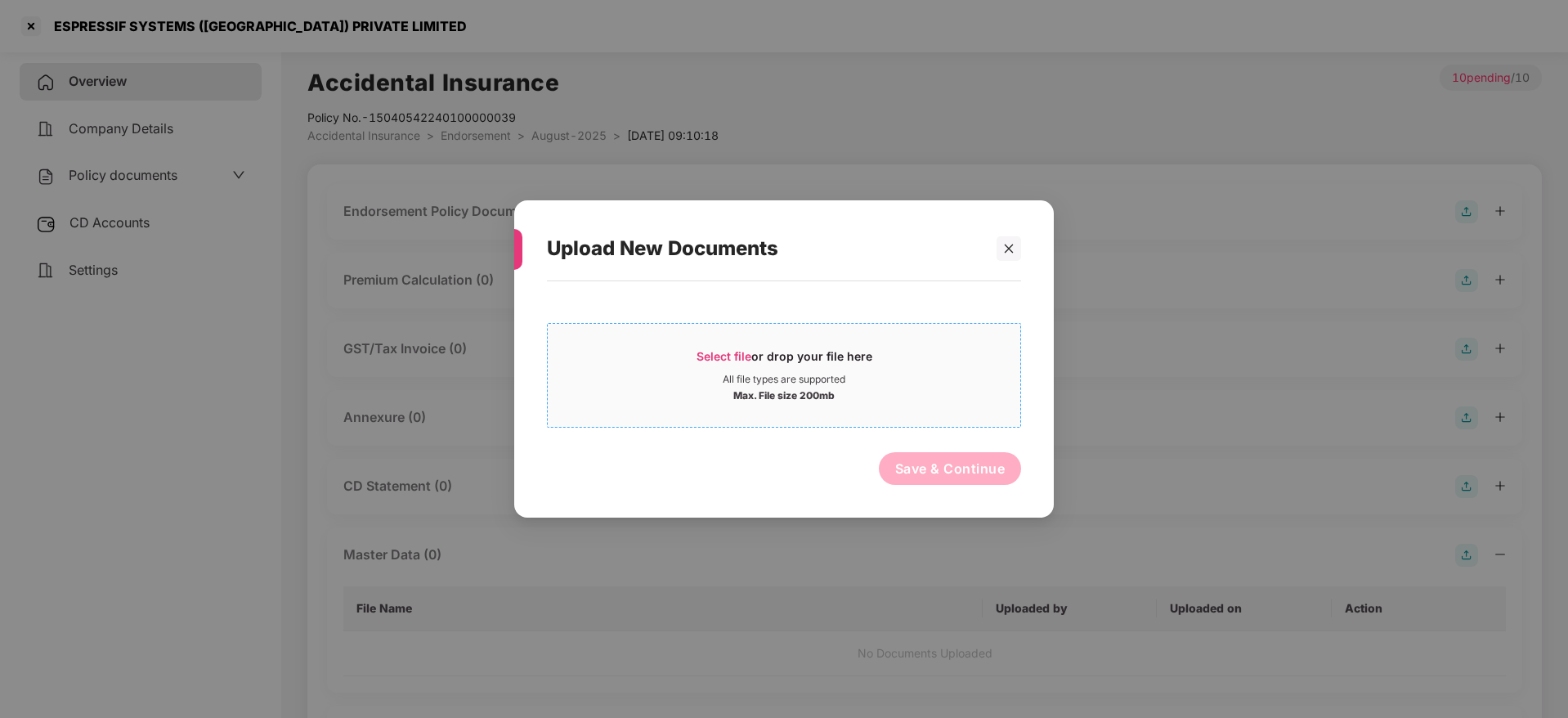
click at [652, 336] on span "Select file or drop your file here All file types are supported Max. File size …" at bounding box center [783, 375] width 472 height 79
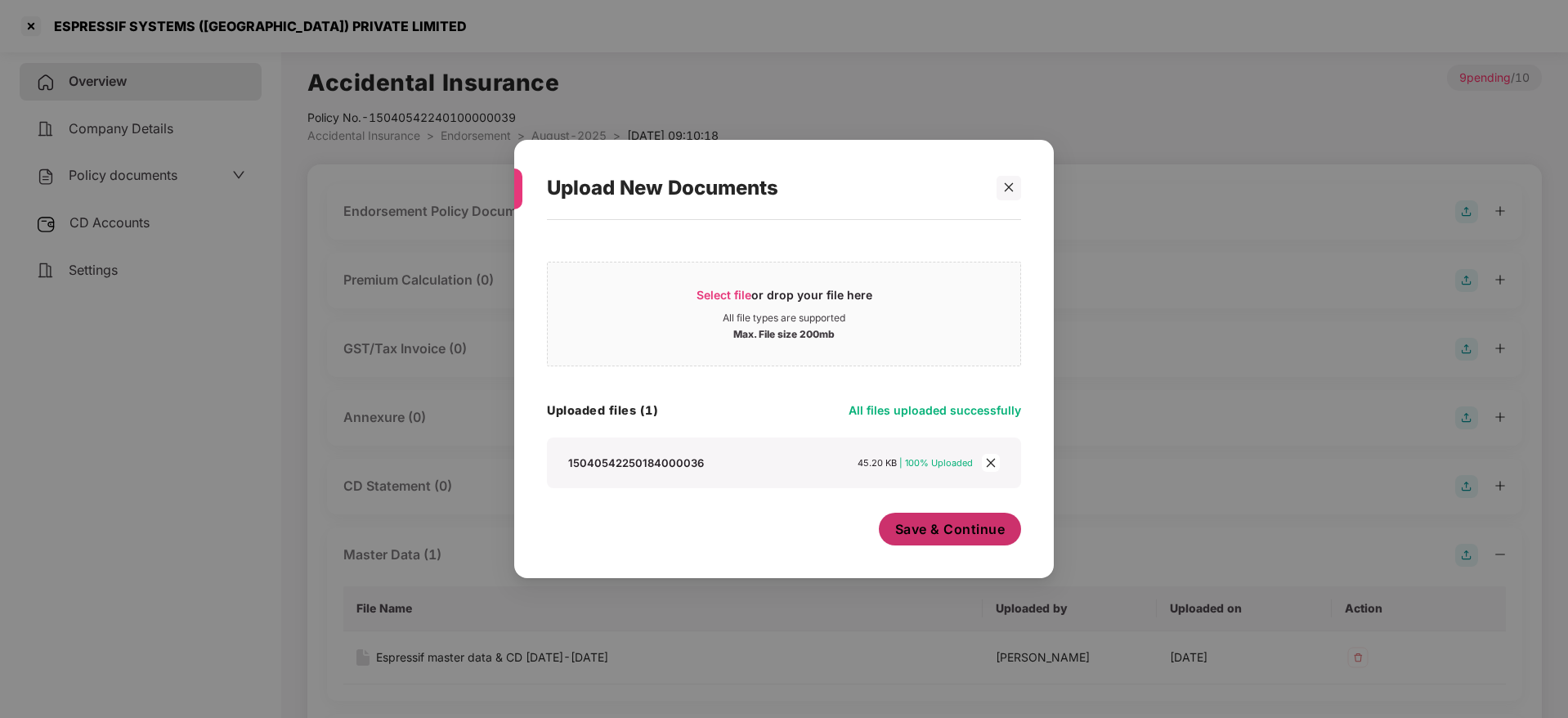
click at [941, 535] on span "Save & Continue" at bounding box center [950, 529] width 110 height 18
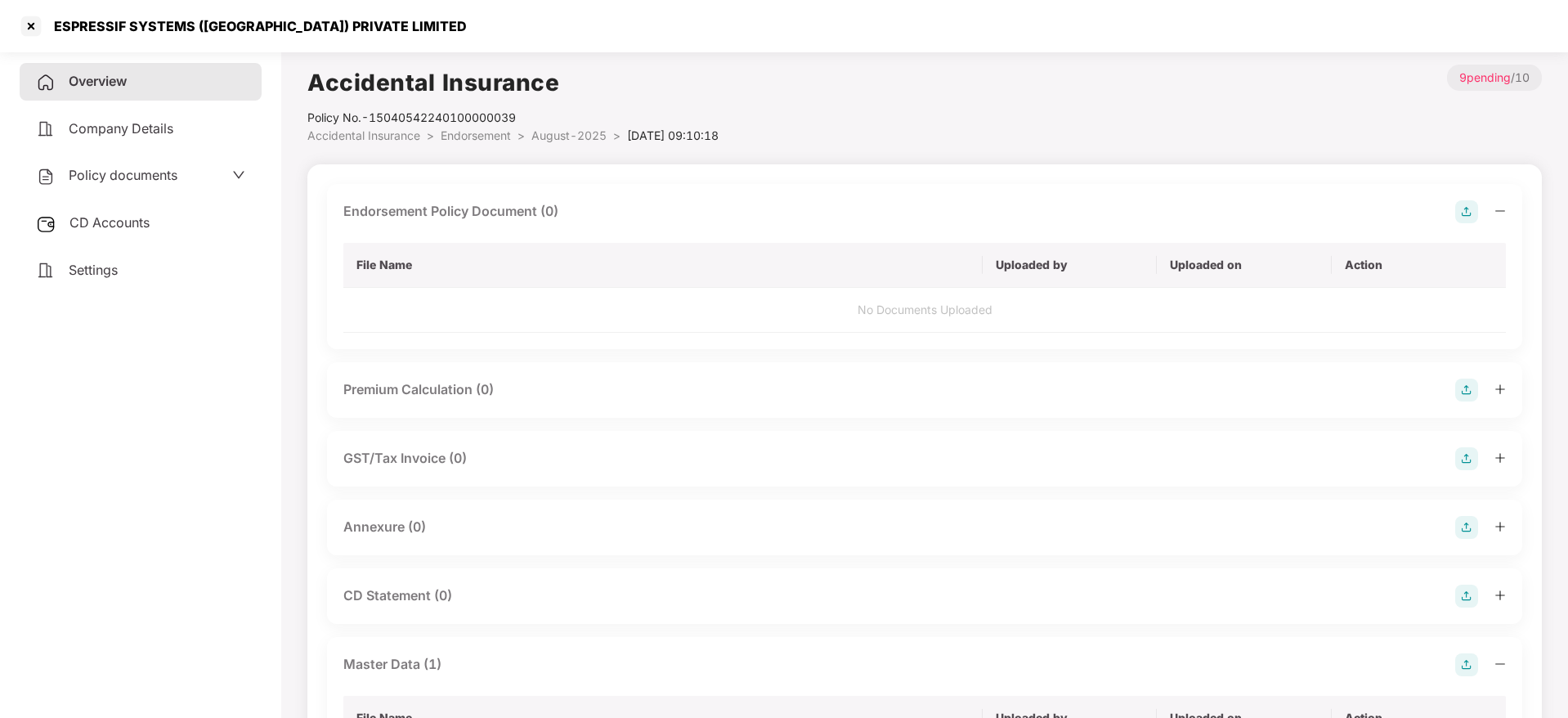
click at [1494, 212] on icon "minus" at bounding box center [1499, 210] width 11 height 11
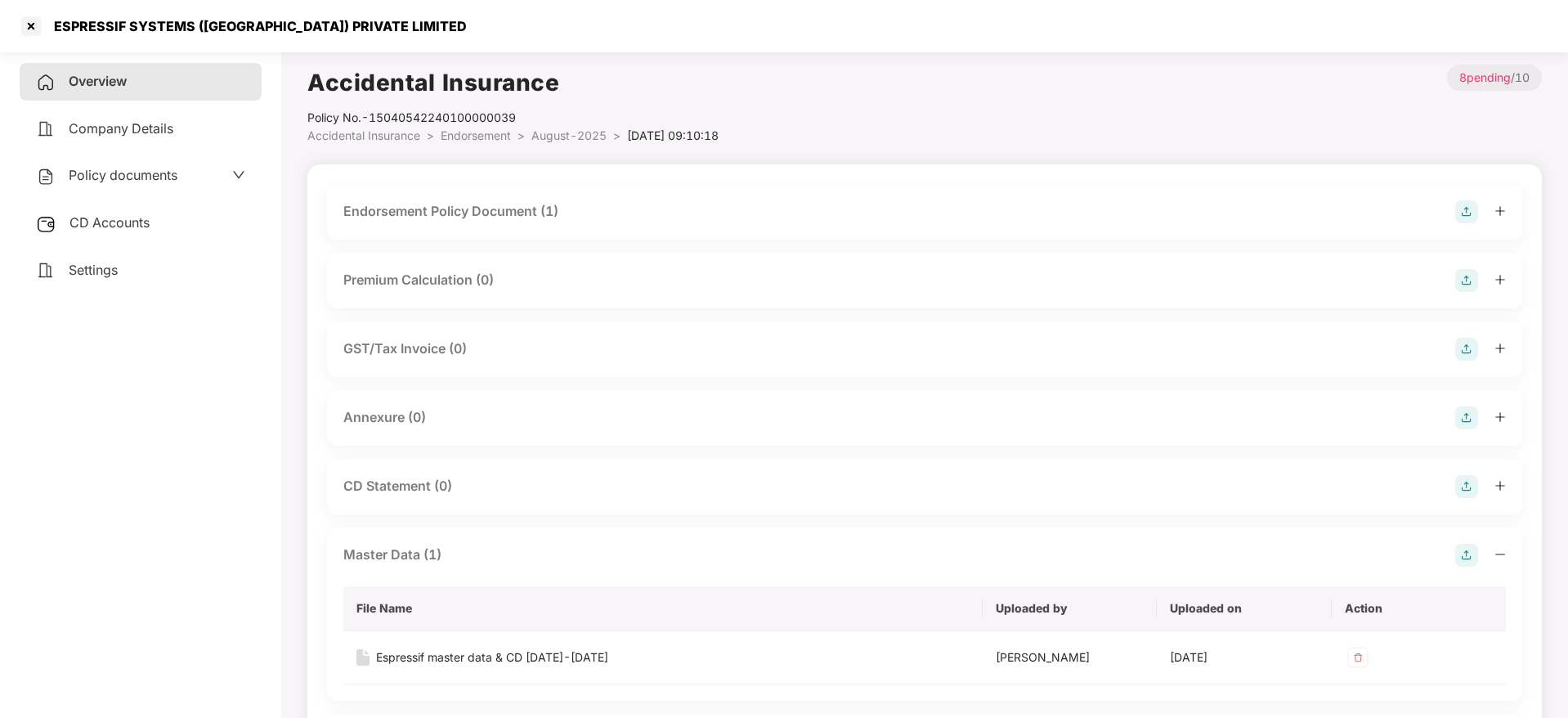
click at [1474, 415] on img at bounding box center [1466, 418] width 23 height 23
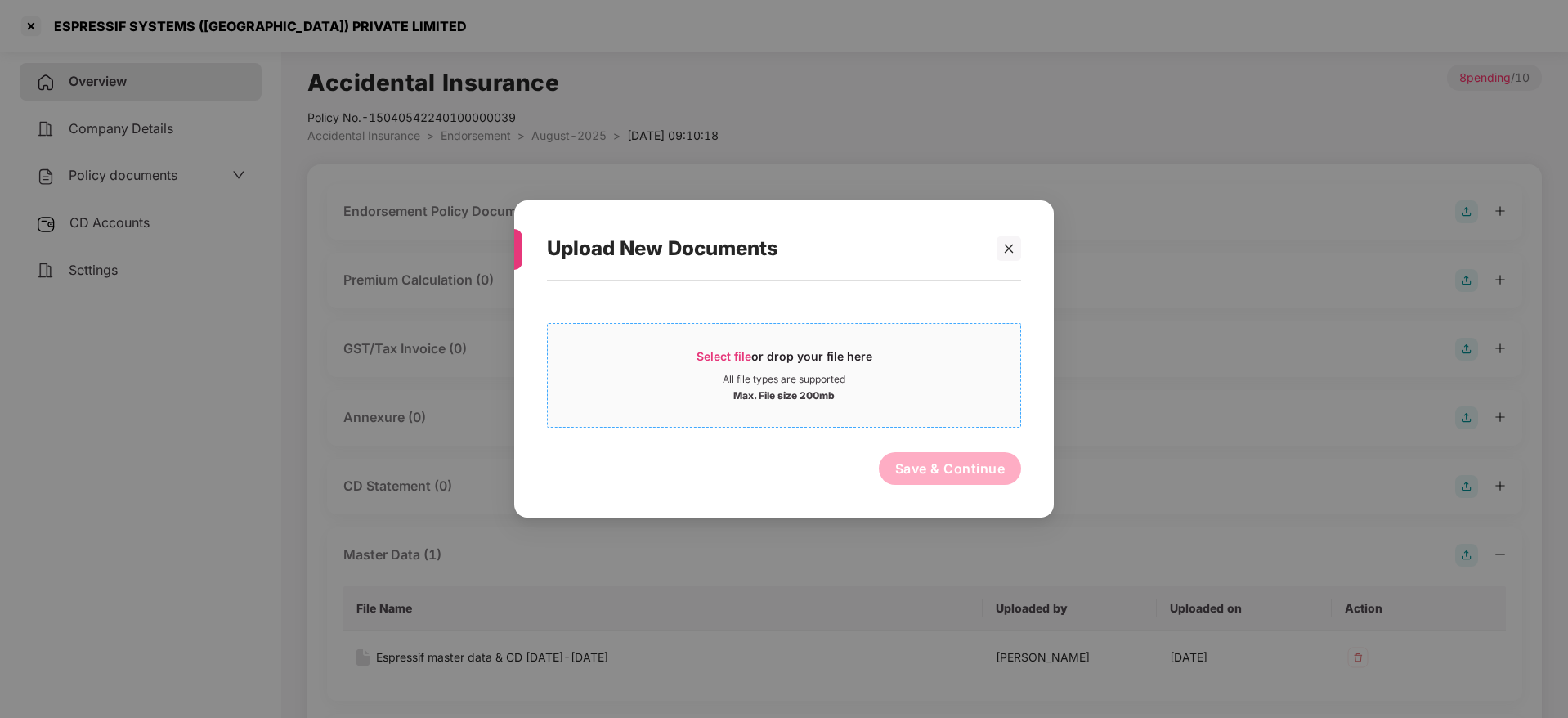
click at [758, 371] on div "Select file or drop your file here" at bounding box center [784, 360] width 176 height 25
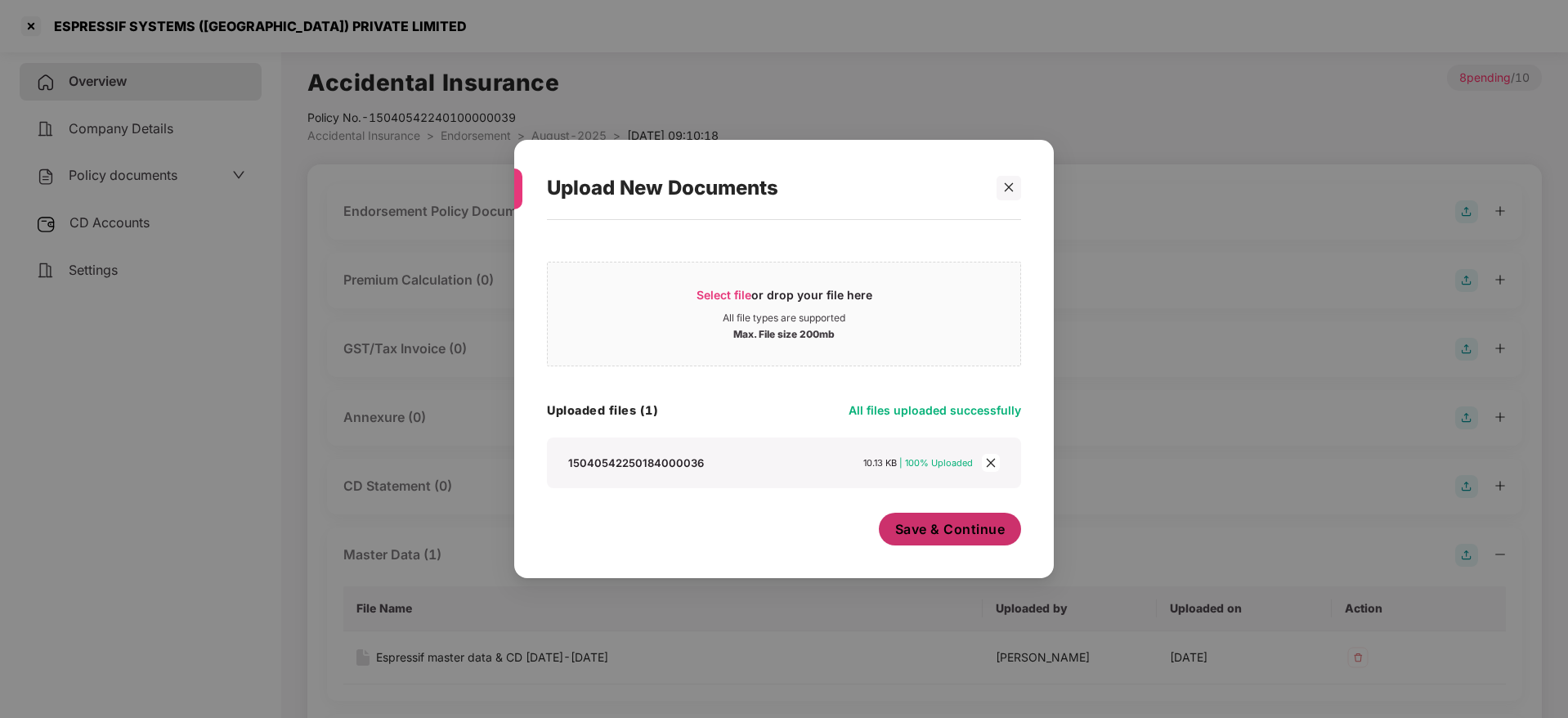
click at [929, 530] on span "Save & Continue" at bounding box center [950, 529] width 110 height 18
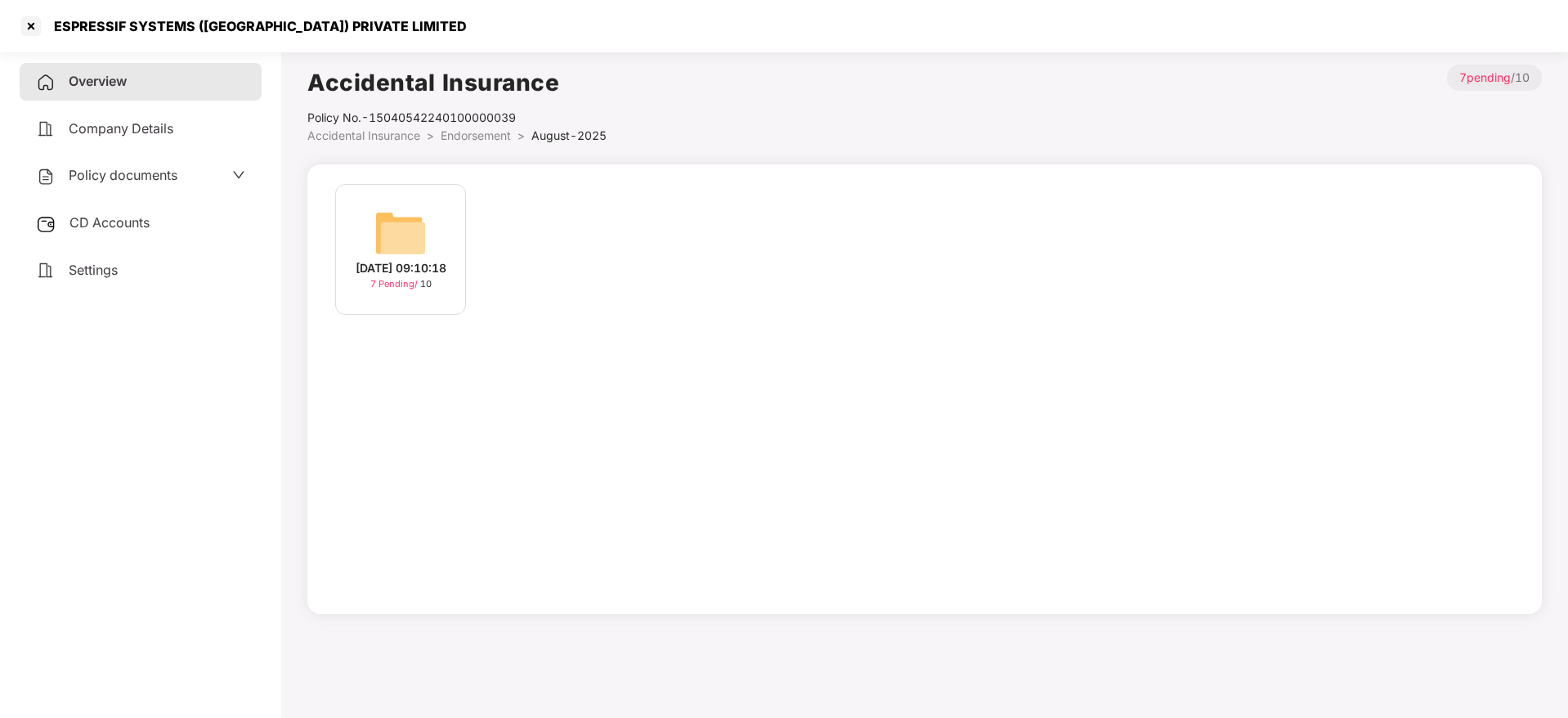
scroll to position [45, 0]
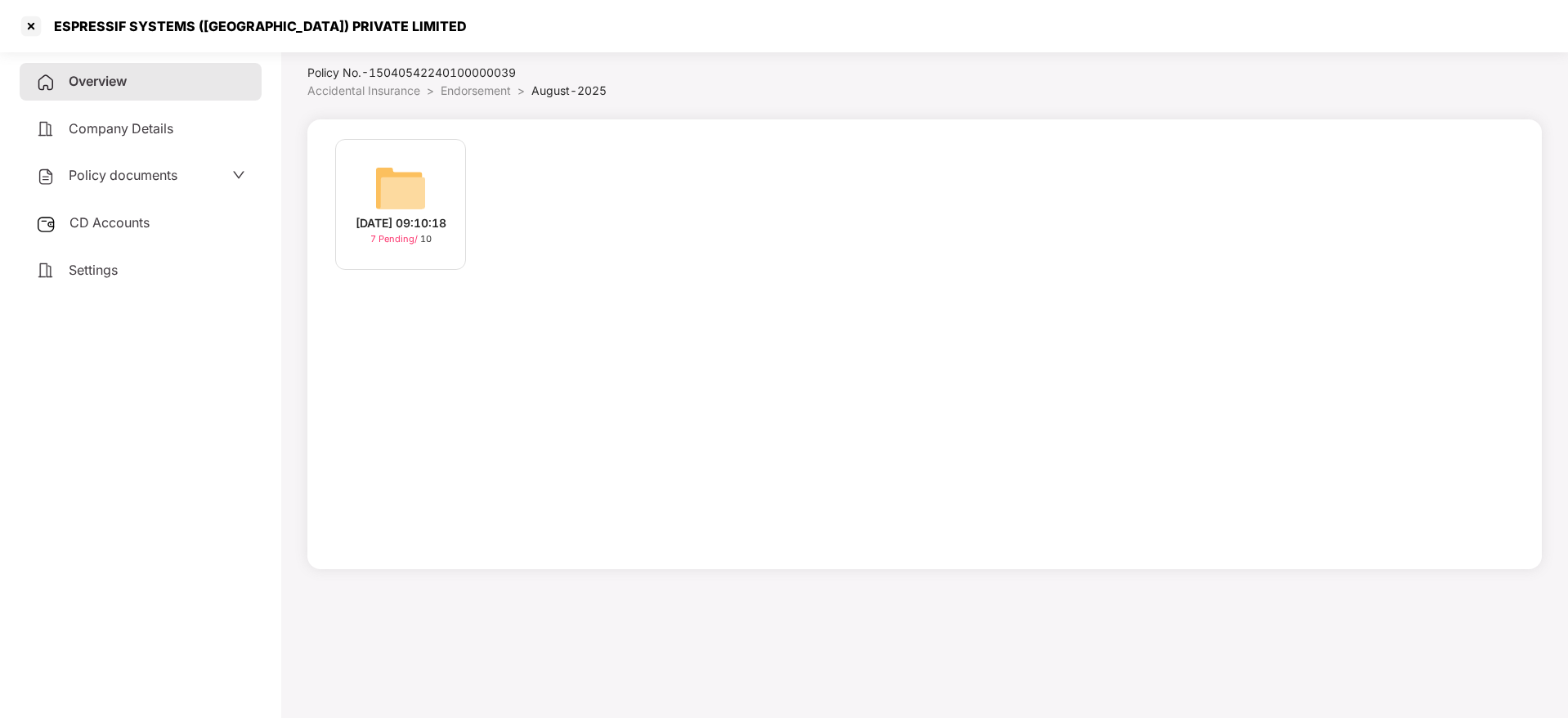
click at [97, 85] on span "Overview" at bounding box center [98, 80] width 58 height 17
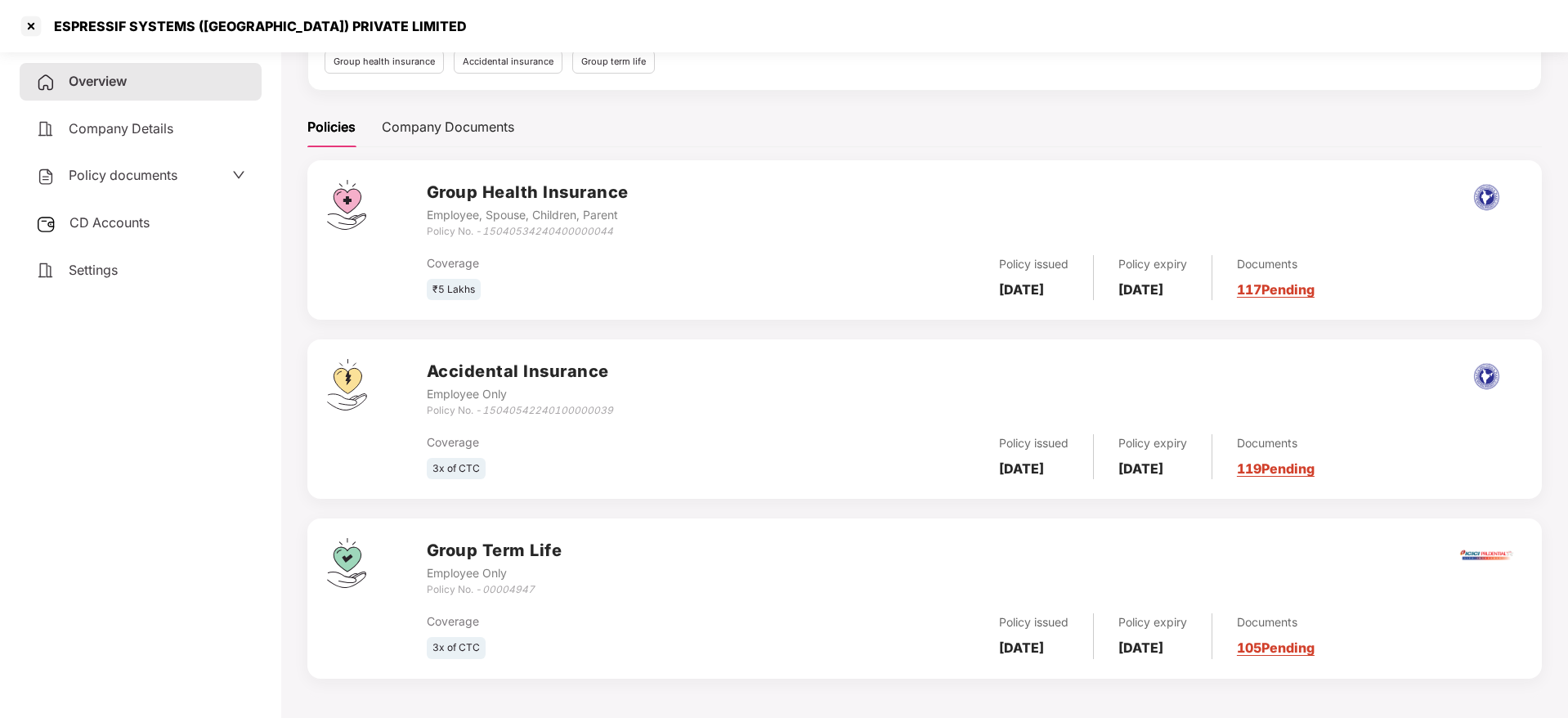
click at [1315, 649] on link "105 Pending" at bounding box center [1276, 647] width 78 height 17
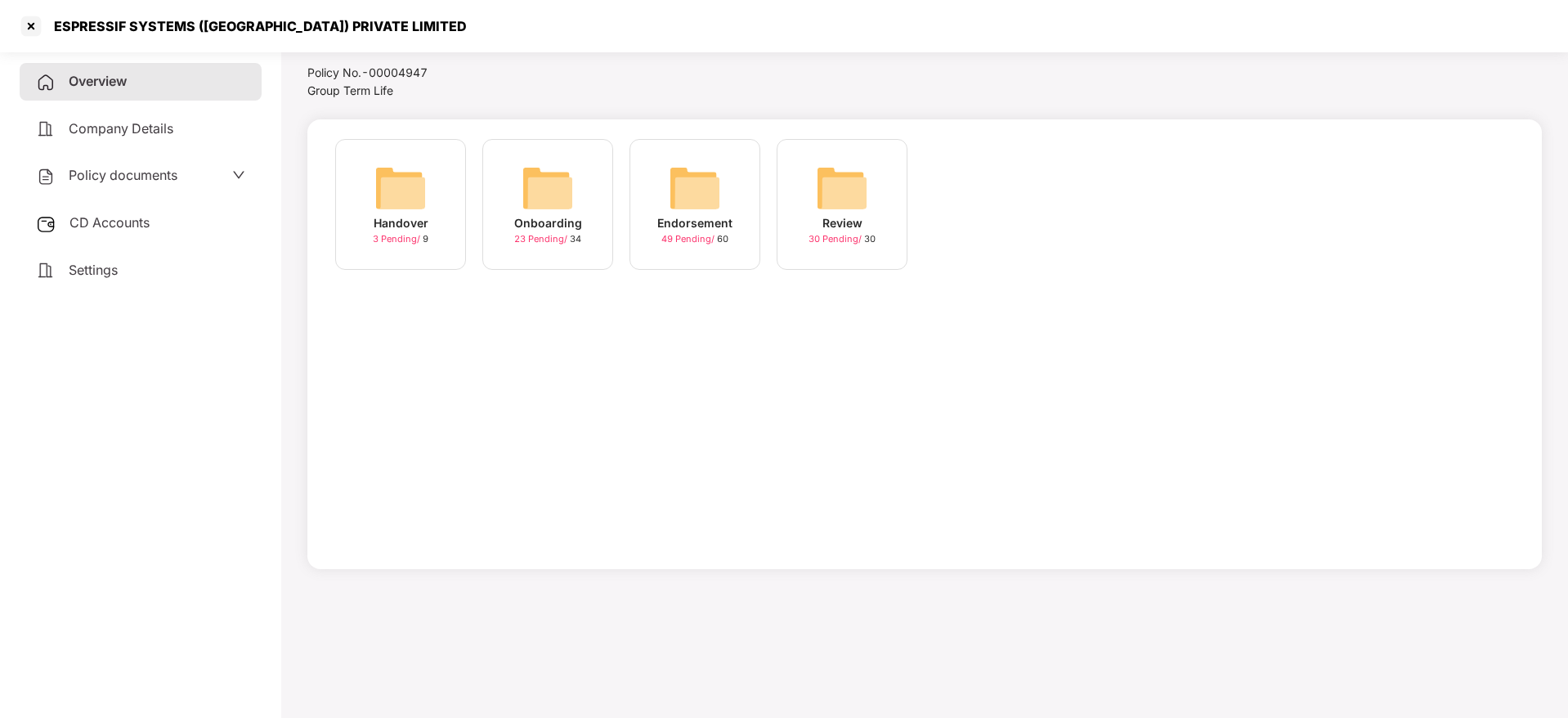
click at [683, 215] on div "Endorsement" at bounding box center [694, 223] width 75 height 18
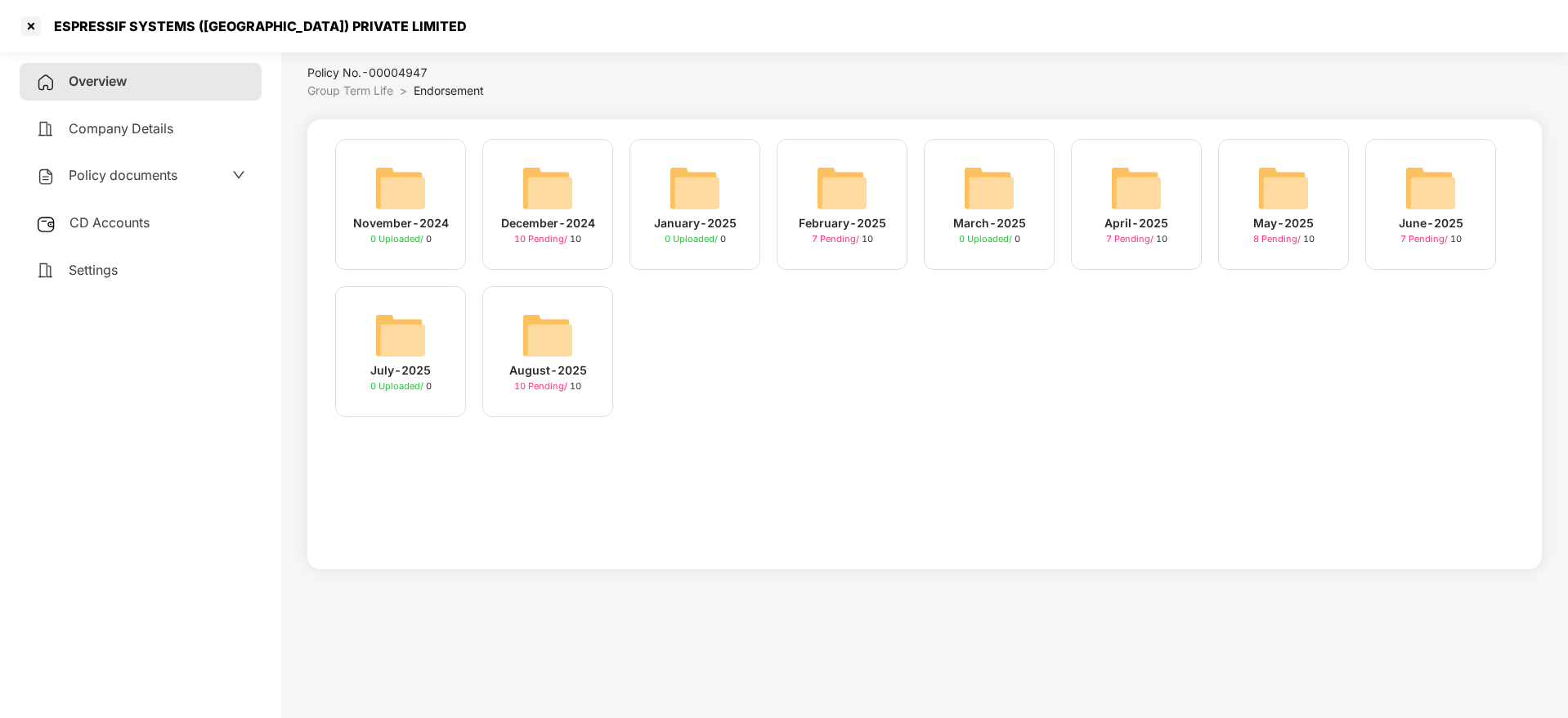
click at [549, 369] on div "August-2025" at bounding box center [548, 370] width 78 height 18
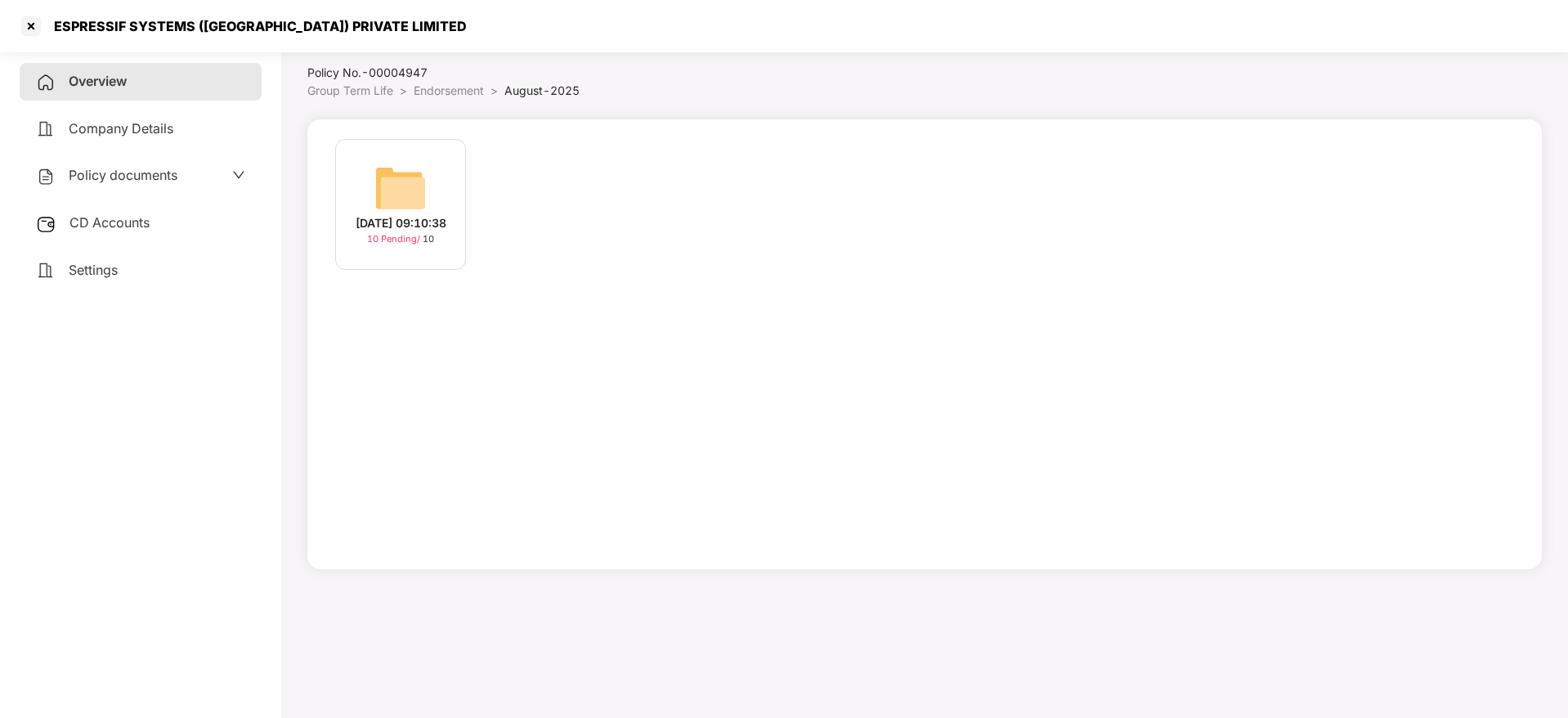
click at [423, 194] on img at bounding box center [400, 187] width 52 height 52
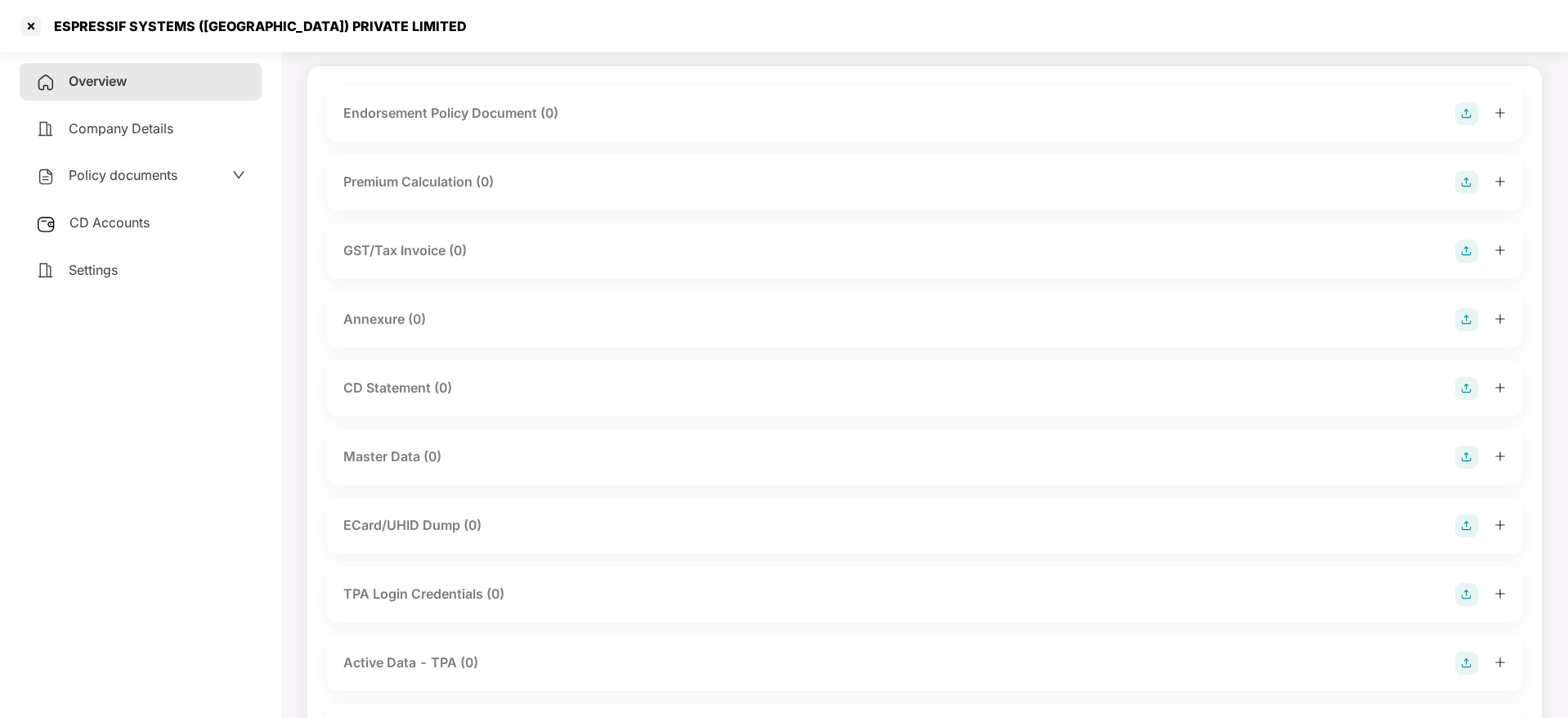
scroll to position [0, 0]
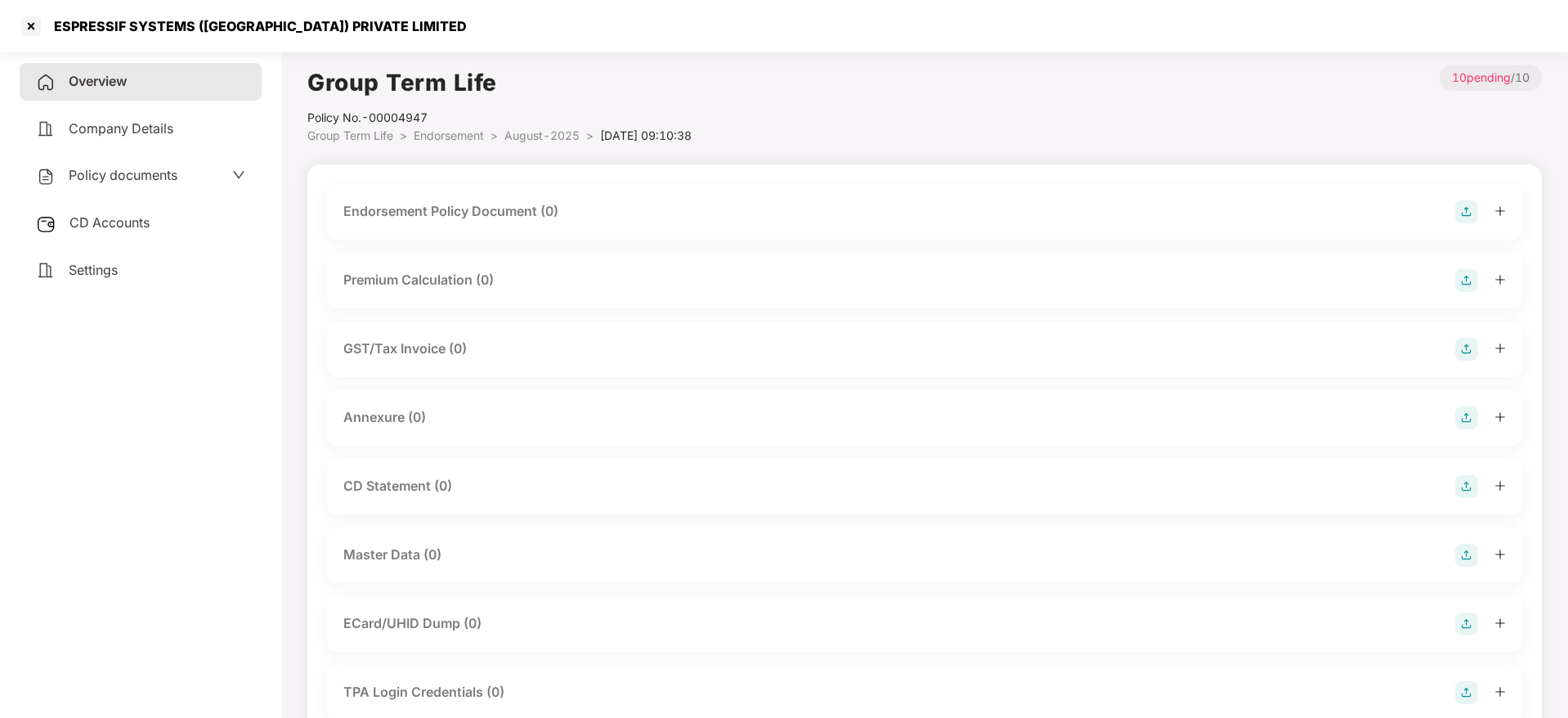
click at [1470, 208] on img at bounding box center [1466, 212] width 23 height 23
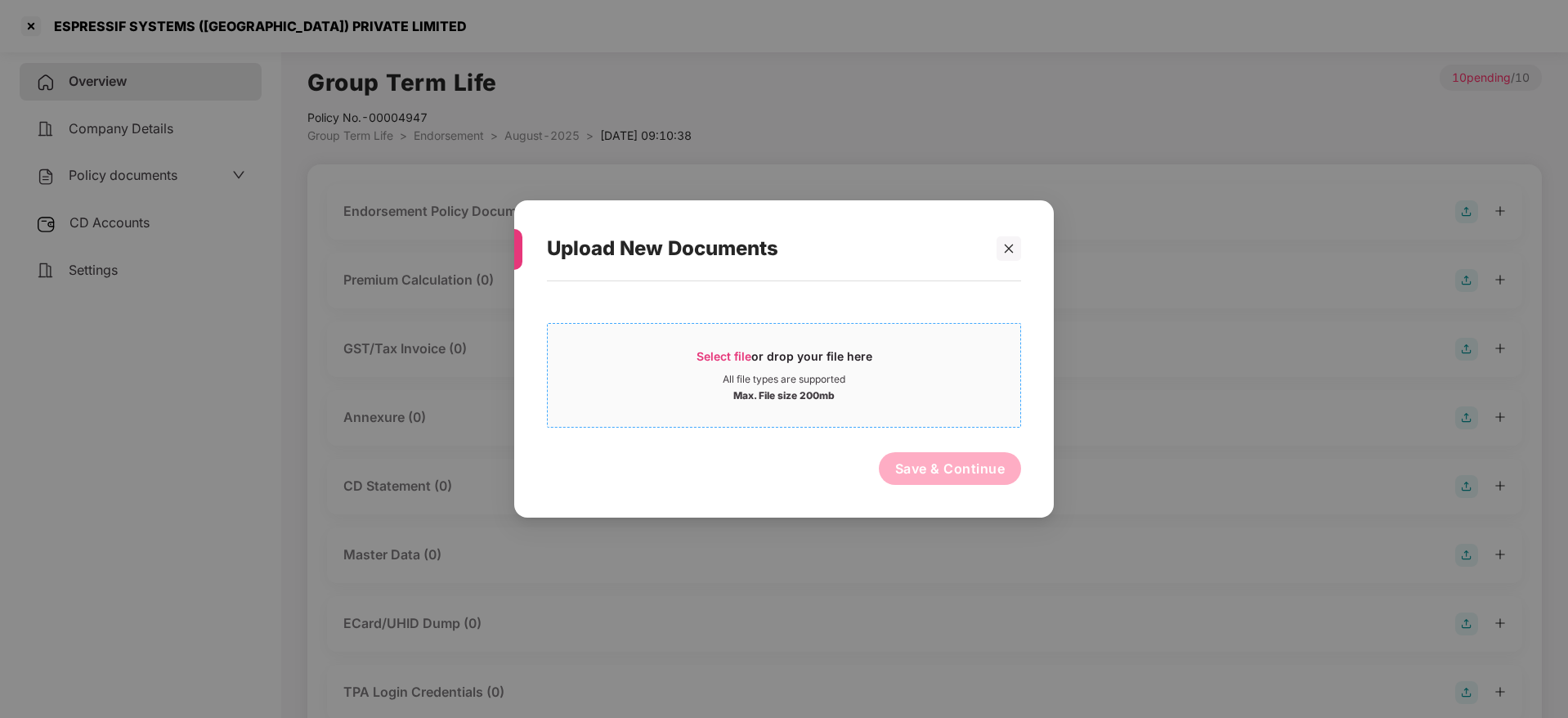
click at [752, 353] on div "Select file or drop your file here" at bounding box center [784, 360] width 176 height 25
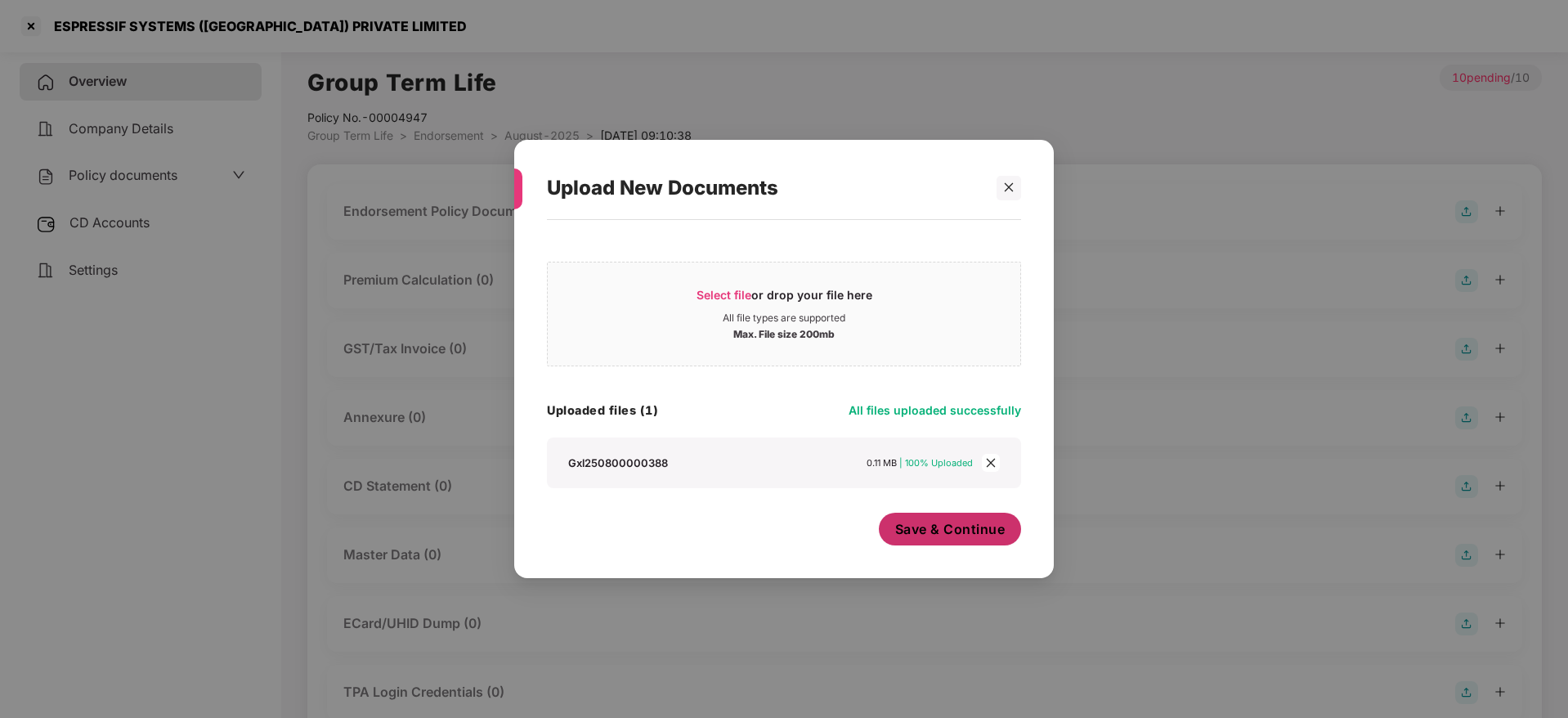
click at [954, 530] on span "Save & Continue" at bounding box center [950, 529] width 110 height 18
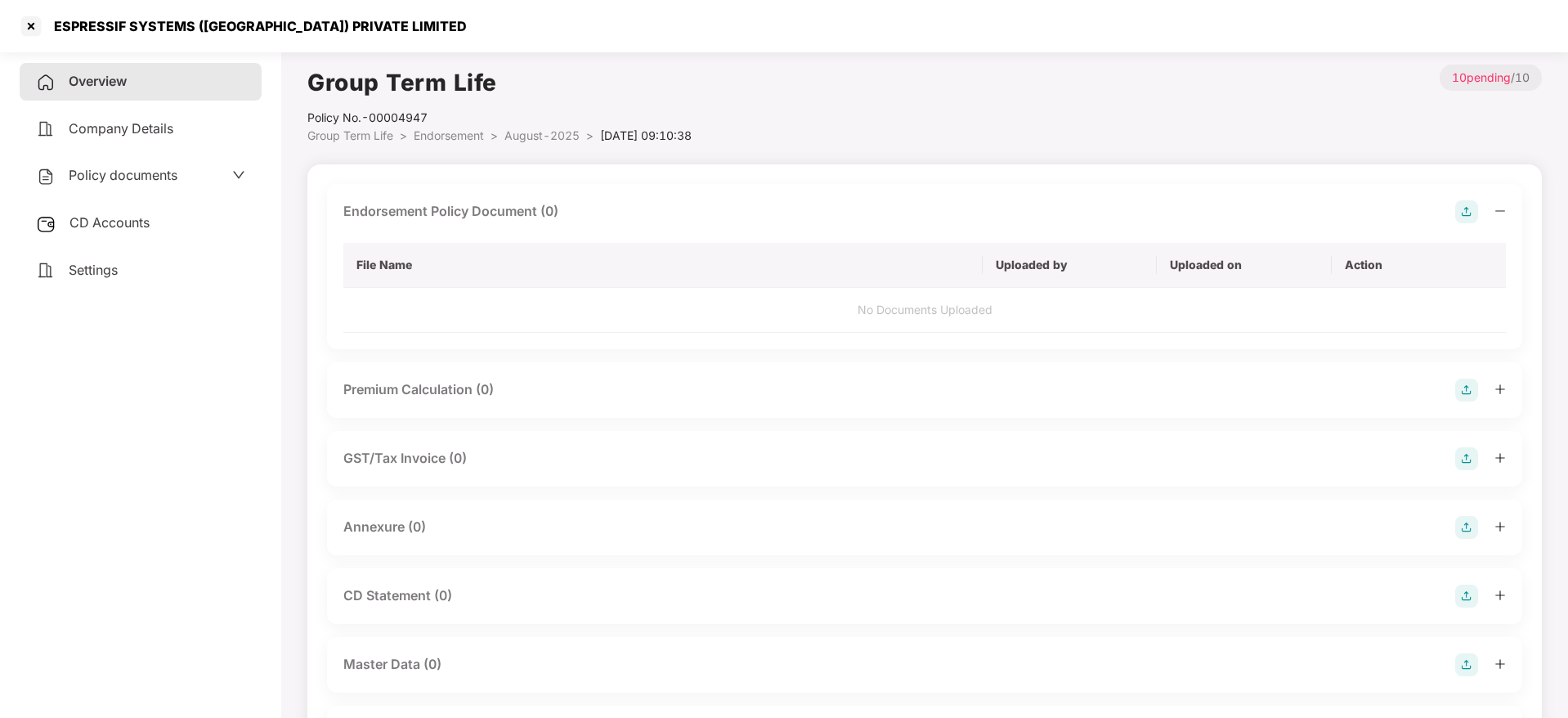
click at [1496, 213] on icon "minus" at bounding box center [1499, 210] width 11 height 11
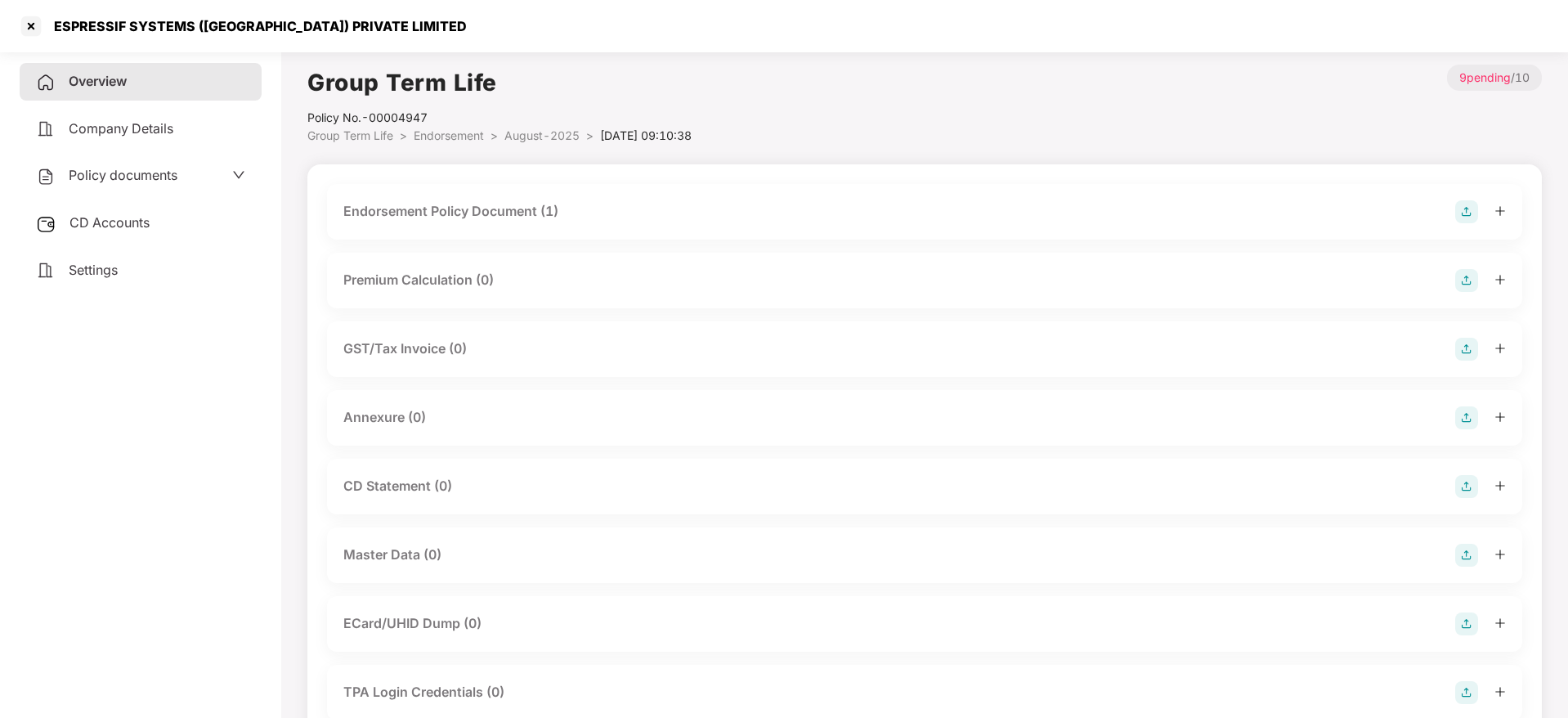
click at [1466, 416] on img at bounding box center [1466, 418] width 23 height 23
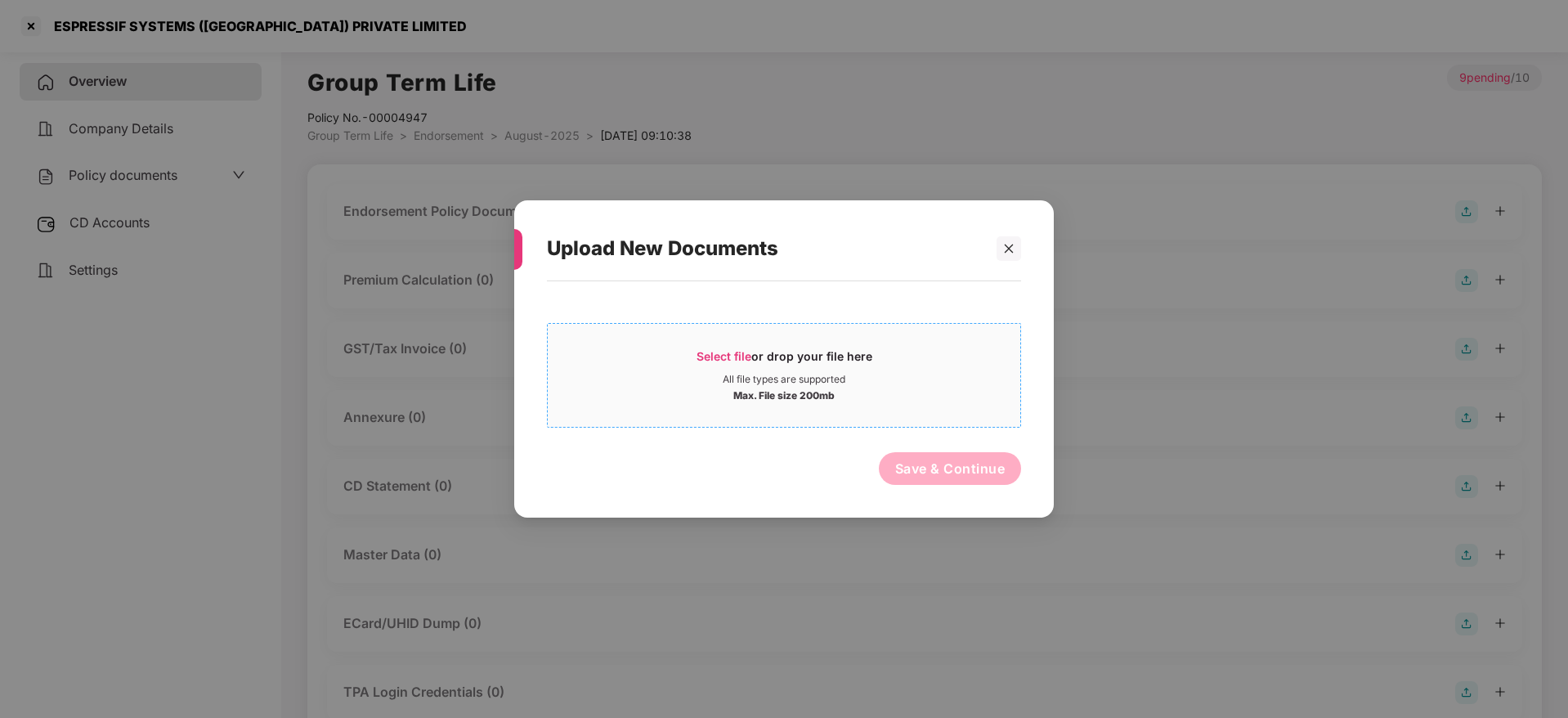
click at [763, 354] on div "Select file or drop your file here" at bounding box center [784, 360] width 176 height 25
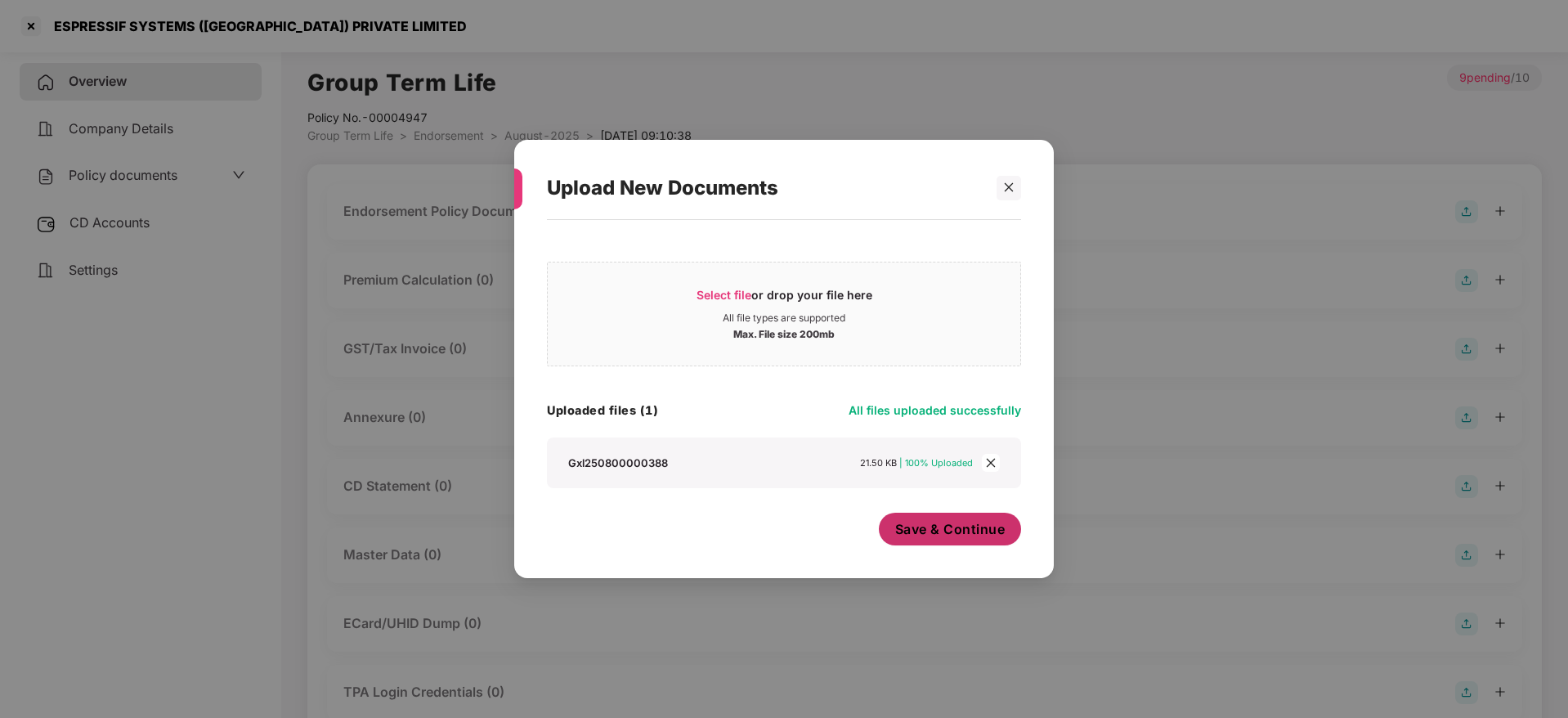
click at [969, 542] on button "Save & Continue" at bounding box center [950, 528] width 143 height 33
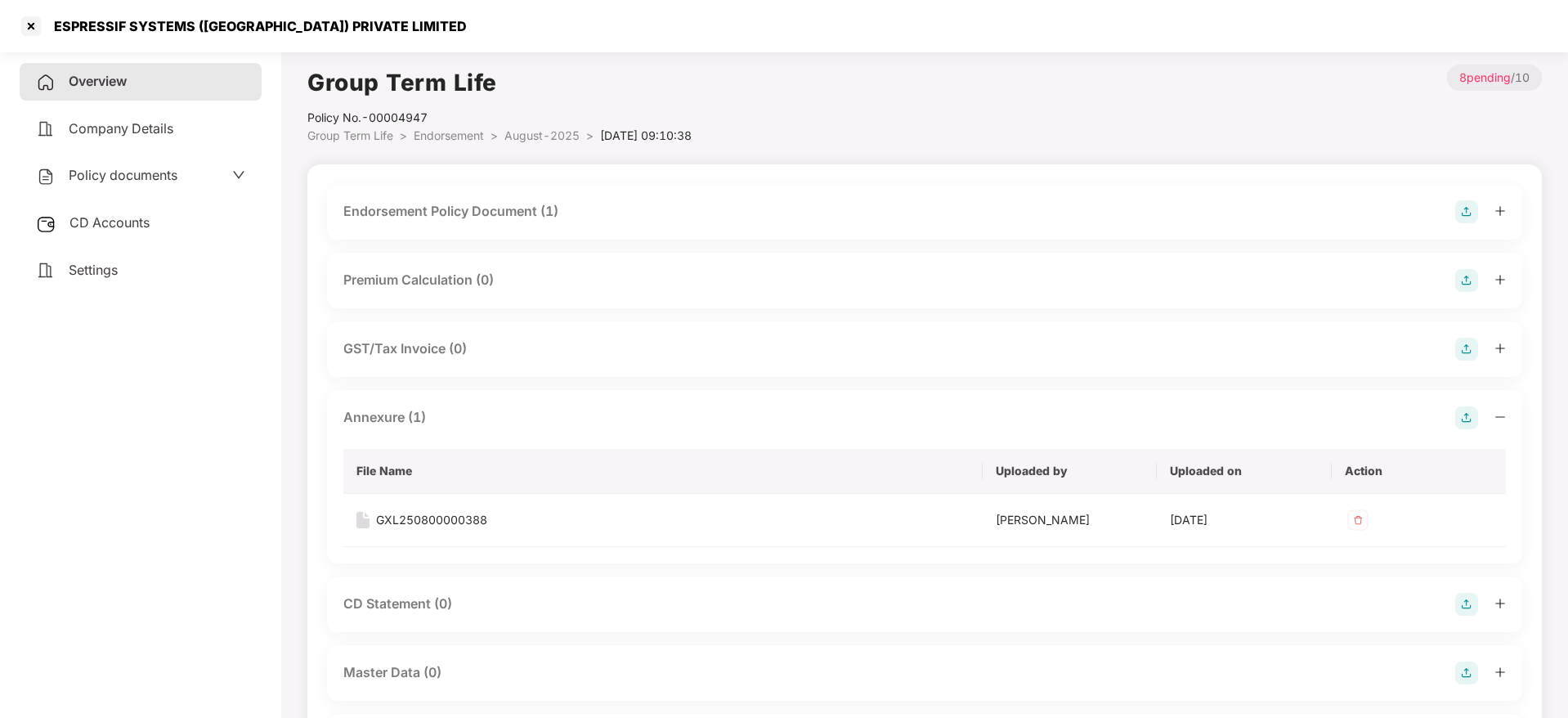
click at [1501, 414] on icon "minus" at bounding box center [1499, 417] width 11 height 11
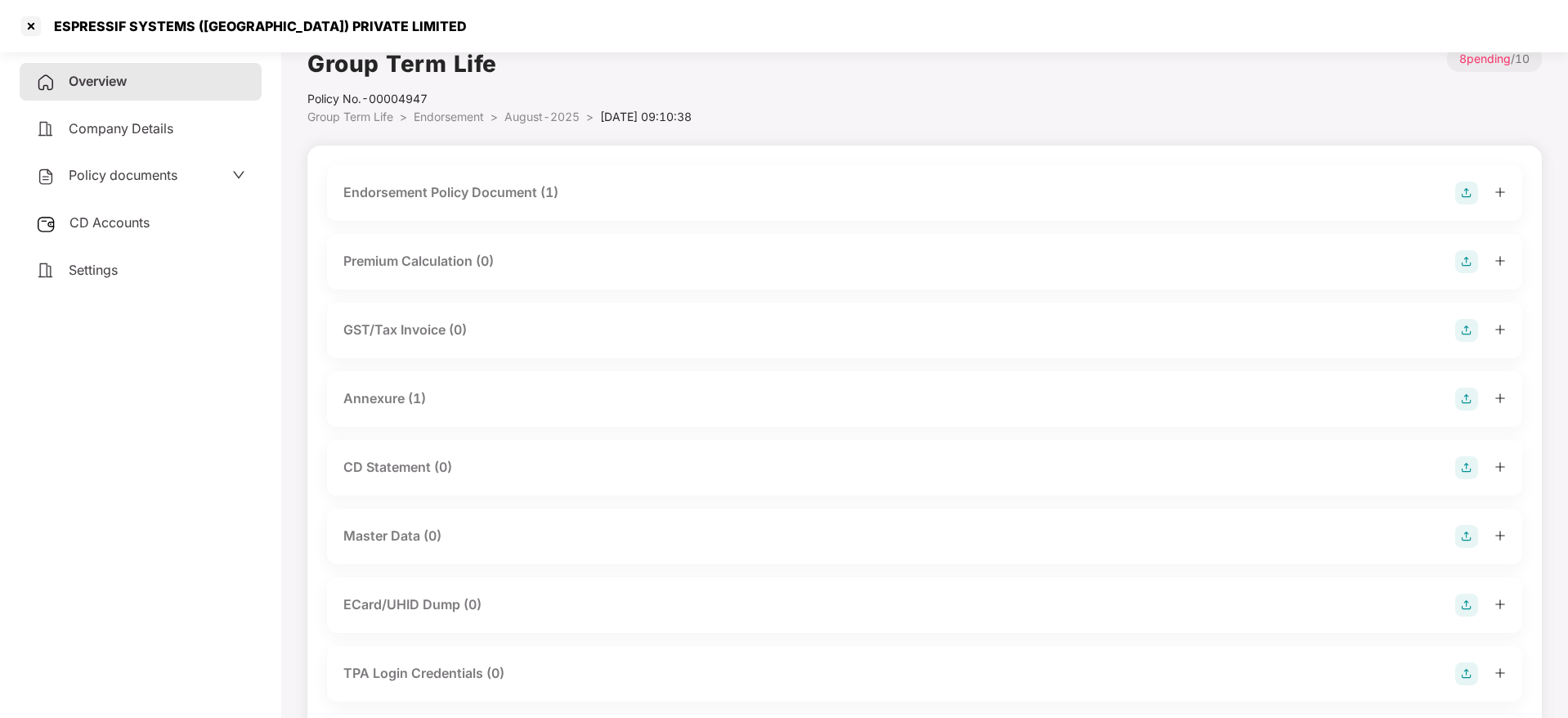
scroll to position [193, 0]
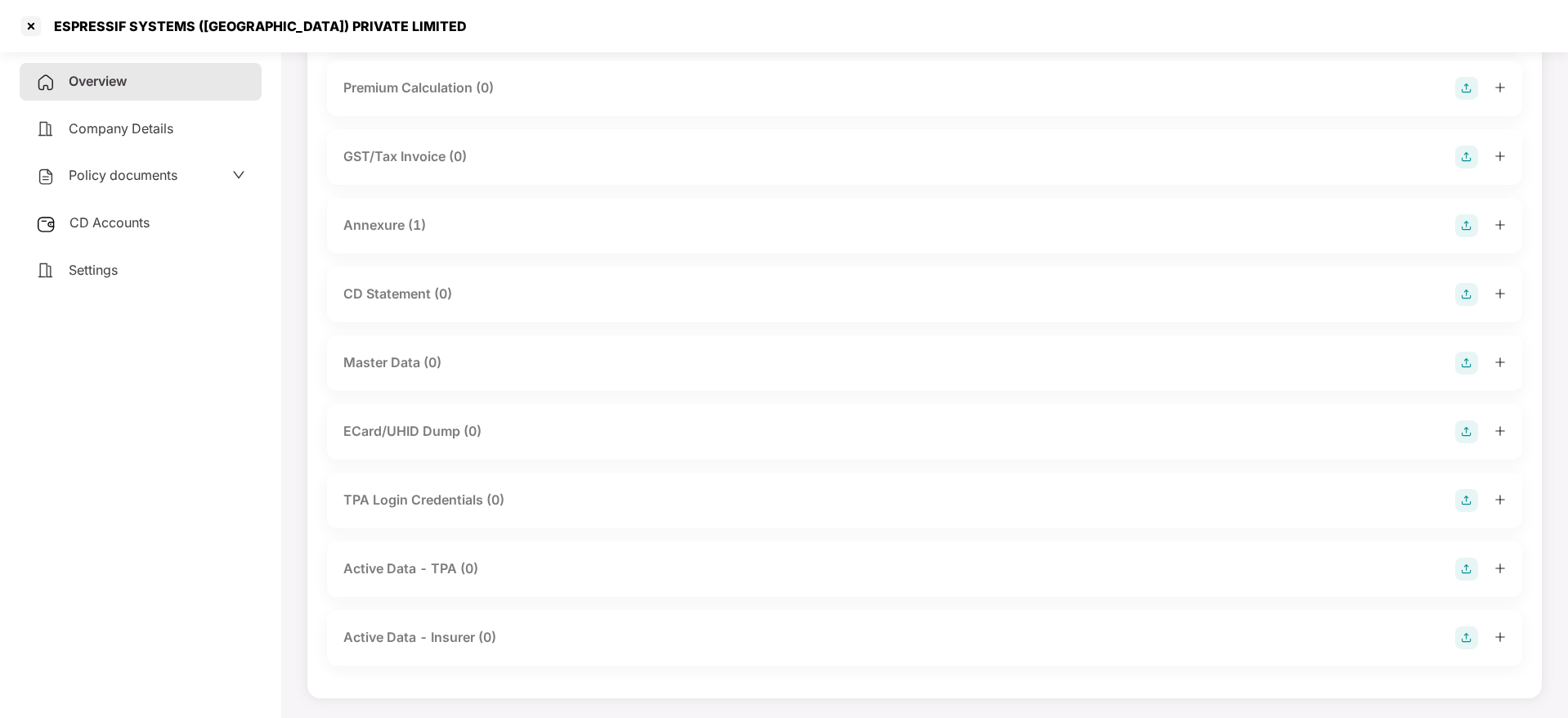
click at [1461, 367] on img at bounding box center [1466, 363] width 23 height 23
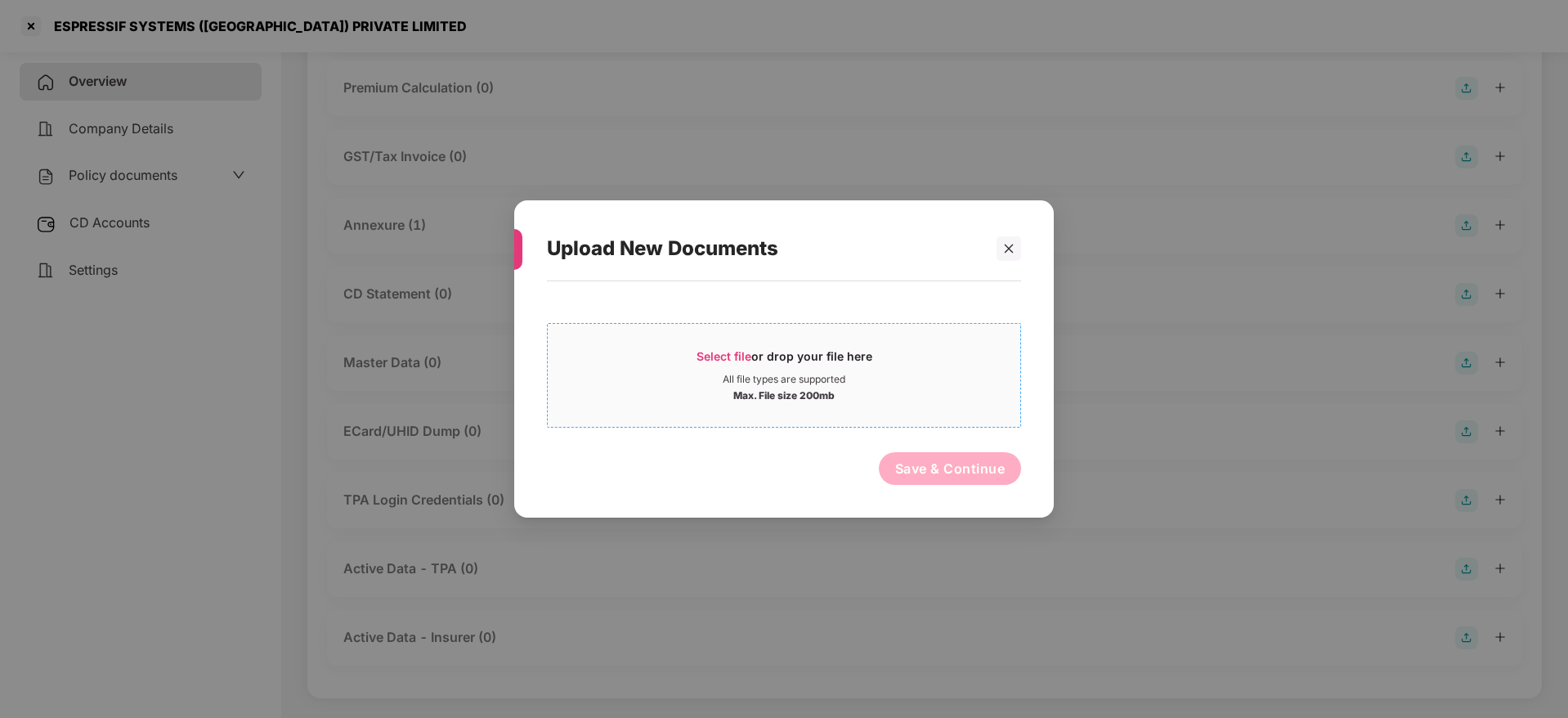
click at [766, 356] on div "Select file or drop your file here" at bounding box center [784, 360] width 176 height 25
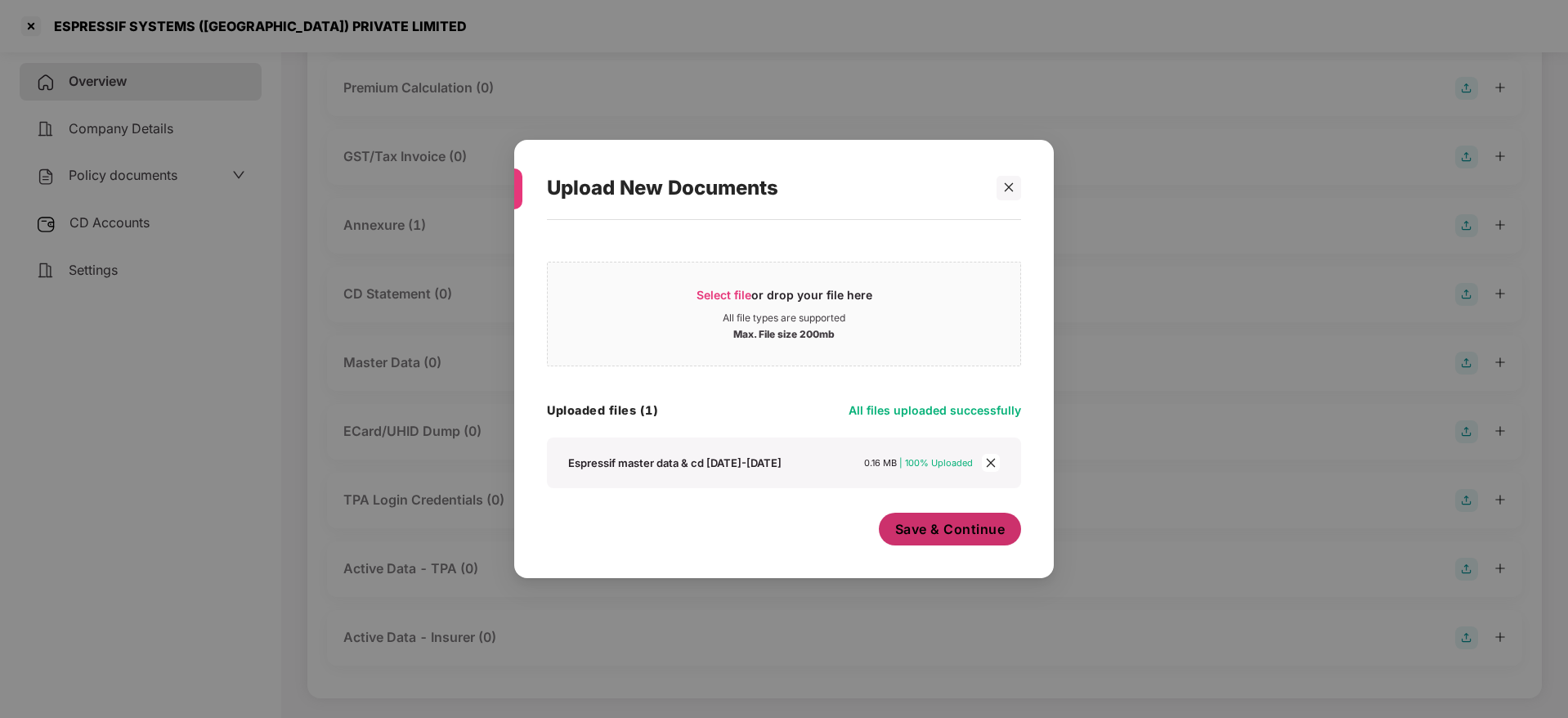
click at [949, 538] on span "Save & Continue" at bounding box center [950, 529] width 110 height 18
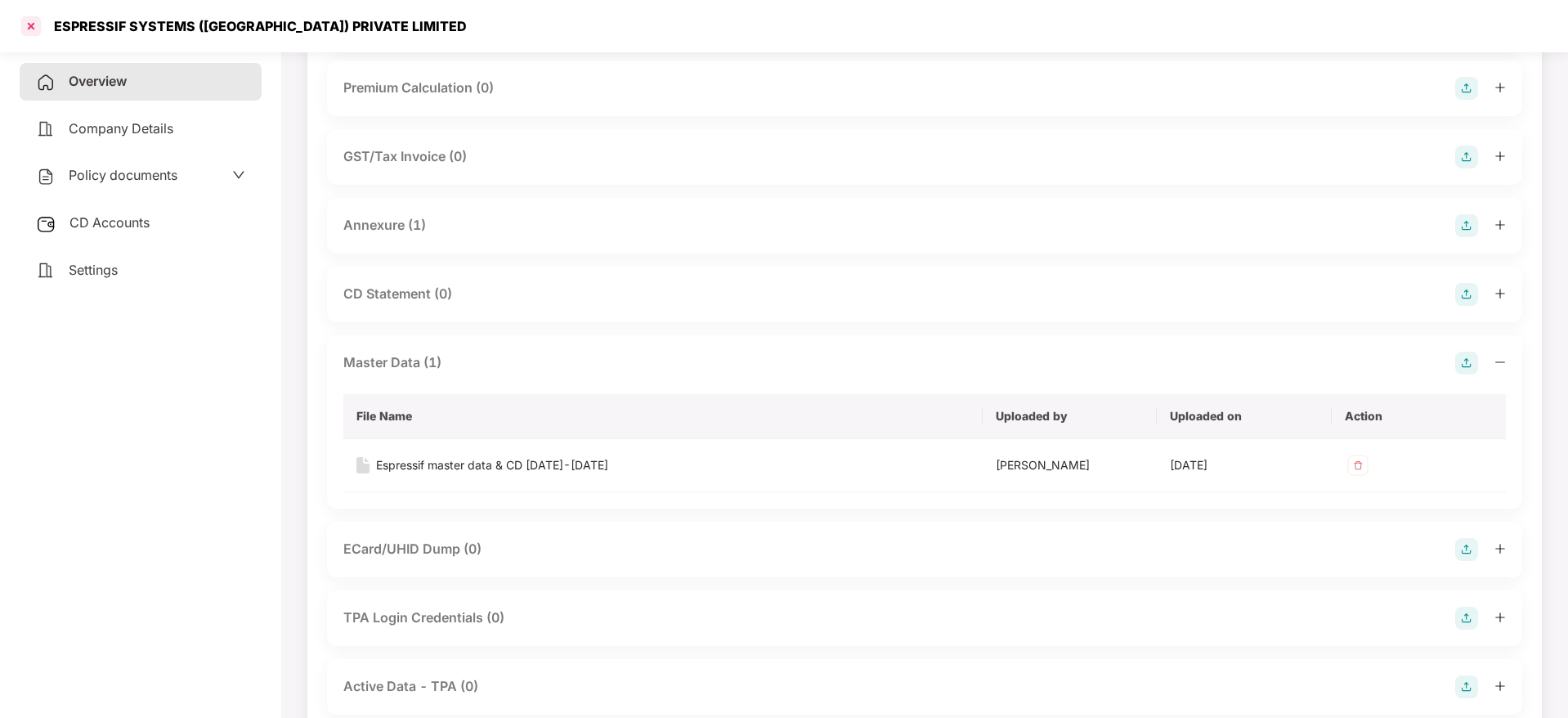
click at [35, 25] on div at bounding box center [31, 26] width 26 height 26
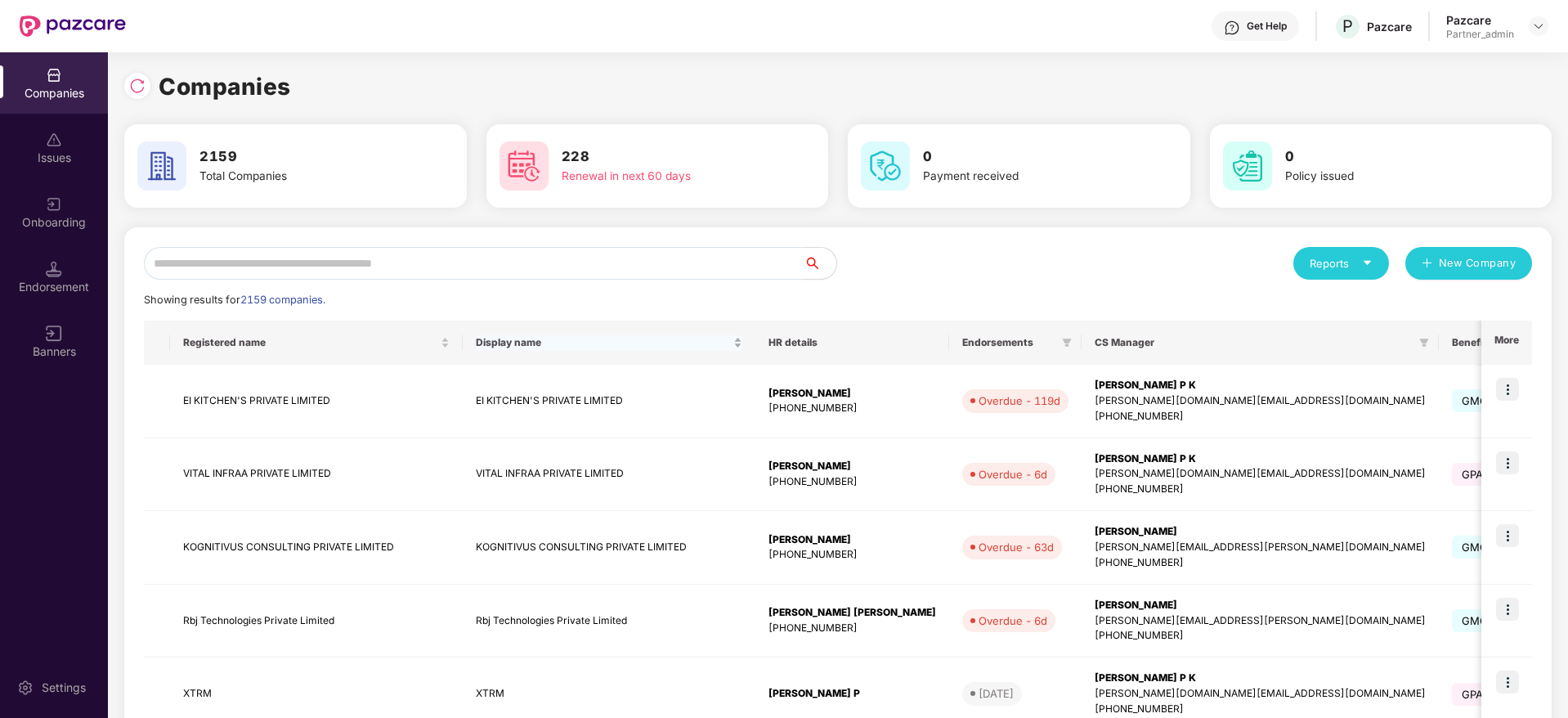
scroll to position [0, 0]
click at [362, 259] on input "text" at bounding box center [473, 263] width 660 height 33
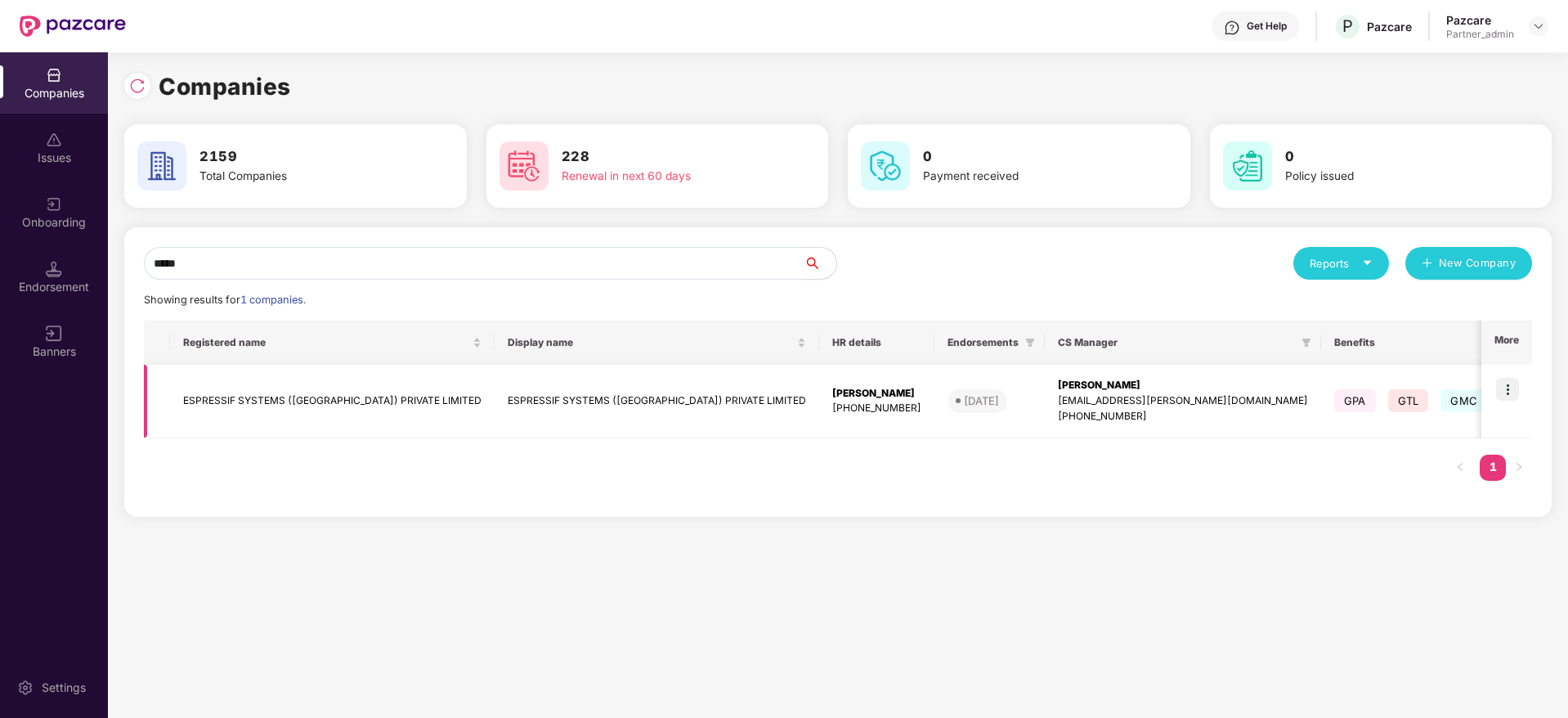
type input "*****"
click at [578, 408] on td "ESPRESSIF SYSTEMS ([GEOGRAPHIC_DATA]) PRIVATE LIMITED" at bounding box center [657, 401] width 325 height 73
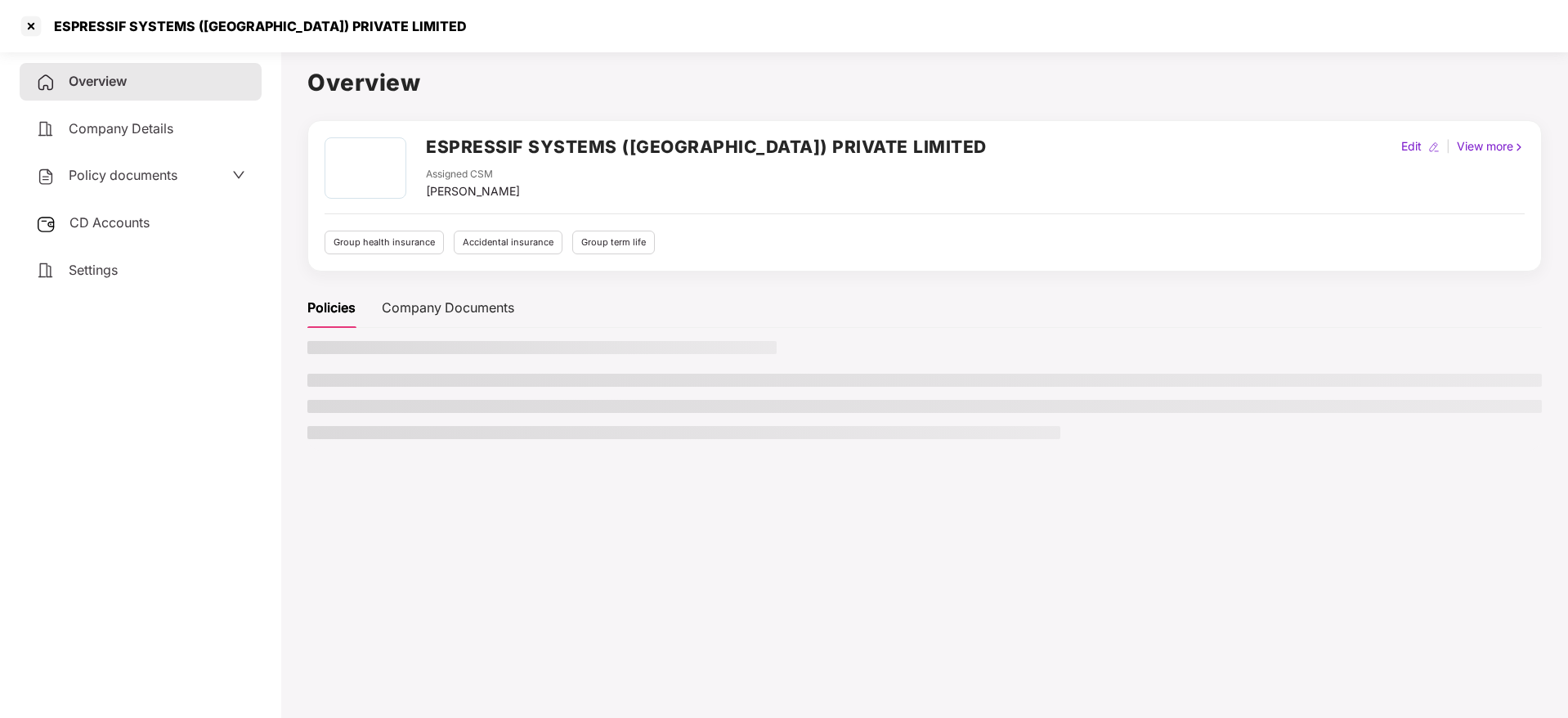
click at [126, 229] on span "CD Accounts" at bounding box center [109, 223] width 80 height 17
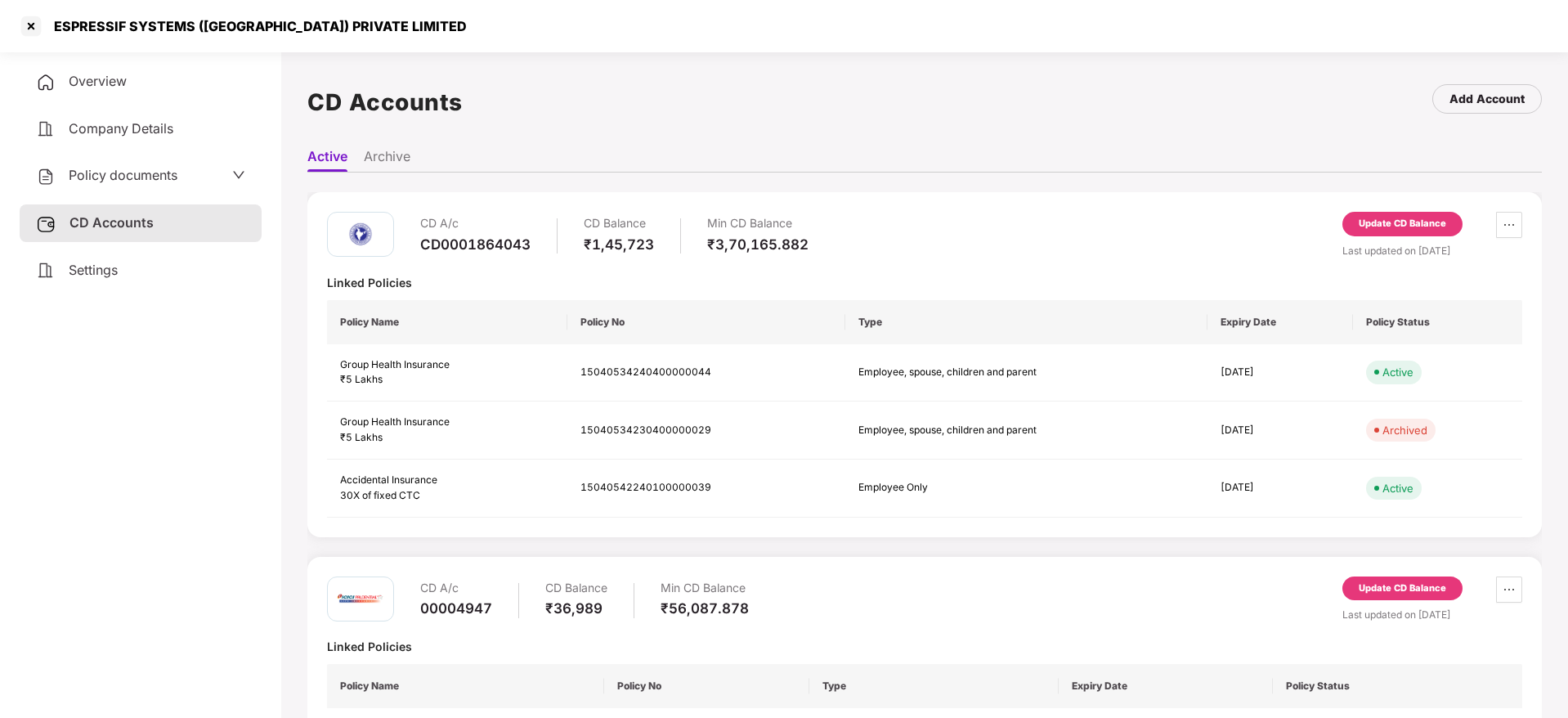
click at [1394, 221] on div "Update CD Balance" at bounding box center [1402, 223] width 87 height 15
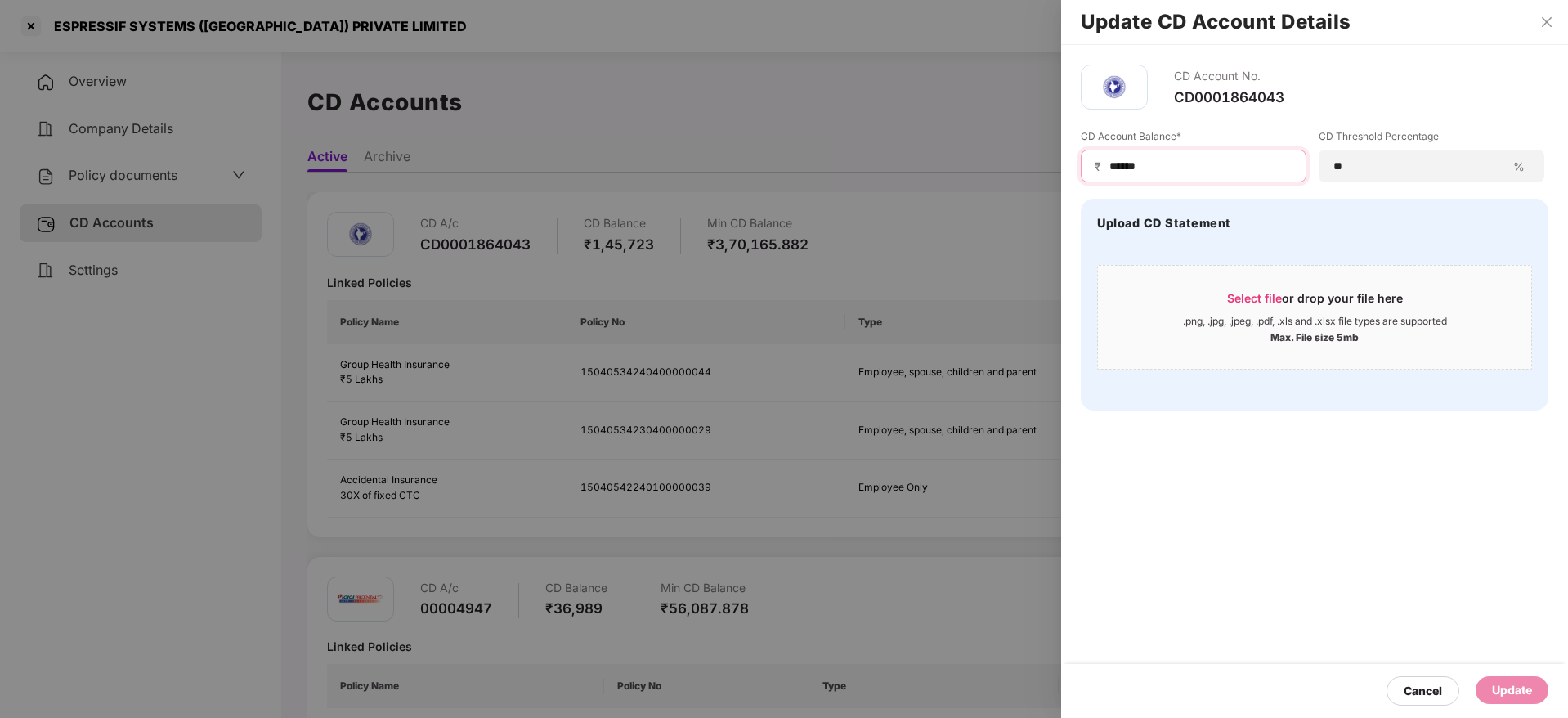
drag, startPoint x: 1176, startPoint y: 164, endPoint x: 801, endPoint y: 132, distance: 376.4
click at [801, 132] on div "Update CD Account Details CD Account No. CD0001864043 CD Account Balance* ₹ ***…" at bounding box center [784, 359] width 1568 height 718
click at [1237, 297] on span "Select file" at bounding box center [1255, 299] width 55 height 14
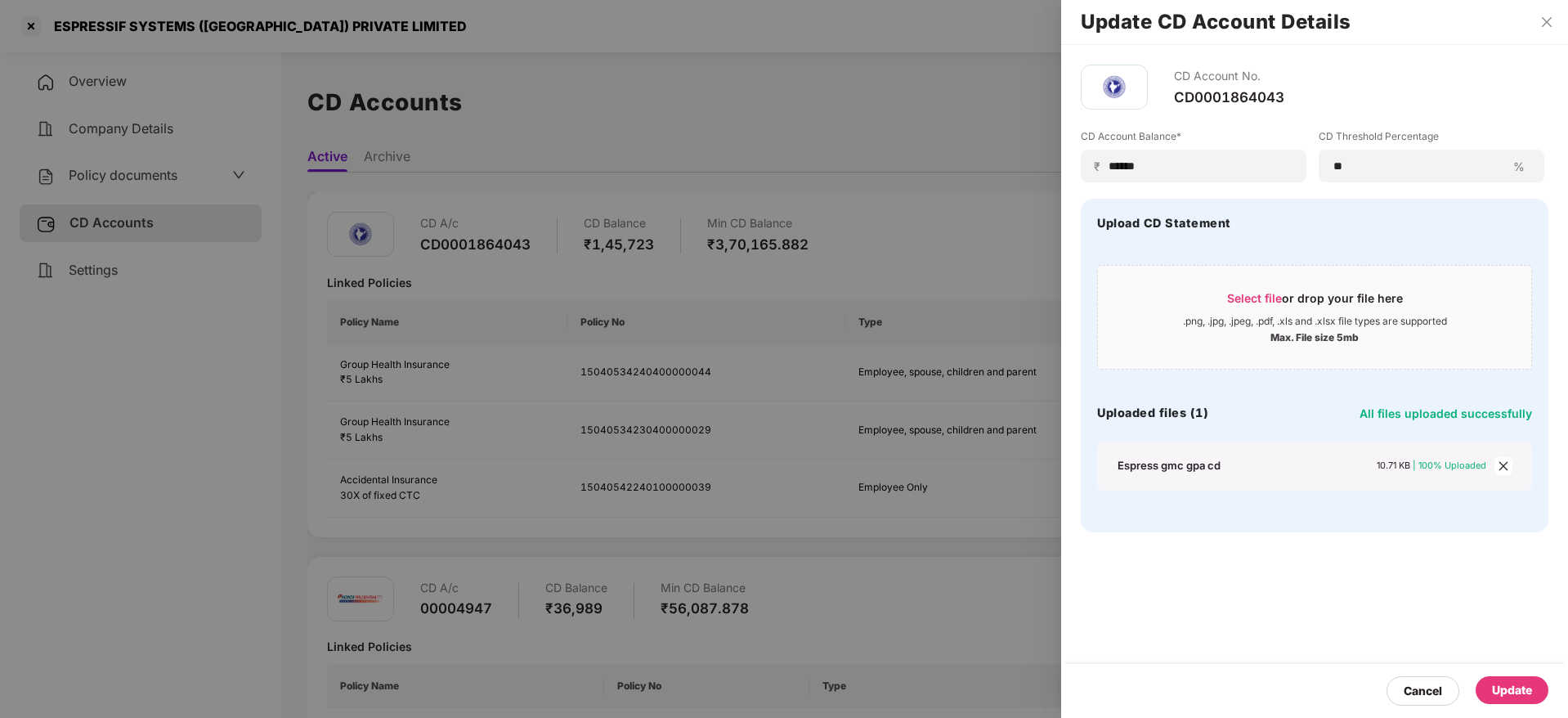
click at [1528, 681] on div "Update" at bounding box center [1511, 690] width 40 height 18
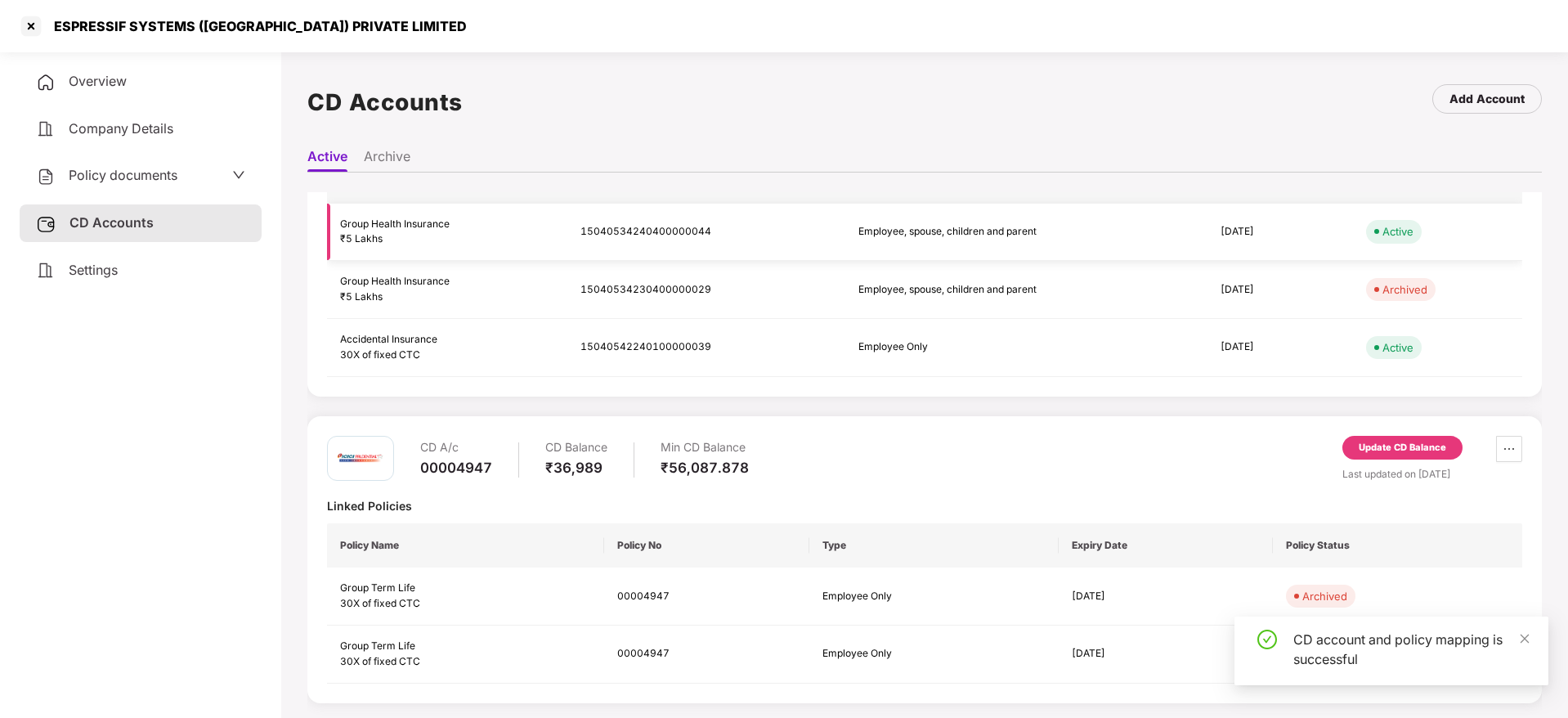
scroll to position [141, 0]
click at [1378, 440] on div "Update CD Balance" at bounding box center [1402, 447] width 87 height 15
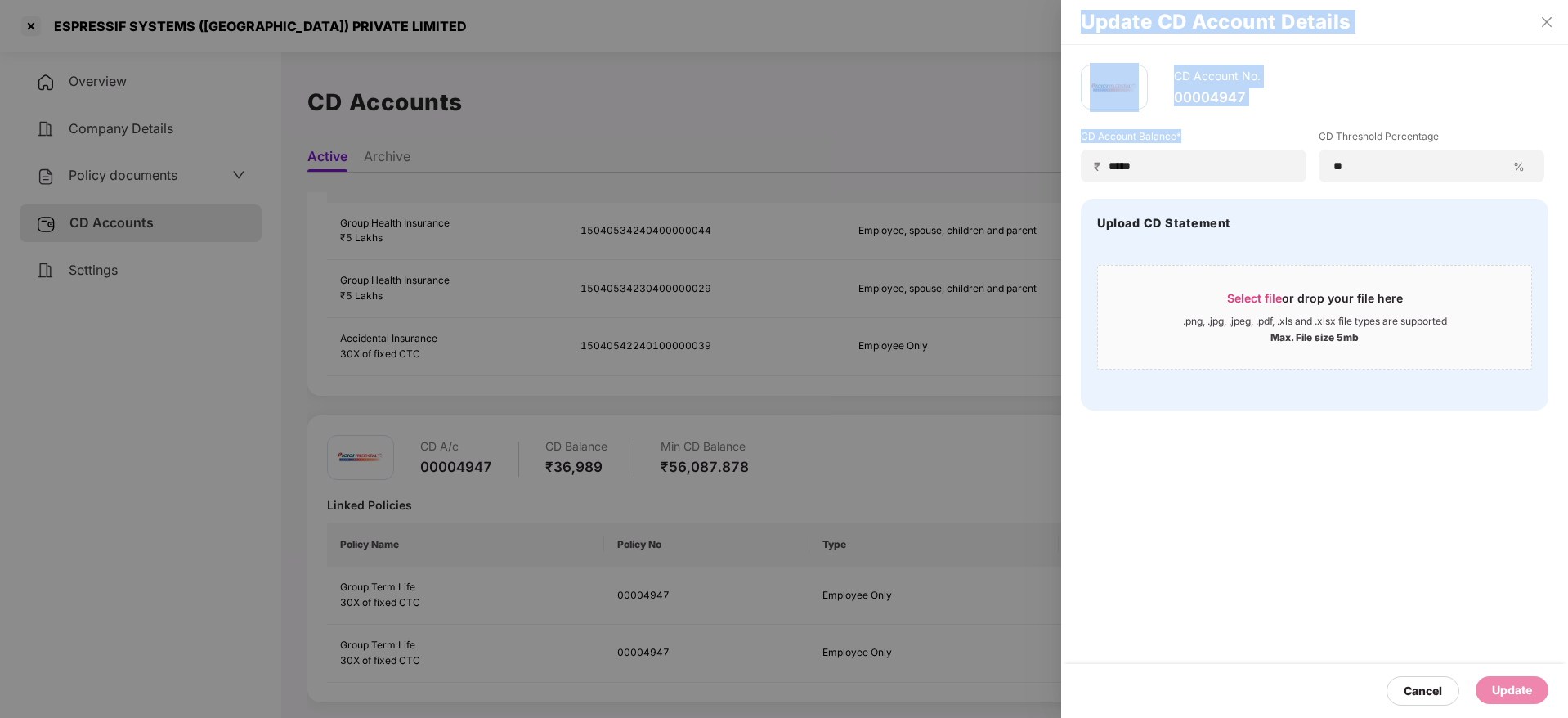
drag, startPoint x: 886, startPoint y: 124, endPoint x: 793, endPoint y: 105, distance: 94.9
click at [793, 105] on div "Update CD Account Details CD Account No. 00004947 CD Account Balance* ₹ ***** C…" at bounding box center [784, 359] width 1568 height 718
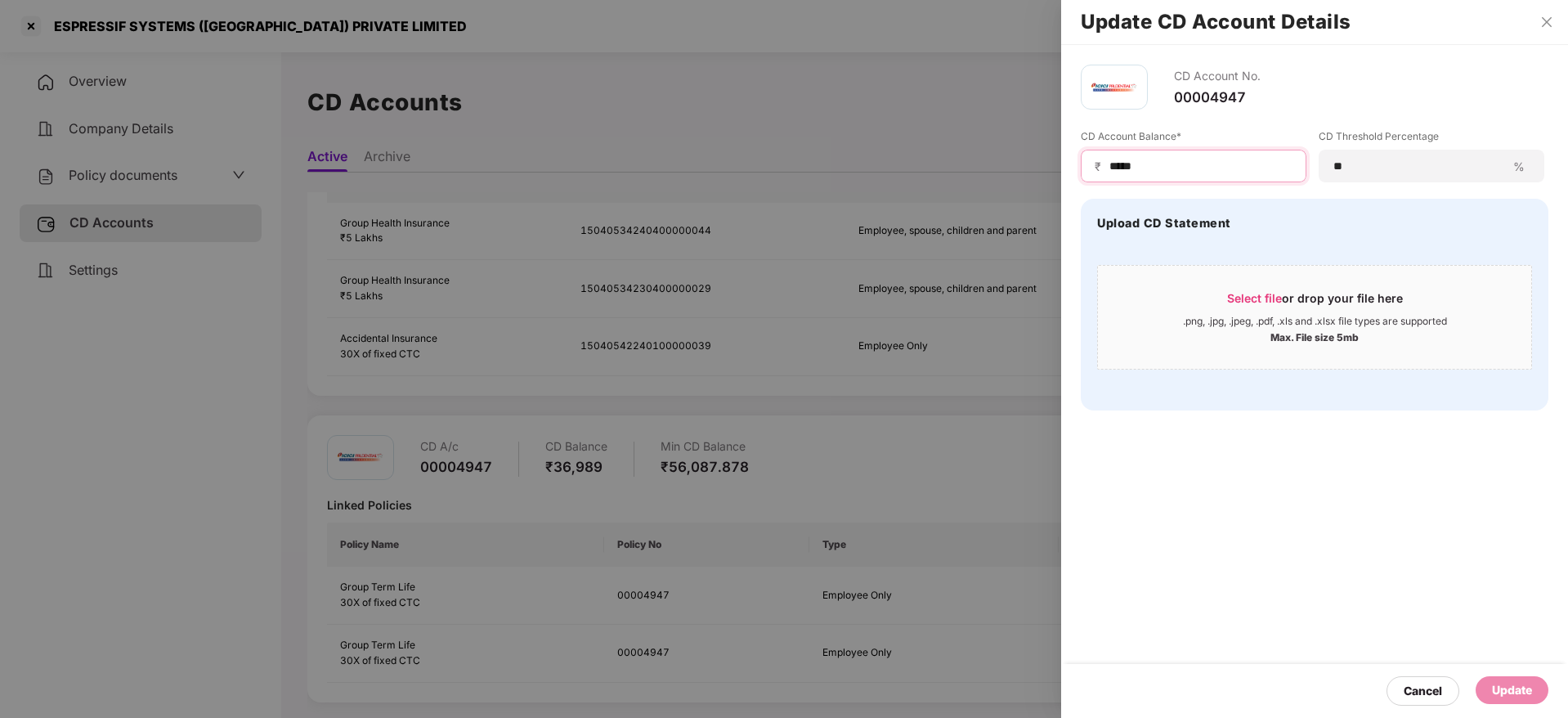
click at [1188, 161] on input "*****" at bounding box center [1199, 166] width 185 height 17
drag, startPoint x: 1218, startPoint y: 169, endPoint x: 842, endPoint y: 162, distance: 376.1
click at [843, 162] on div "Update CD Account Details CD Account No. 00004947 CD Account Balance* ₹ ***** C…" at bounding box center [784, 359] width 1568 height 718
click at [1273, 310] on div "Select file or drop your file here" at bounding box center [1315, 303] width 176 height 25
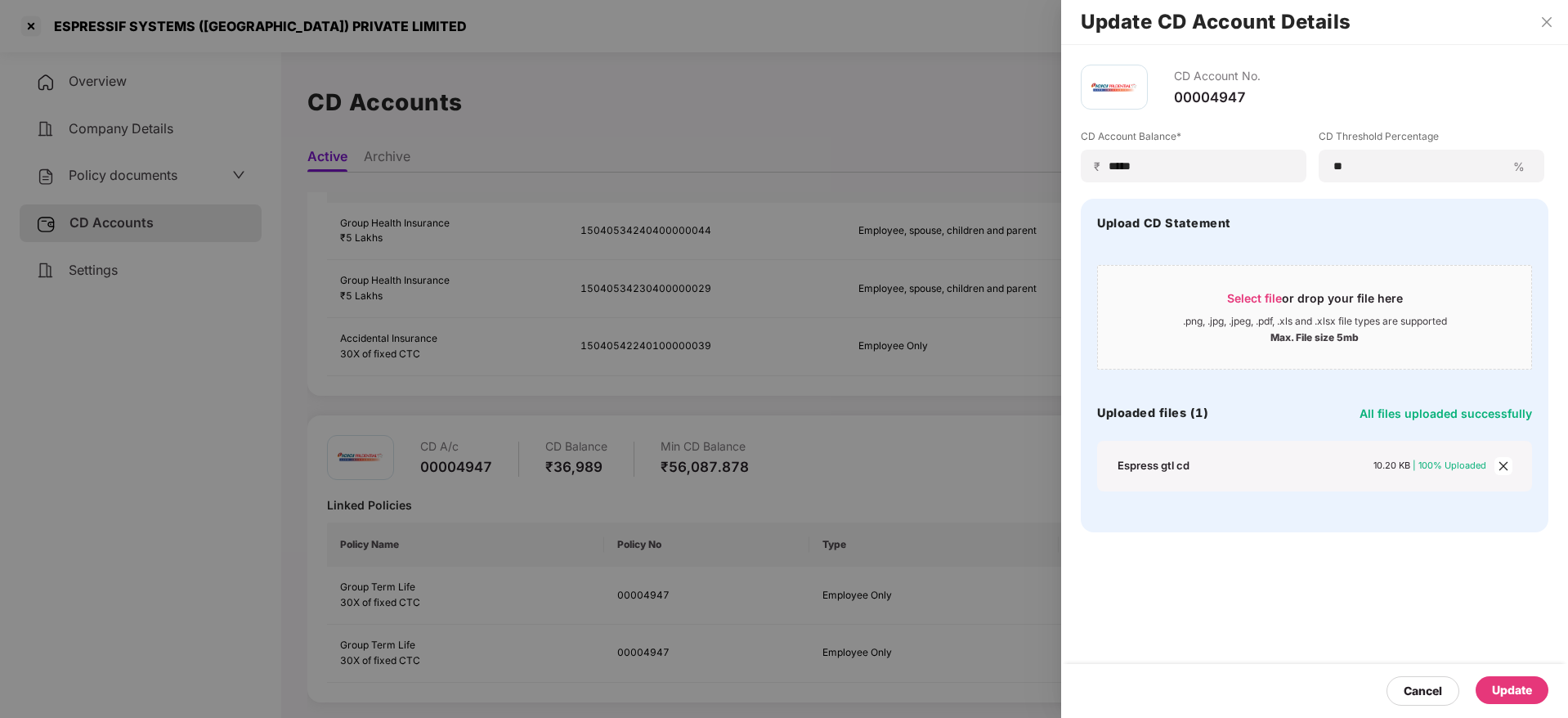
click at [1511, 689] on div "Update" at bounding box center [1511, 690] width 40 height 18
